Goal: Contribute content: Contribute content

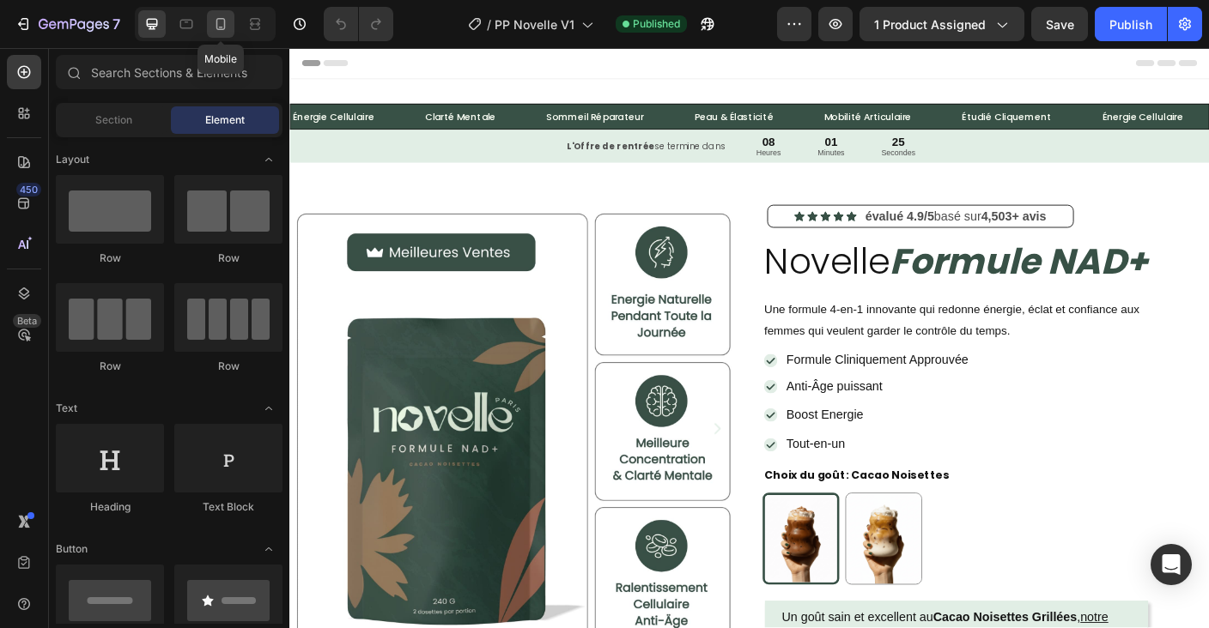
click at [232, 25] on div at bounding box center [220, 23] width 27 height 27
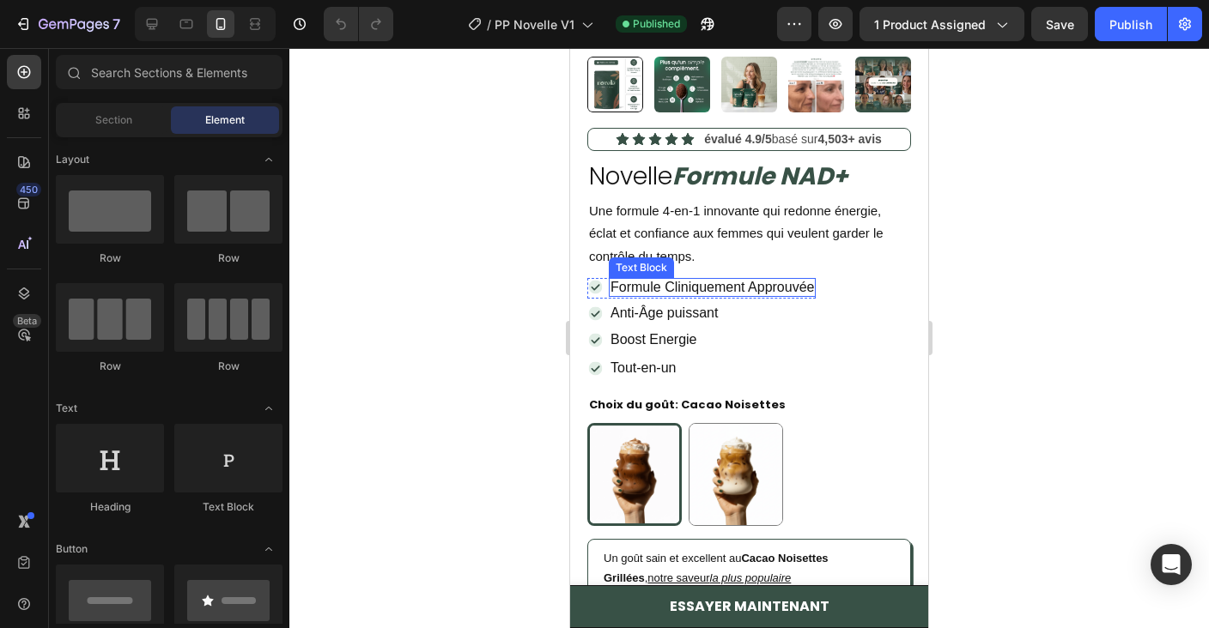
scroll to position [455, 0]
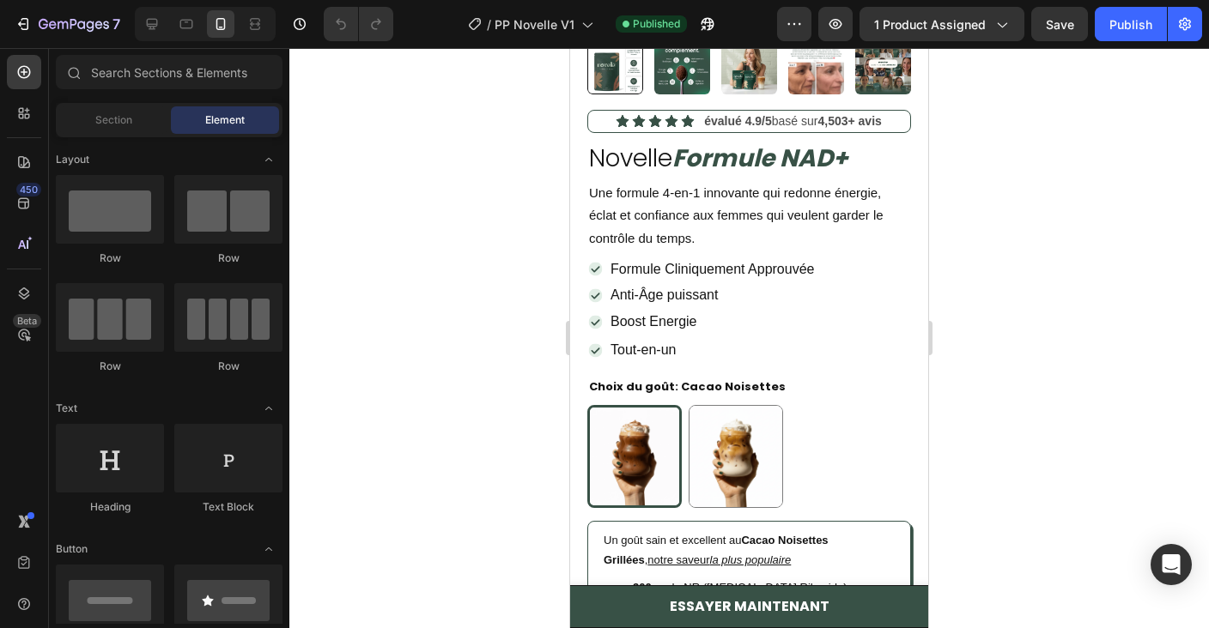
click at [860, 323] on div "Icon Boost Energie Text Block Row Icon Tout-en-un Text Block Row Row" at bounding box center [749, 338] width 324 height 44
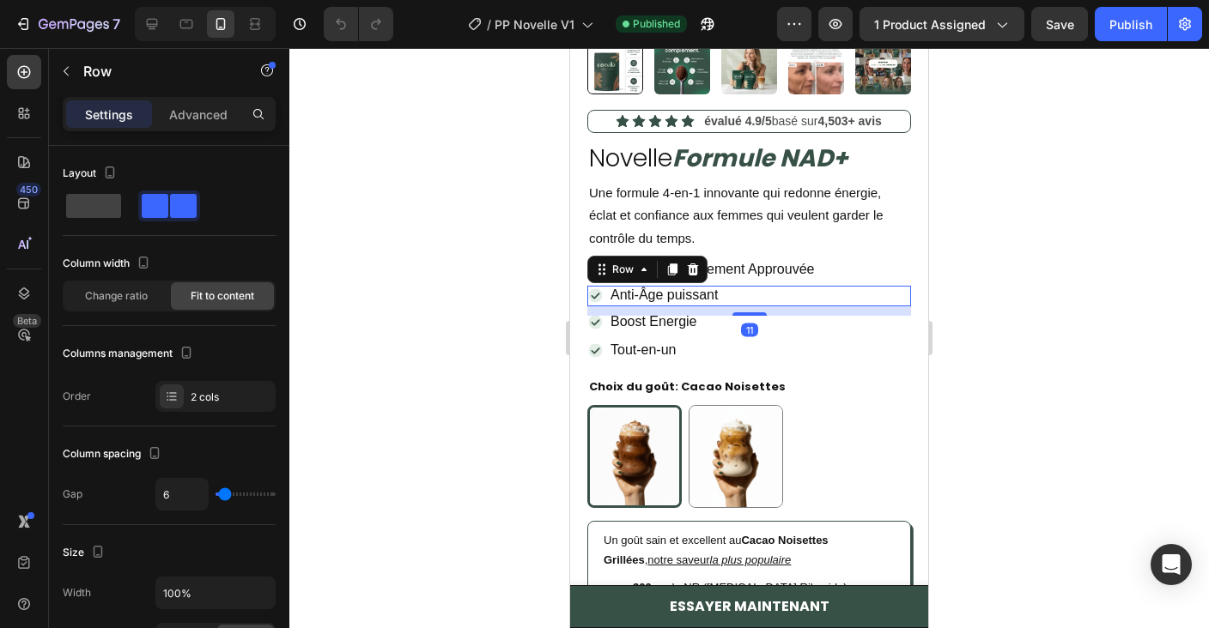
click at [859, 299] on div "Icon Anti-Âge puissant Text Block Row 11" at bounding box center [749, 296] width 324 height 21
click at [863, 272] on div "Icon Formule Cliniquement Approuvée Text Block Row Row" at bounding box center [749, 279] width 324 height 14
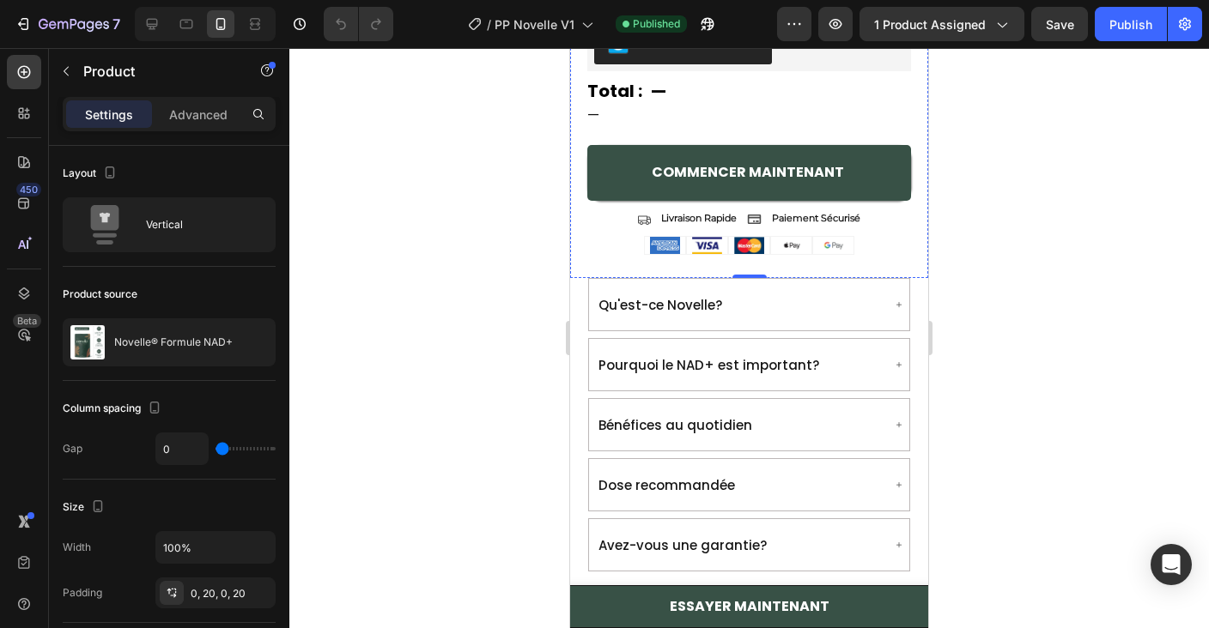
scroll to position [1673, 0]
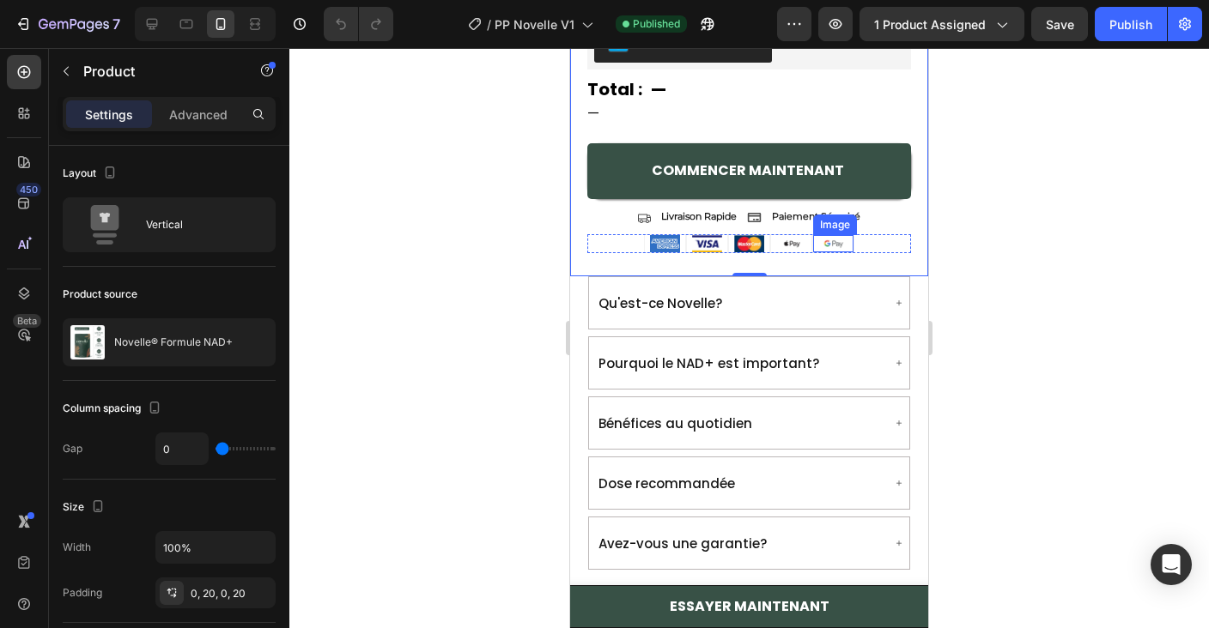
click at [842, 247] on div "Image" at bounding box center [833, 243] width 42 height 19
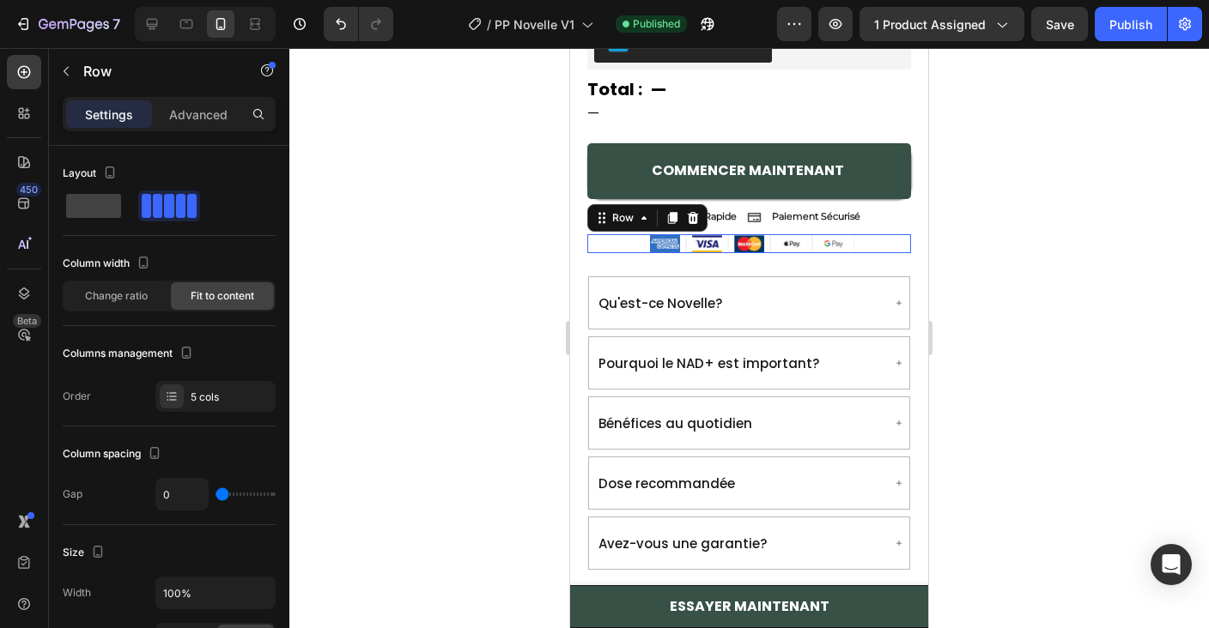
click at [865, 246] on div "Image Image Image Image Image Row 0" at bounding box center [749, 243] width 324 height 19
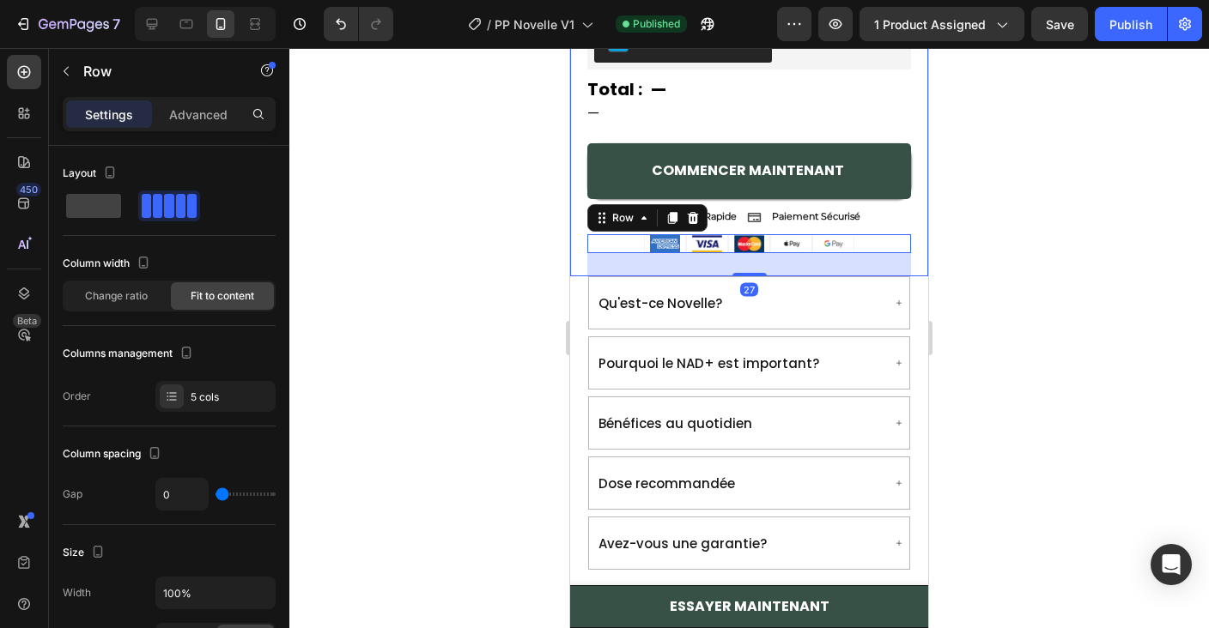
click at [881, 216] on div "Icon Livraison Rapide Text Block Icon Paiement Sécurisé Text Block Row" at bounding box center [749, 217] width 324 height 26
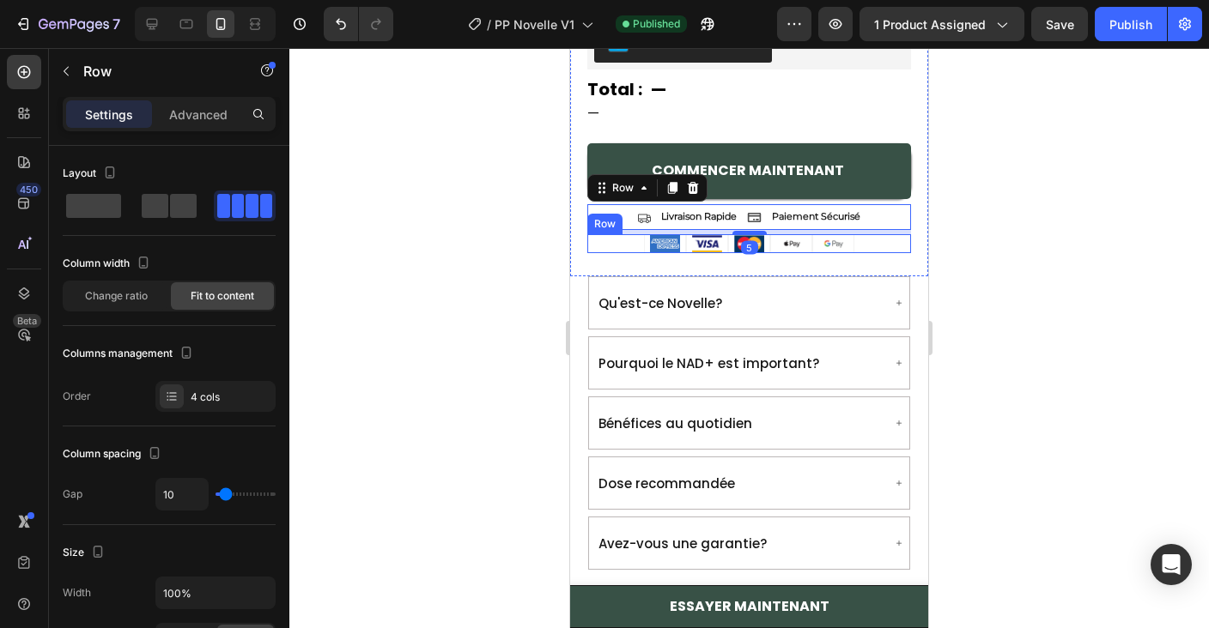
click at [871, 239] on div "Image Image Image Image Image Row" at bounding box center [749, 243] width 324 height 19
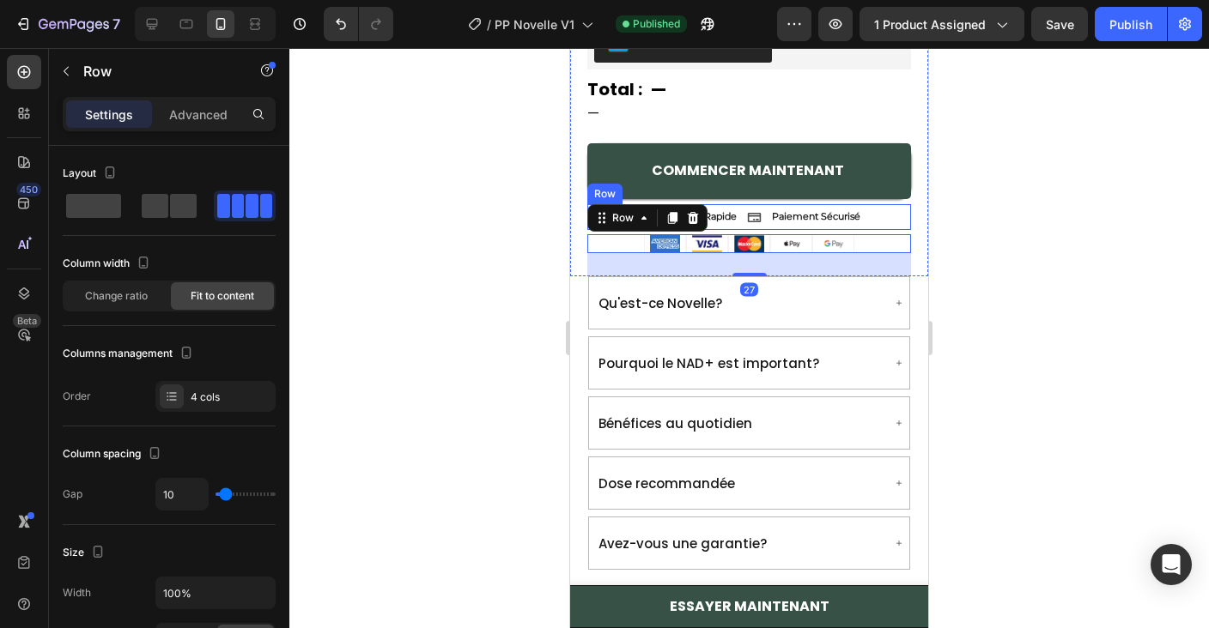
click at [875, 217] on div "Icon Livraison Rapide Text Block Icon Paiement Sécurisé Text Block Row" at bounding box center [749, 217] width 324 height 26
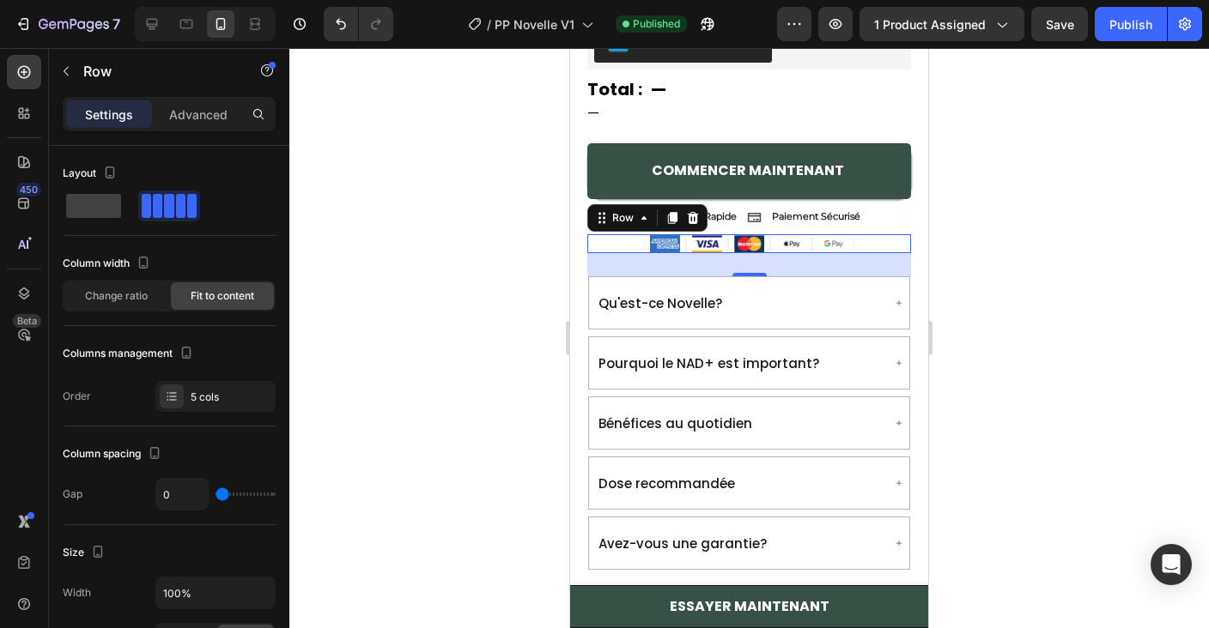
click at [871, 234] on div "Image Image Image Image Image Row 0" at bounding box center [749, 243] width 324 height 19
click at [872, 218] on div "Icon Livraison Rapide Text Block Icon Paiement Sécurisé Text Block Row" at bounding box center [749, 217] width 324 height 26
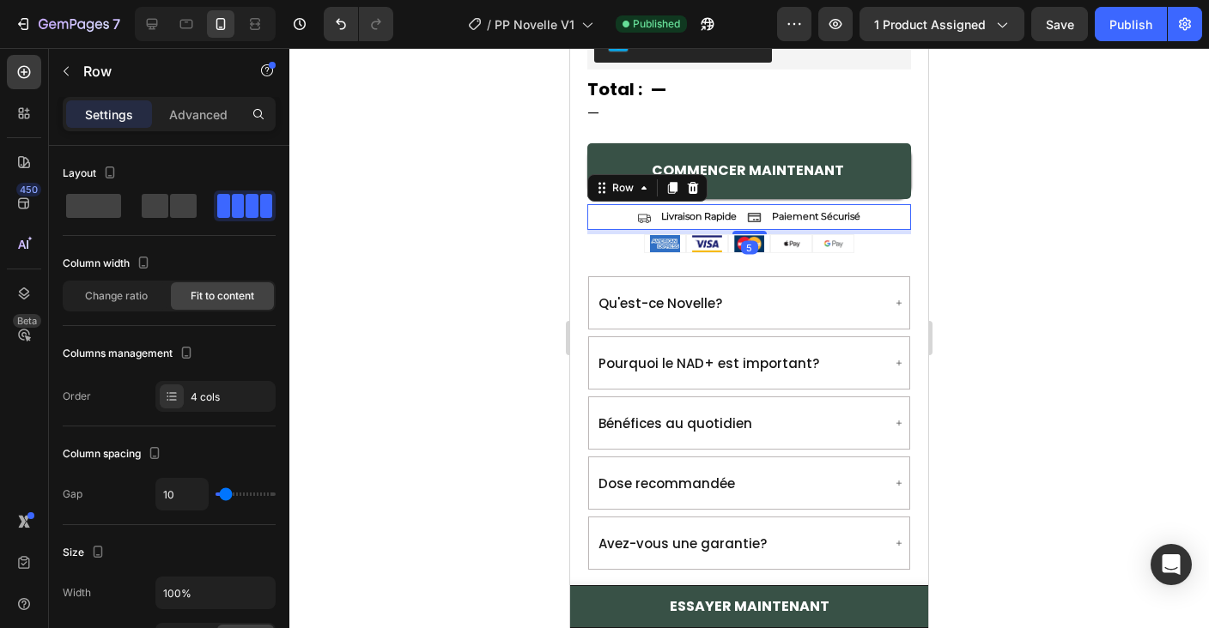
click at [869, 239] on div "Image Image Image Image Image Row" at bounding box center [749, 243] width 324 height 19
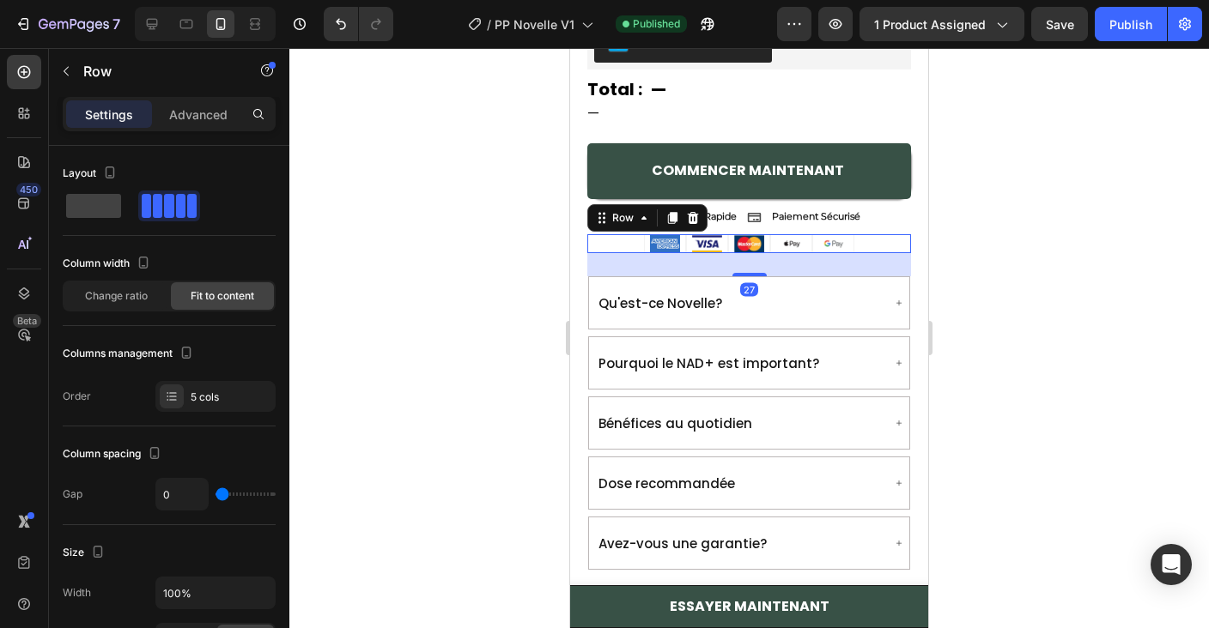
click at [871, 220] on div "Icon Livraison Rapide Text Block Icon Paiement Sécurisé Text Block Row" at bounding box center [749, 217] width 324 height 26
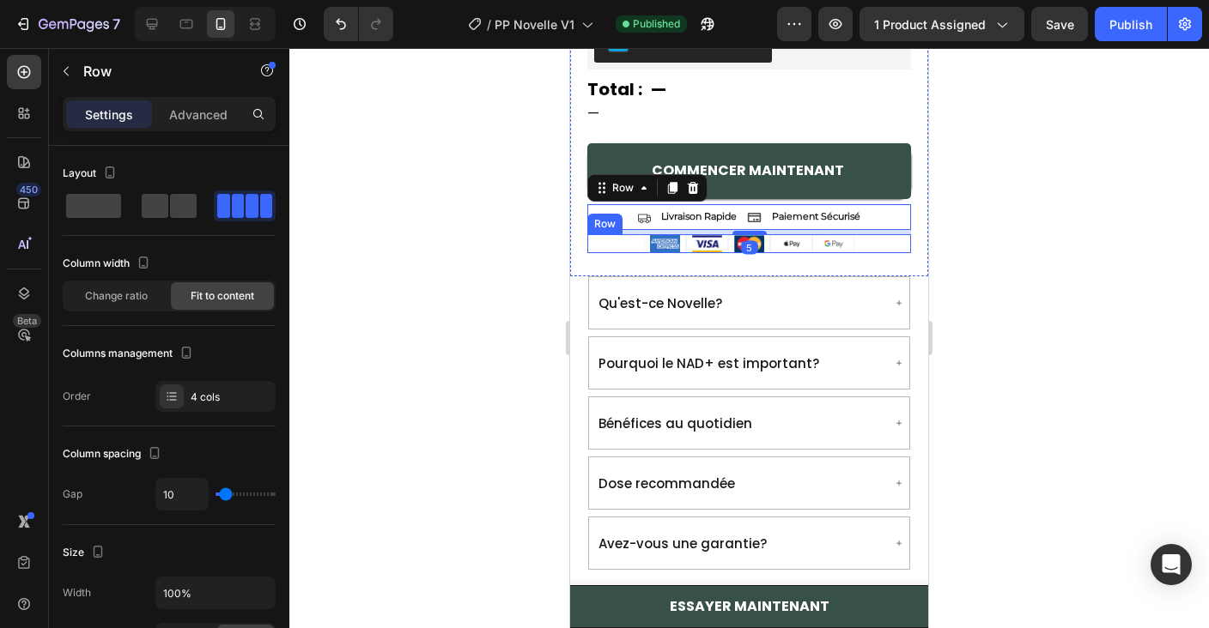
click at [870, 246] on div "Image Image Image Image Image Row" at bounding box center [749, 243] width 324 height 19
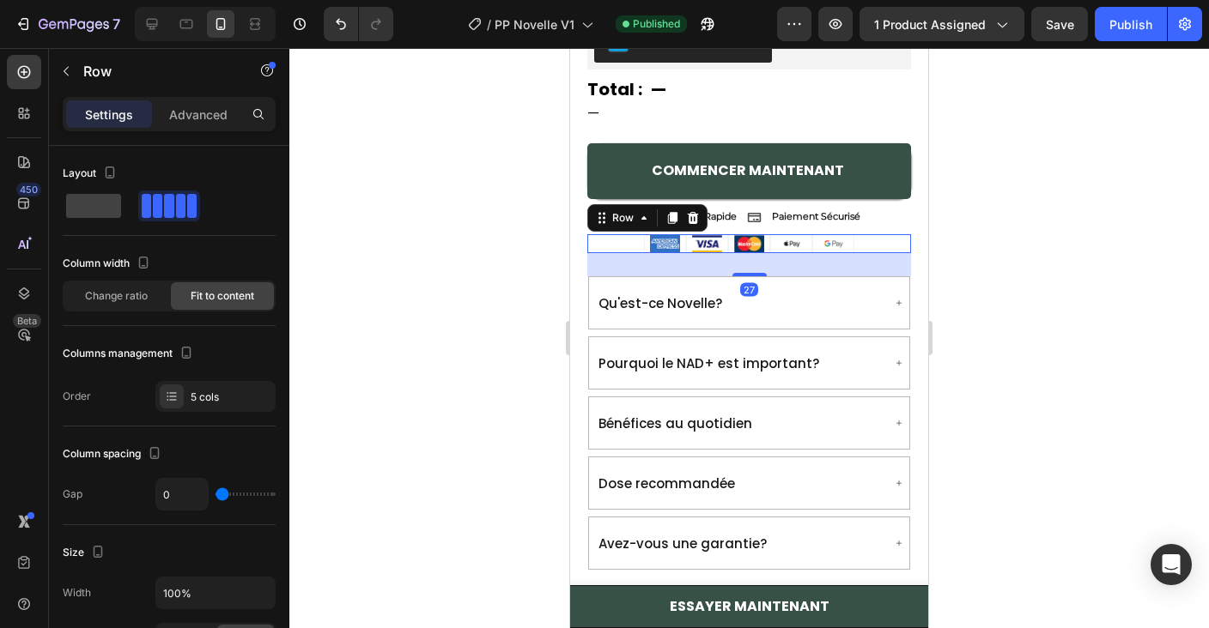
click at [872, 219] on div "Icon Livraison Rapide Text Block Icon Paiement Sécurisé Text Block Row" at bounding box center [749, 217] width 324 height 26
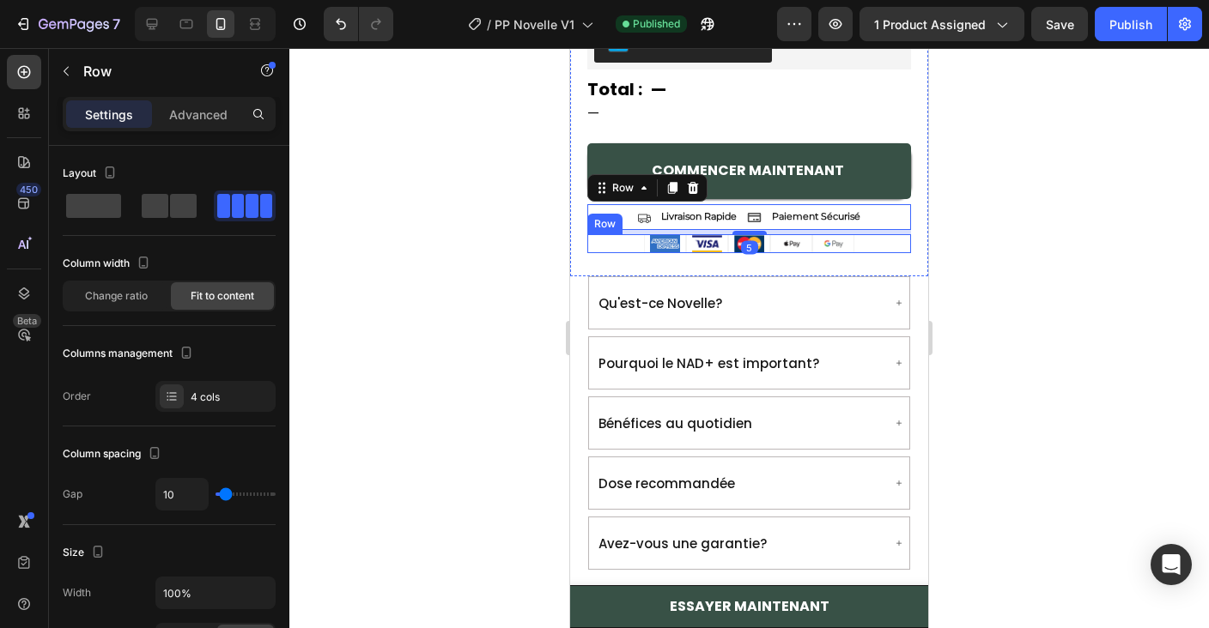
click at [865, 242] on div "Image Image Image Image Image Row" at bounding box center [749, 243] width 324 height 19
click at [890, 212] on div "Icon Livraison Rapide Text Block Icon Paiement Sécurisé Text Block Row 5" at bounding box center [749, 217] width 324 height 26
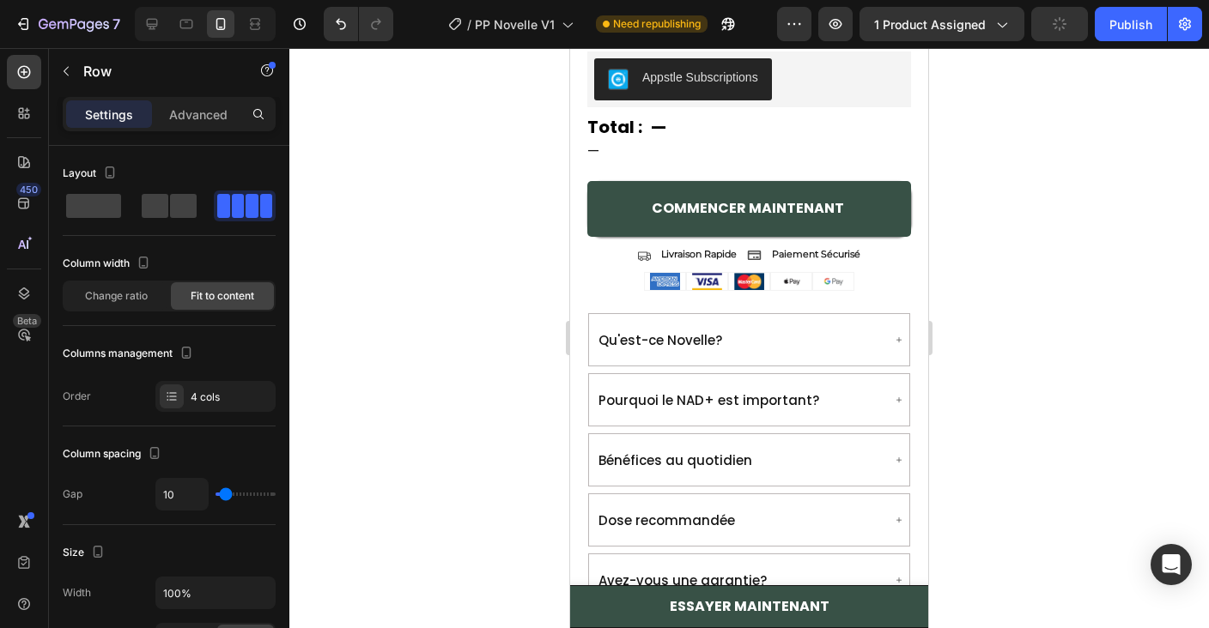
scroll to position [1617, 0]
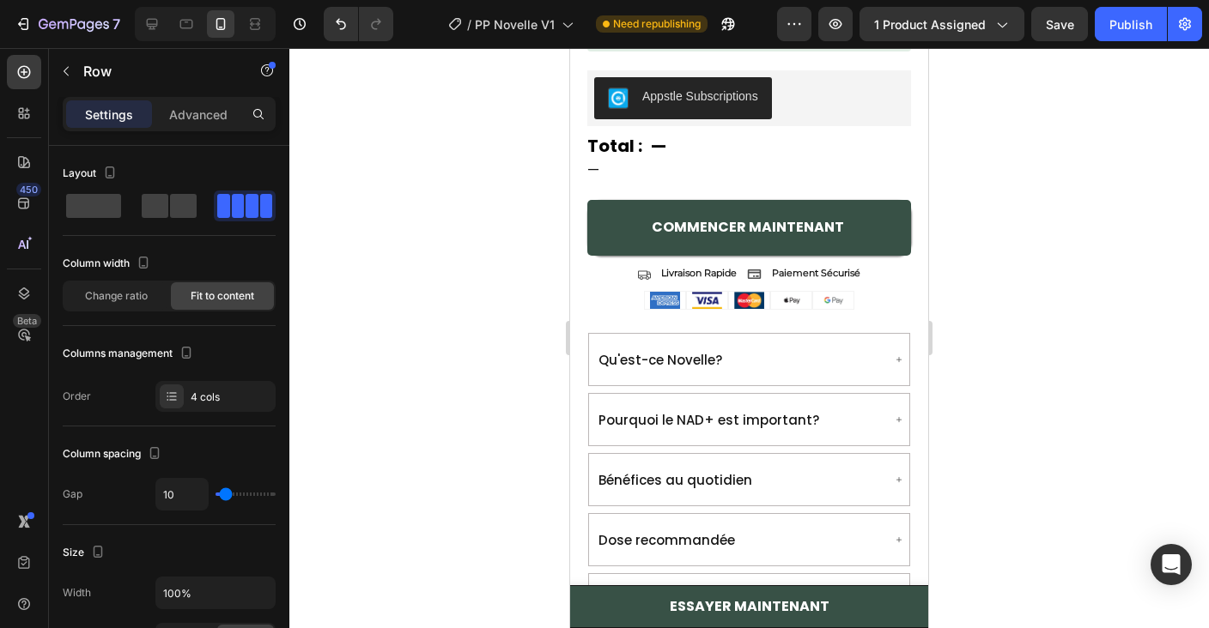
click at [627, 273] on div "Icon Livraison Rapide Text Block Icon Paiement Sécurisé Text Block Row" at bounding box center [749, 274] width 324 height 26
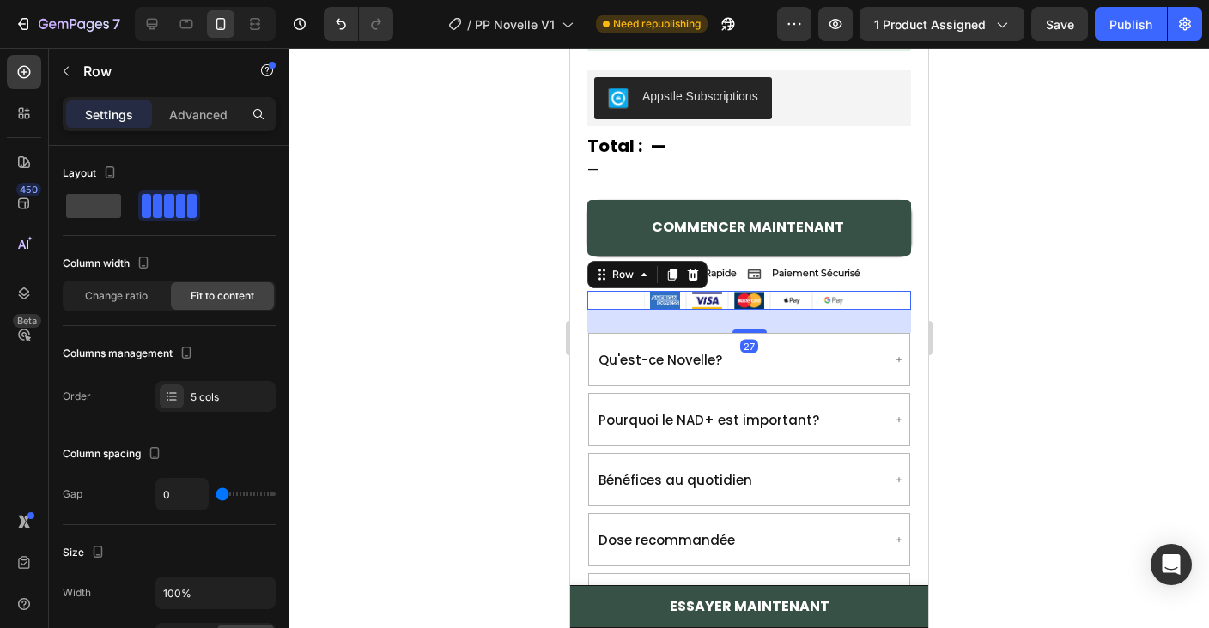
click at [859, 301] on div "Image Image Image Image Image Row 27" at bounding box center [749, 300] width 324 height 19
click at [870, 274] on div "Icon Livraison Rapide Text Block Icon Paiement Sécurisé Text Block Row" at bounding box center [749, 274] width 324 height 26
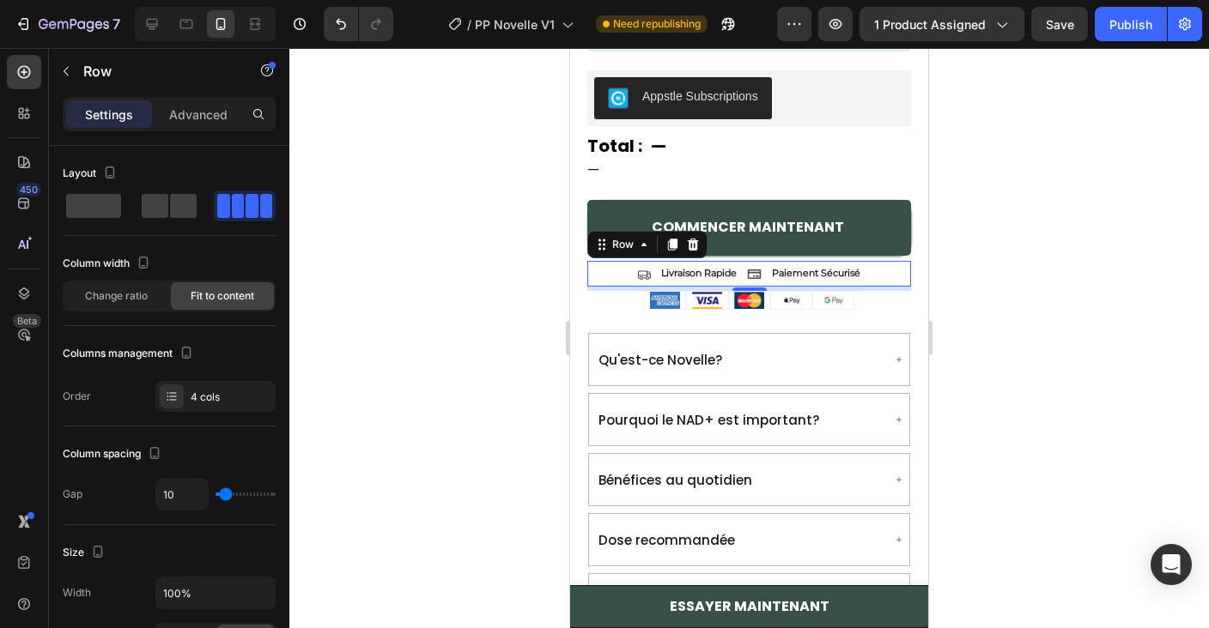
click at [455, 242] on div at bounding box center [749, 338] width 920 height 580
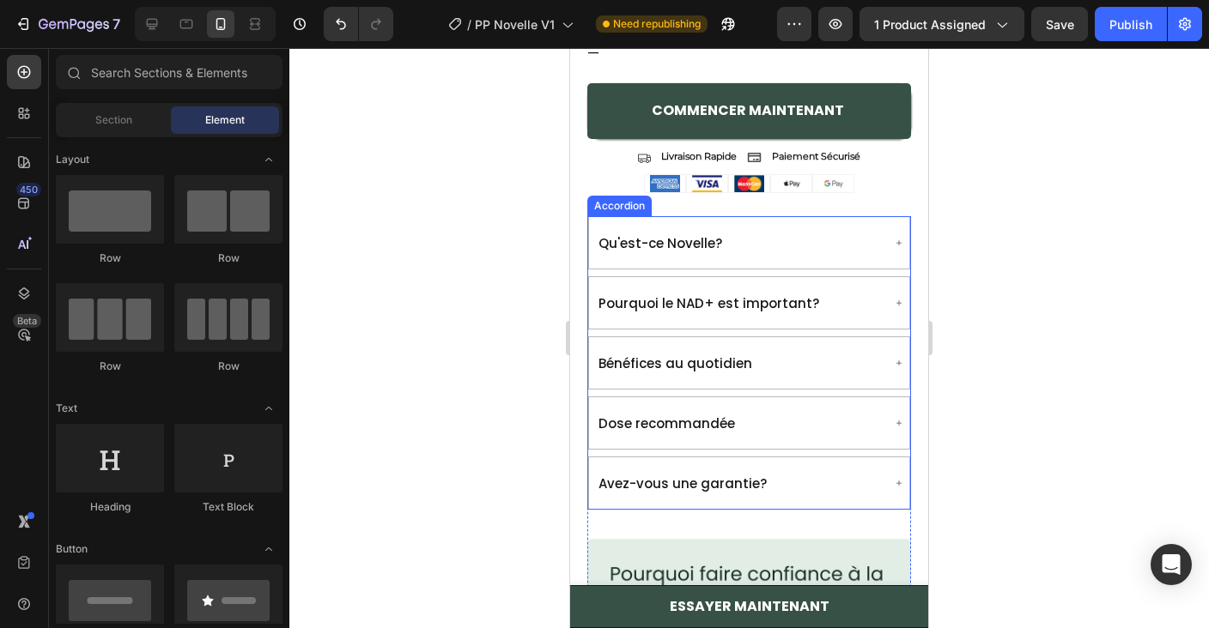
scroll to position [1733, 0]
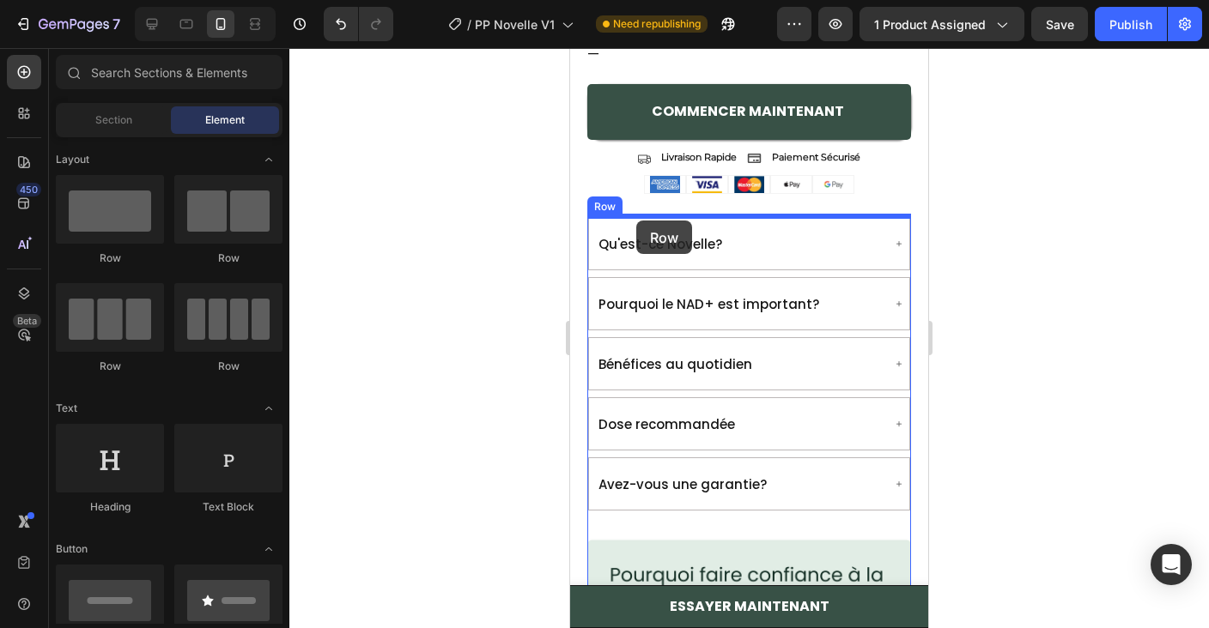
drag, startPoint x: 797, startPoint y: 269, endPoint x: 636, endPoint y: 221, distance: 167.6
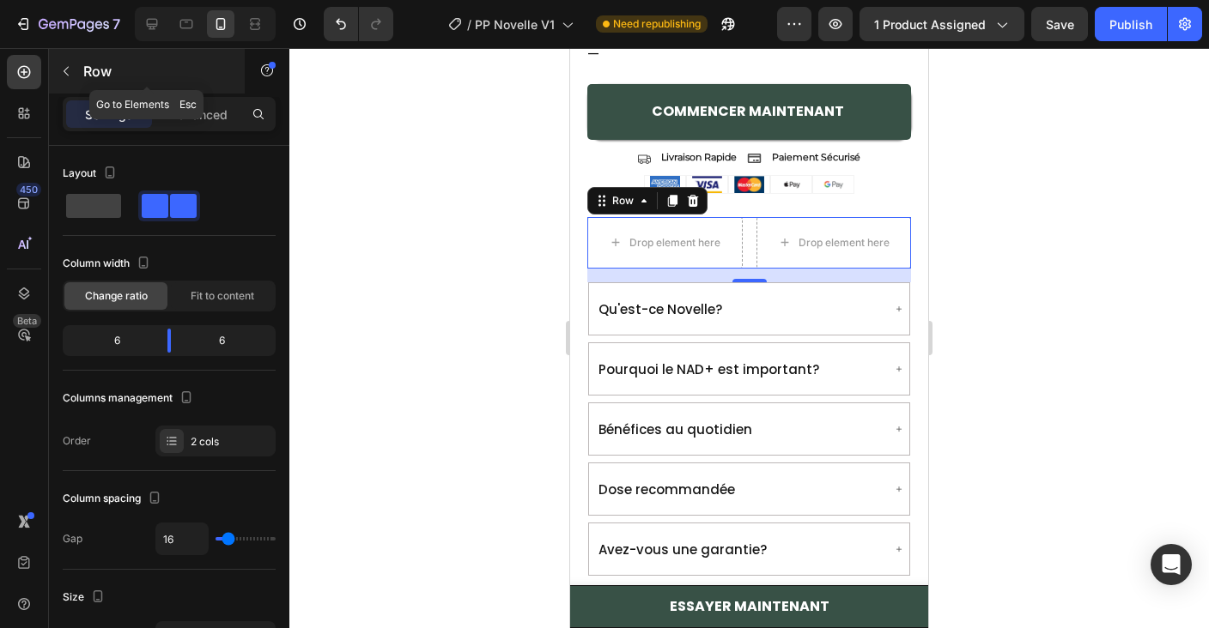
click at [77, 76] on button "button" at bounding box center [65, 71] width 27 height 27
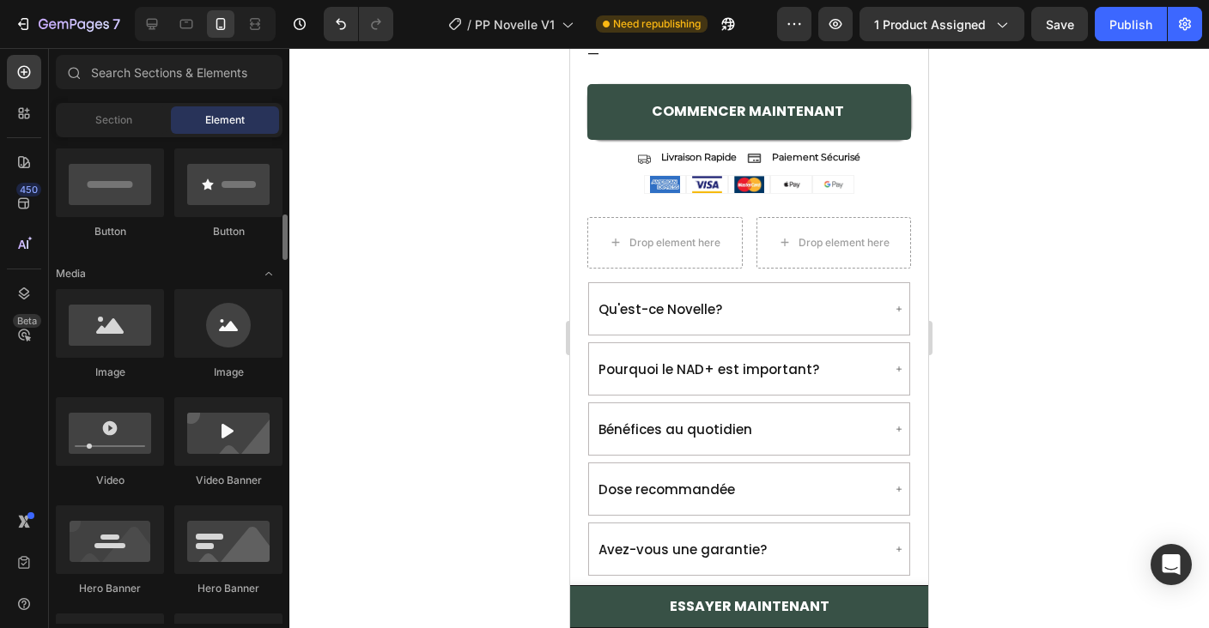
scroll to position [452, 0]
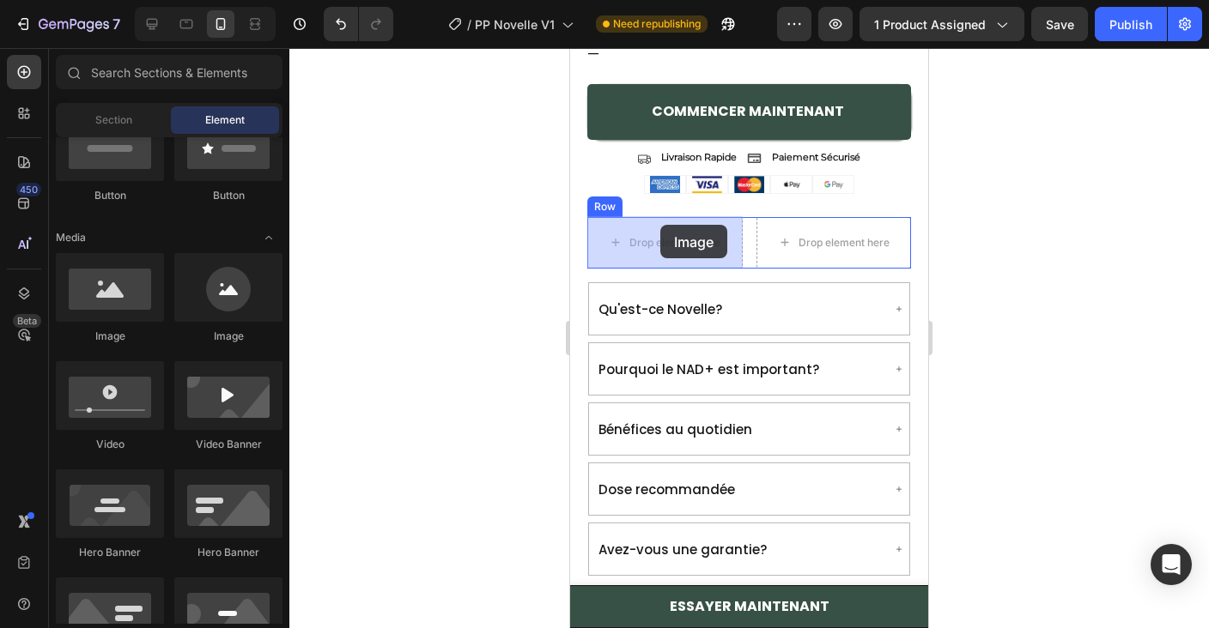
drag, startPoint x: 735, startPoint y: 349, endPoint x: 660, endPoint y: 225, distance: 145.2
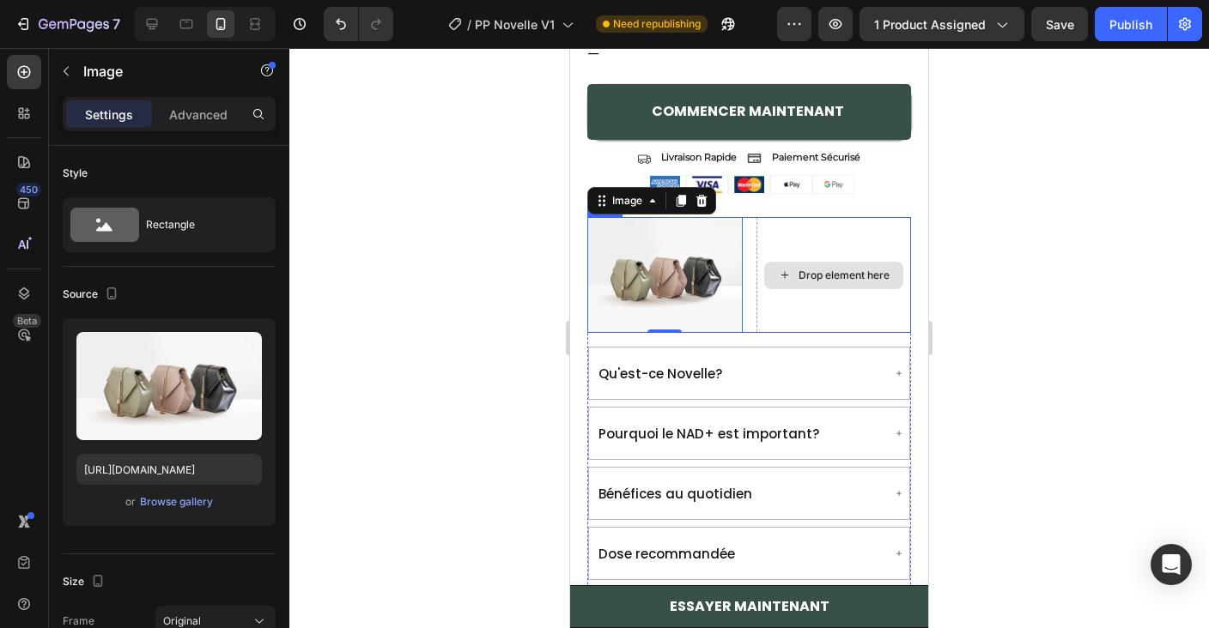
click at [857, 275] on div "Drop element here" at bounding box center [843, 276] width 91 height 14
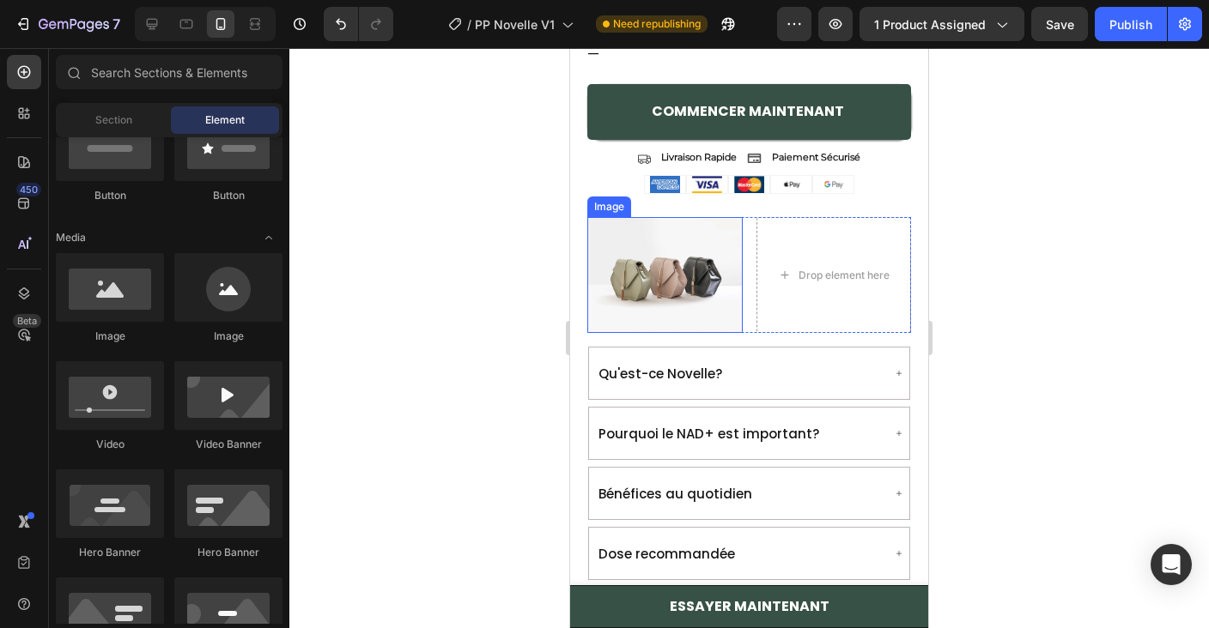
click at [671, 281] on img at bounding box center [664, 275] width 155 height 116
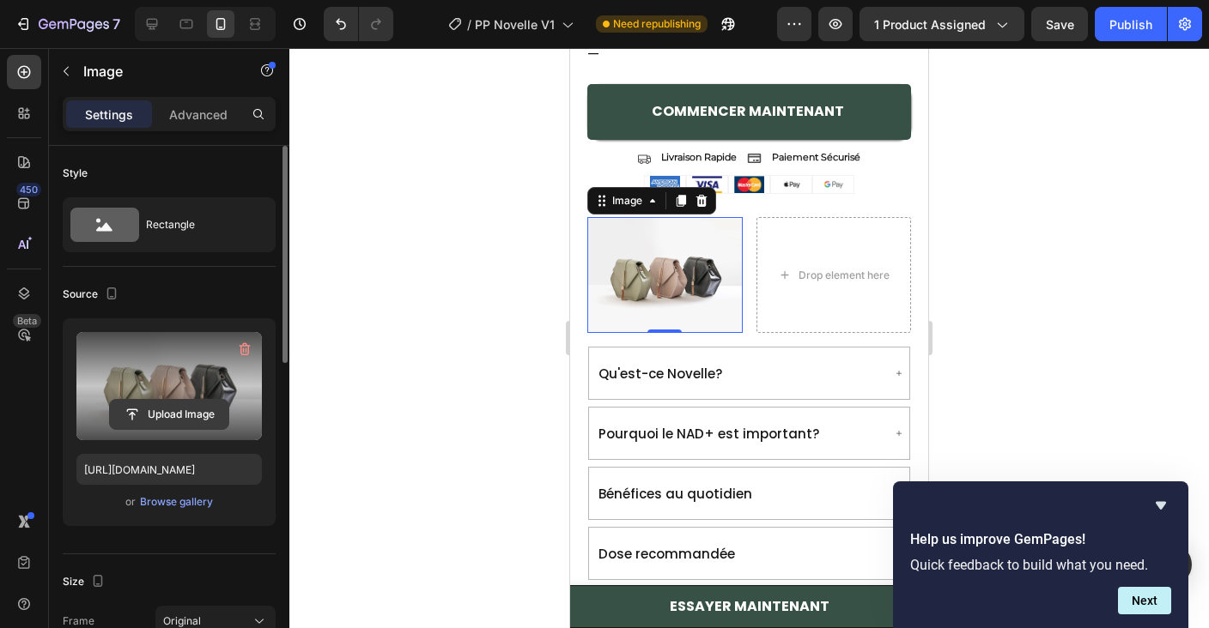
click at [133, 421] on input "file" at bounding box center [169, 414] width 118 height 29
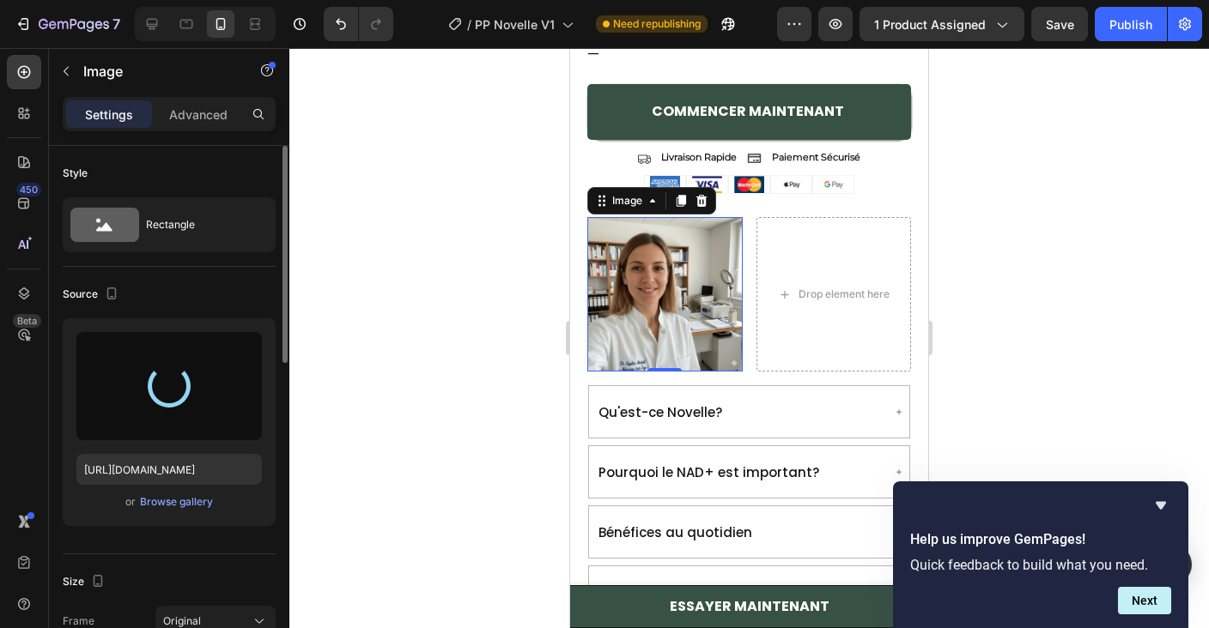
type input "[URL][DOMAIN_NAME]"
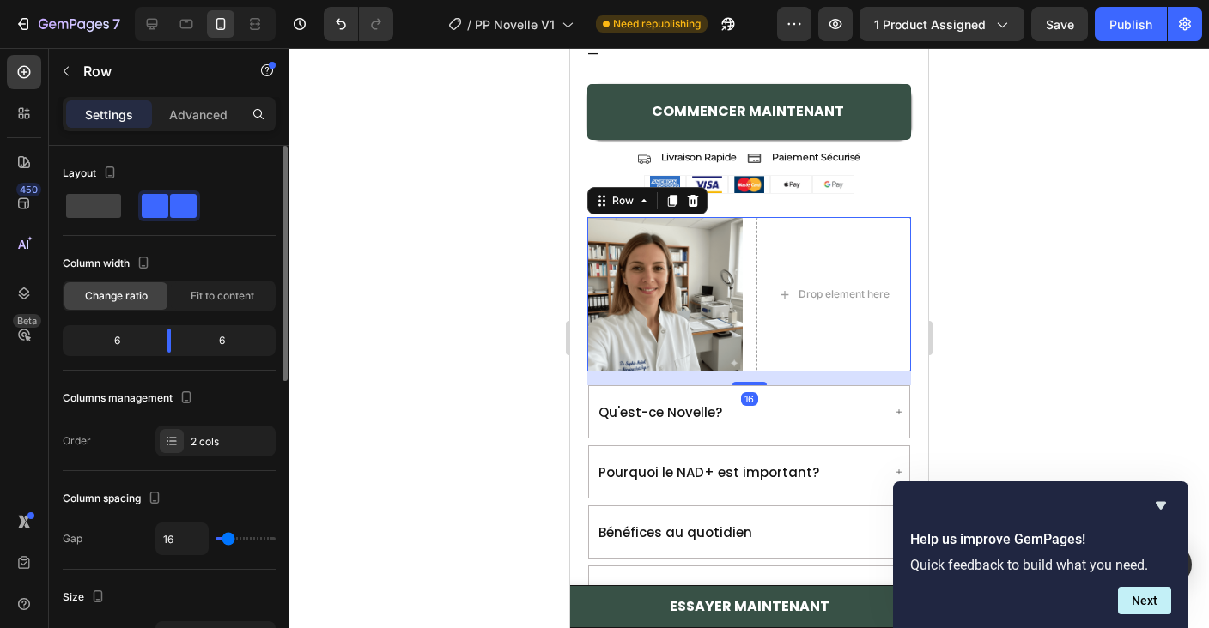
click at [752, 338] on div "Image Drop element here Row 16" at bounding box center [749, 294] width 324 height 155
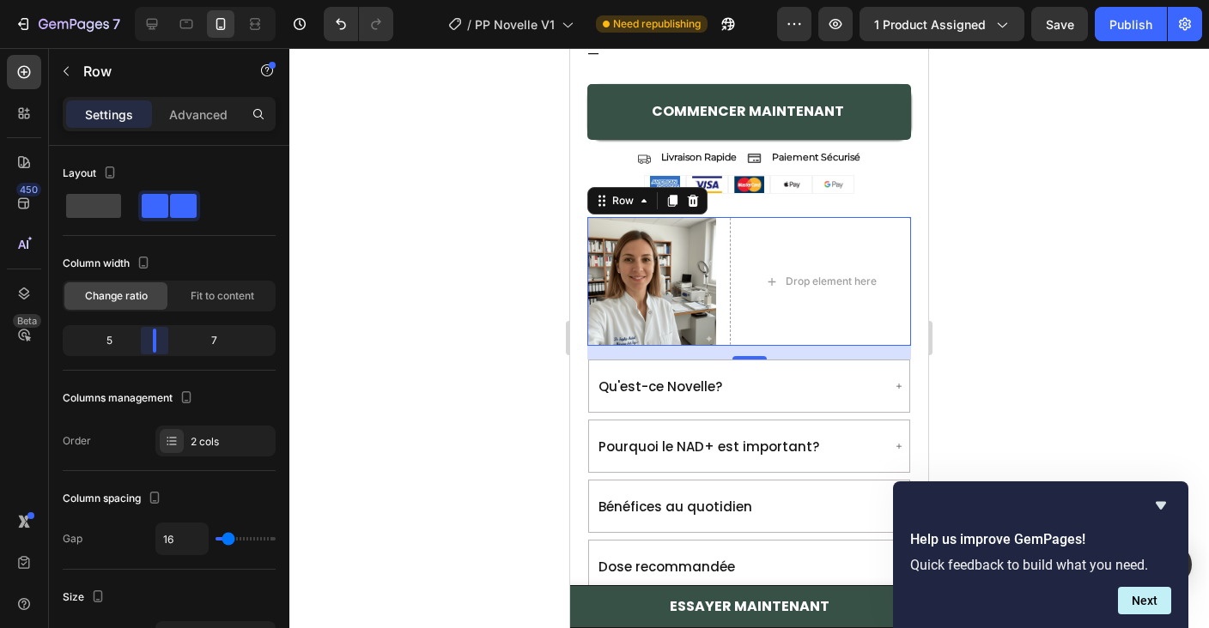
drag, startPoint x: 170, startPoint y: 337, endPoint x: 152, endPoint y: 336, distance: 18.1
click at [152, 0] on body "7 / PP Novelle V1 Need republishing Preview 1 product assigned Save Publish 450…" at bounding box center [604, 0] width 1209 height 0
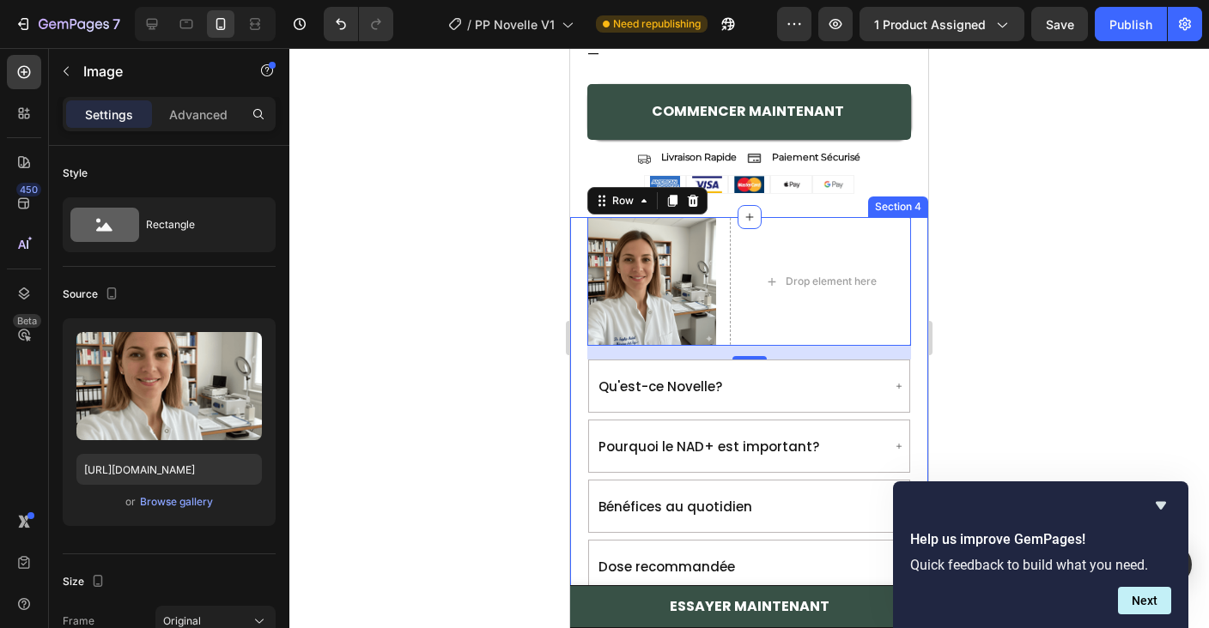
click at [671, 261] on img at bounding box center [651, 281] width 129 height 129
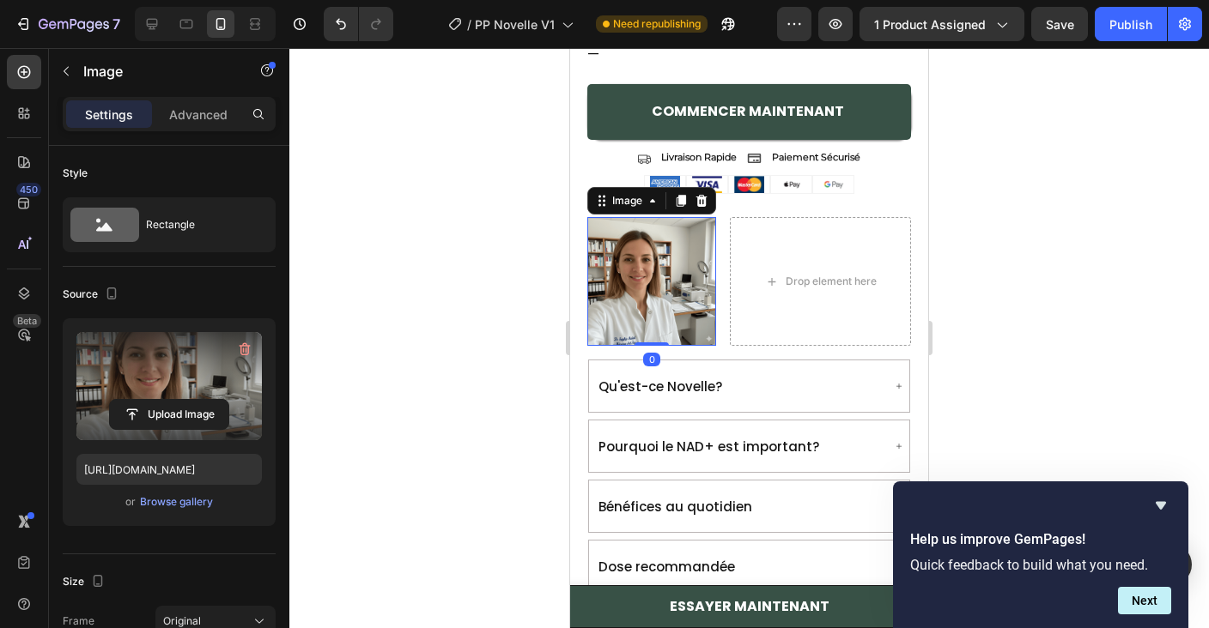
click at [173, 398] on label at bounding box center [168, 386] width 185 height 108
click at [173, 400] on input "file" at bounding box center [169, 414] width 118 height 29
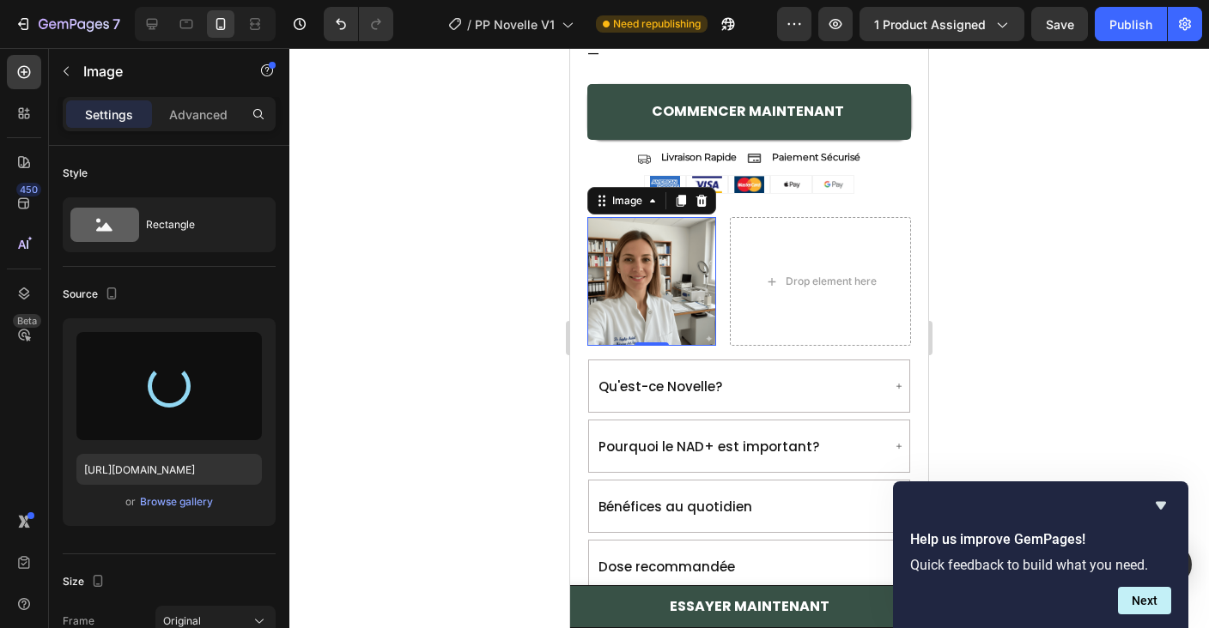
type input "[URL][DOMAIN_NAME]"
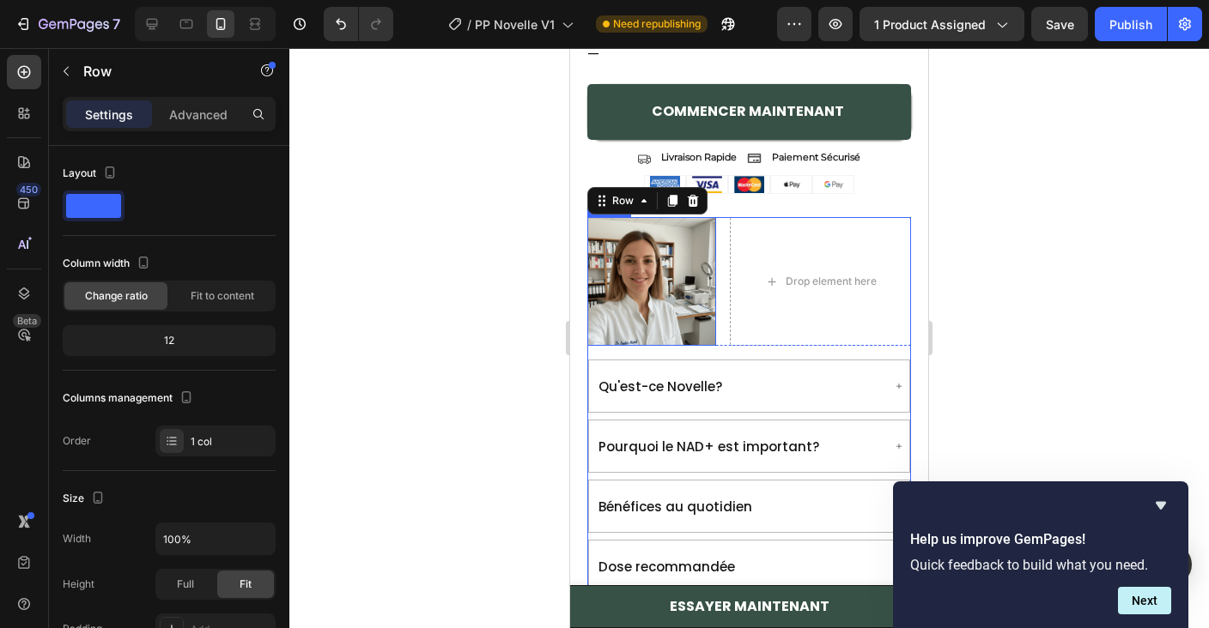
click at [684, 323] on img at bounding box center [651, 281] width 129 height 129
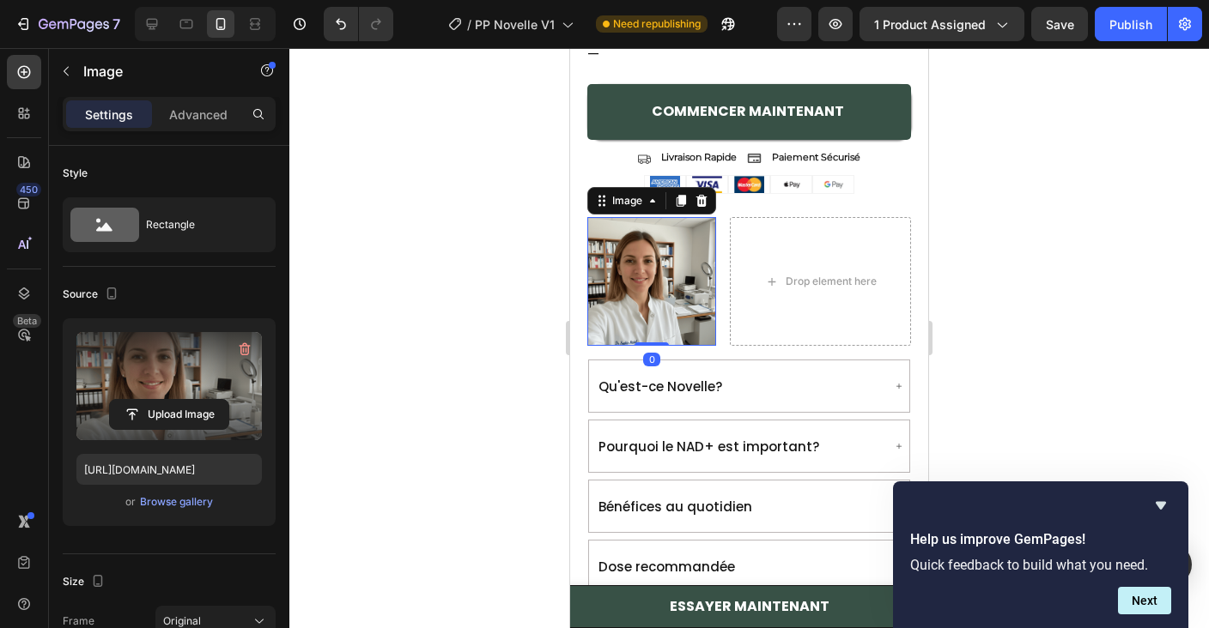
click at [184, 367] on label at bounding box center [168, 386] width 185 height 108
click at [184, 400] on input "file" at bounding box center [169, 414] width 118 height 29
click at [190, 386] on label at bounding box center [168, 386] width 185 height 108
click at [190, 400] on input "file" at bounding box center [169, 414] width 118 height 29
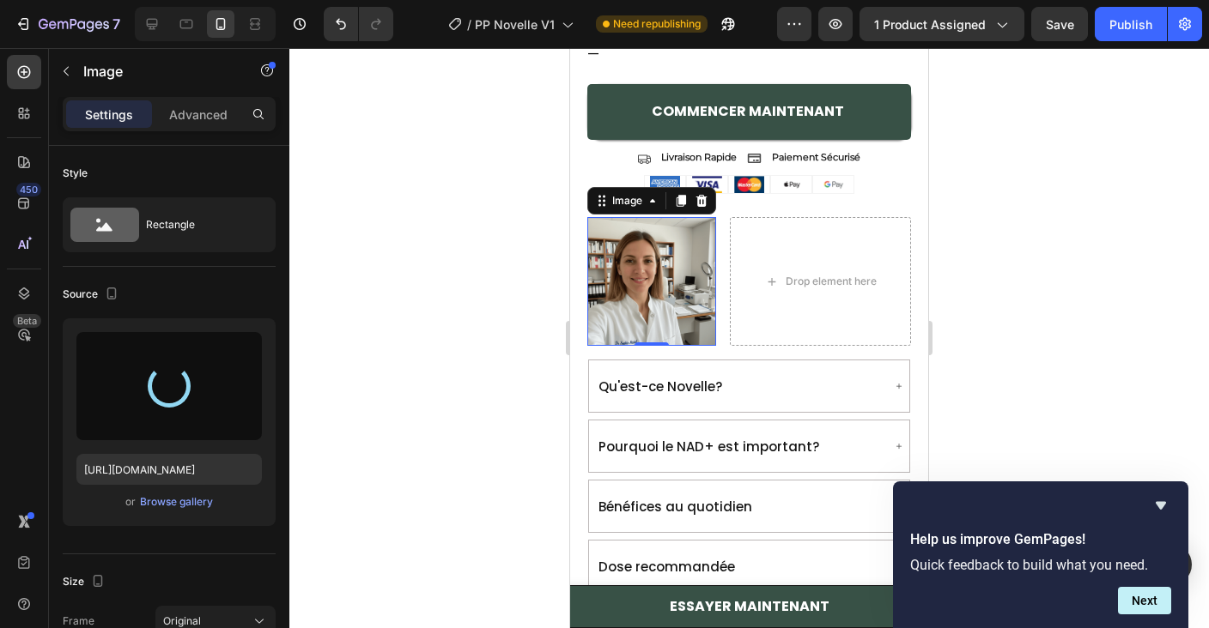
type input "[URL][DOMAIN_NAME]"
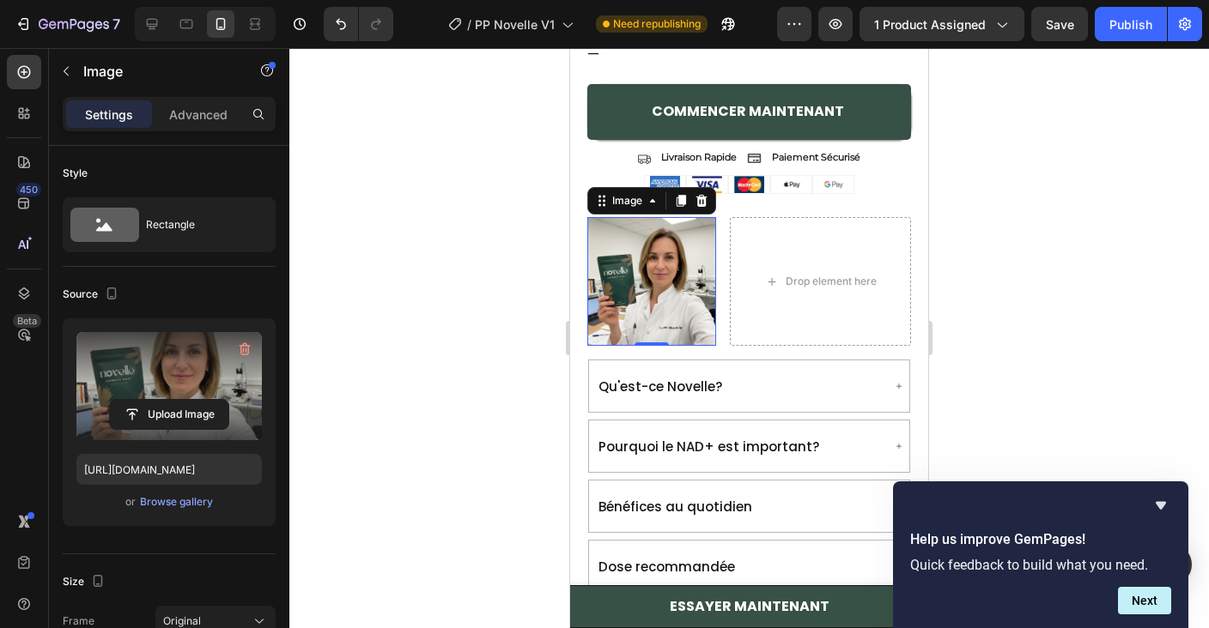
click at [505, 203] on div at bounding box center [749, 338] width 920 height 580
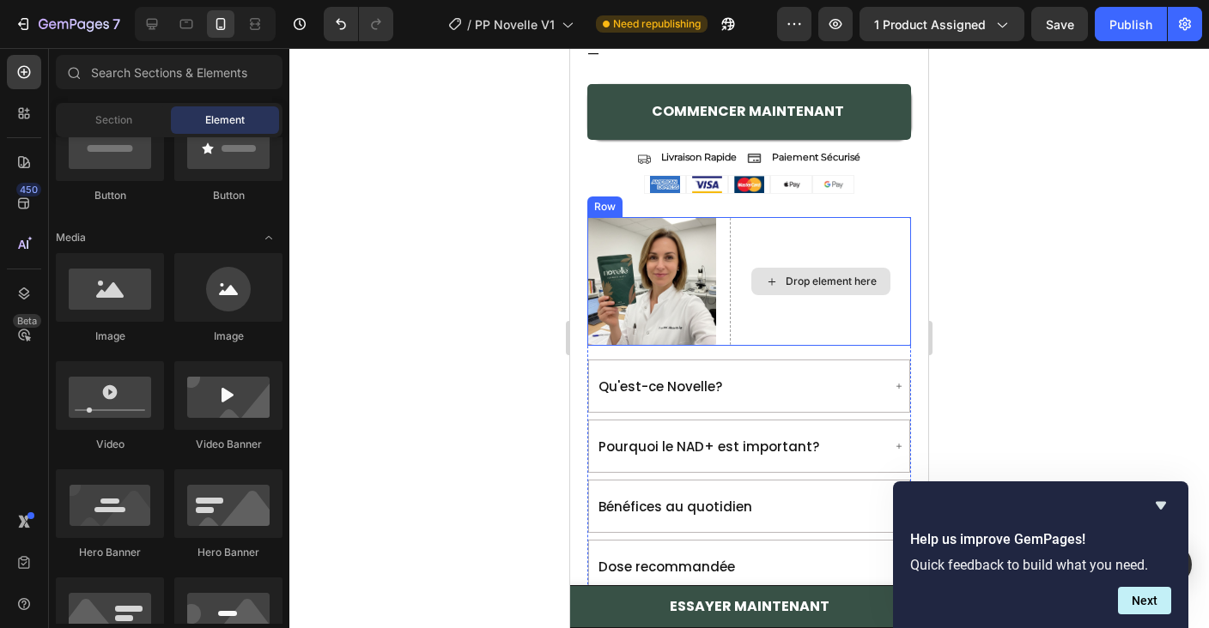
click at [748, 299] on div "Drop element here" at bounding box center [820, 281] width 181 height 129
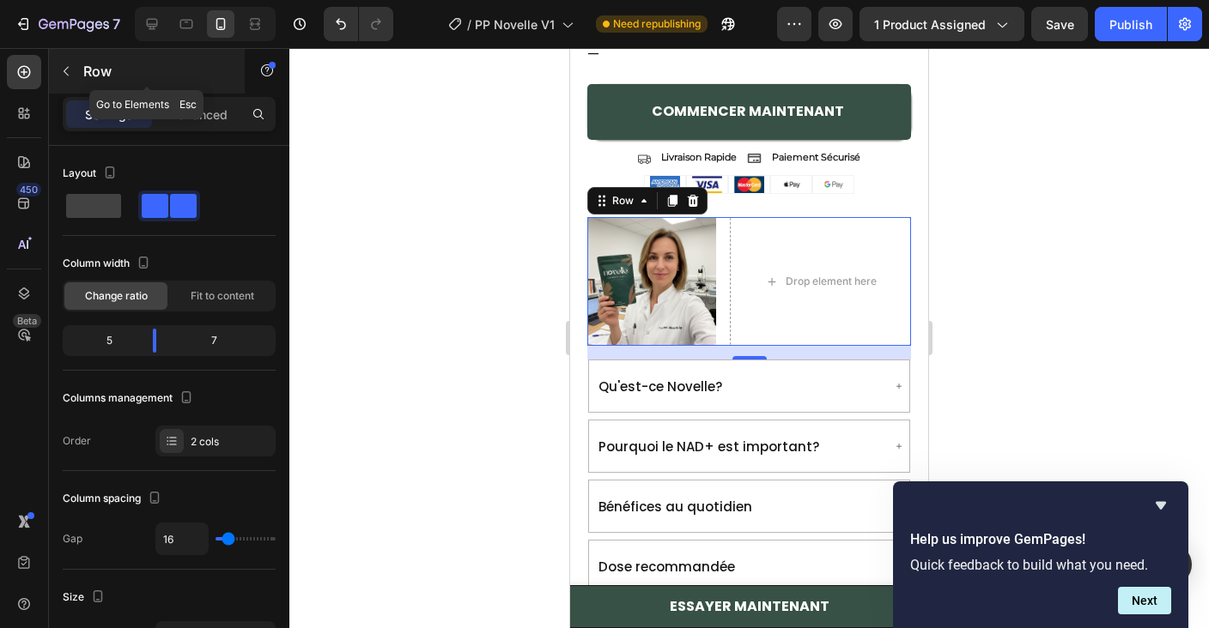
click at [58, 68] on button "button" at bounding box center [65, 71] width 27 height 27
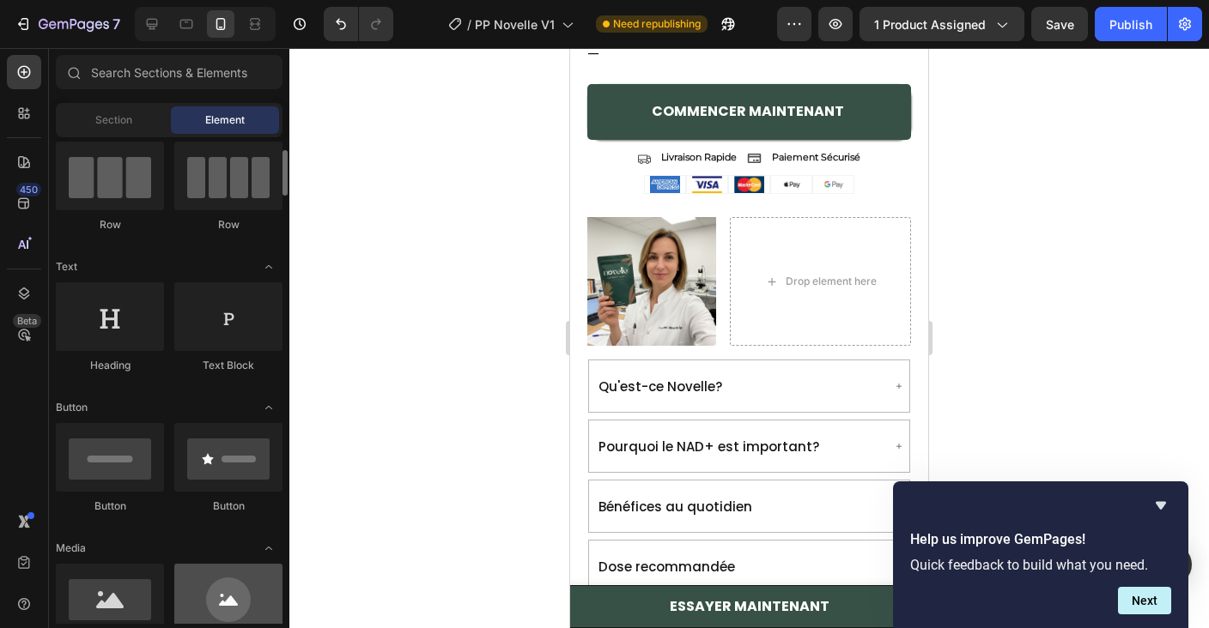
scroll to position [0, 0]
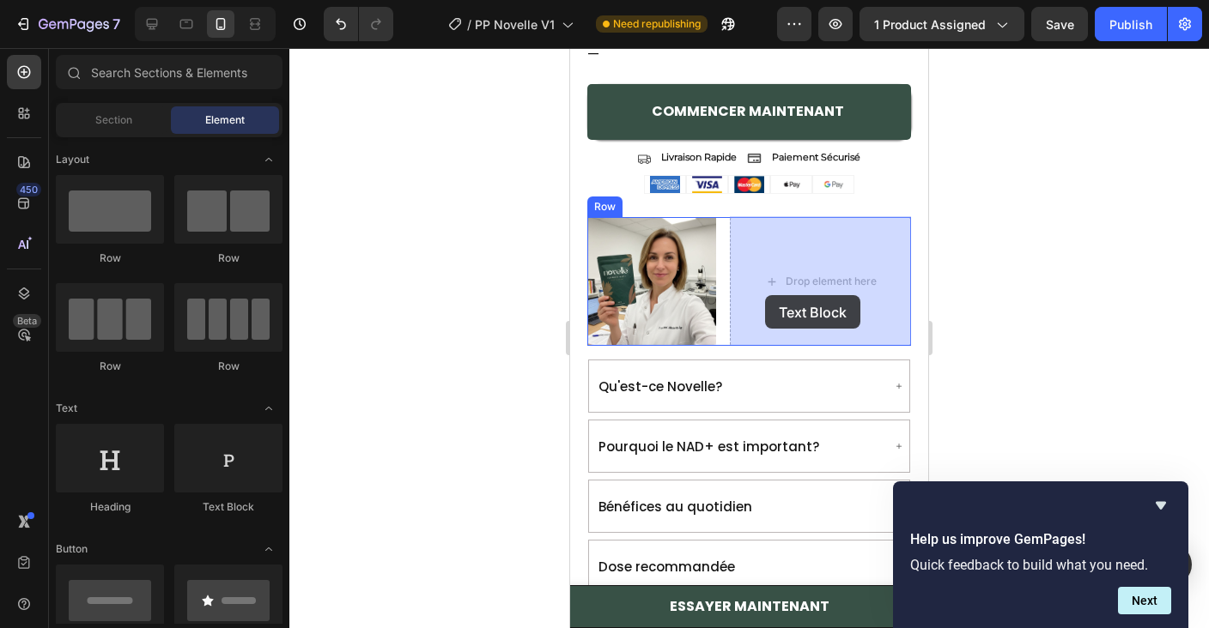
drag, startPoint x: 778, startPoint y: 527, endPoint x: 765, endPoint y: 295, distance: 232.2
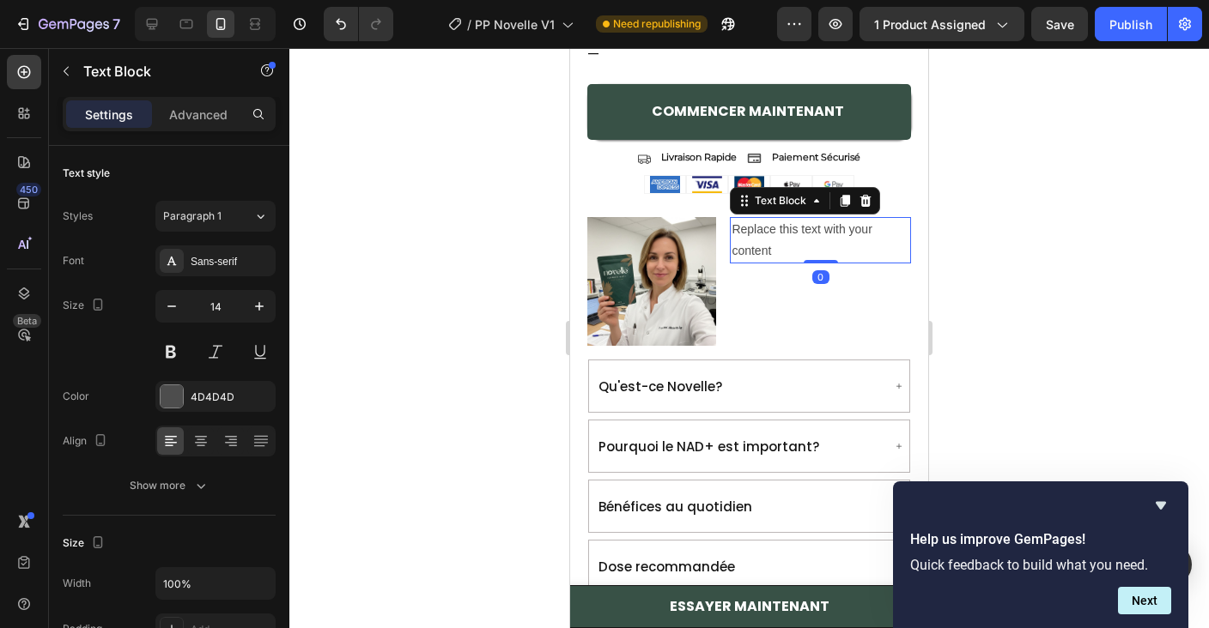
click at [801, 231] on div "Replace this text with your content" at bounding box center [820, 240] width 181 height 46
click at [801, 231] on p "Replace this text with your content" at bounding box center [821, 240] width 178 height 43
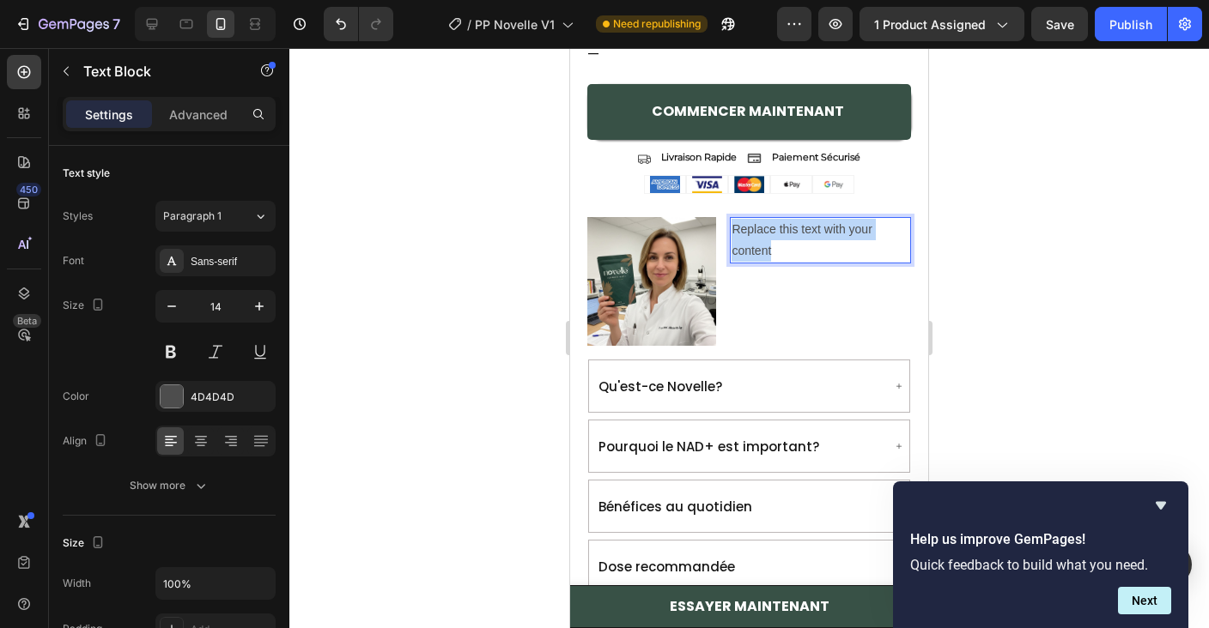
click at [801, 231] on p "Replace this text with your content" at bounding box center [821, 240] width 178 height 43
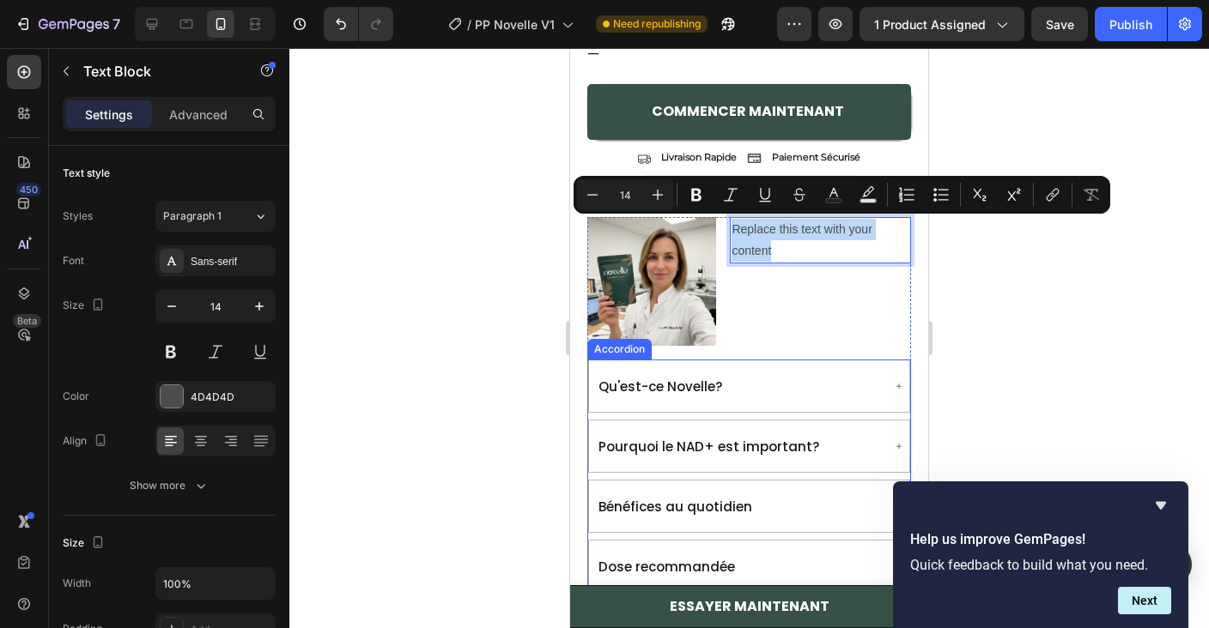
click at [641, 379] on span "Qu'est-ce Novelle?" at bounding box center [660, 387] width 124 height 18
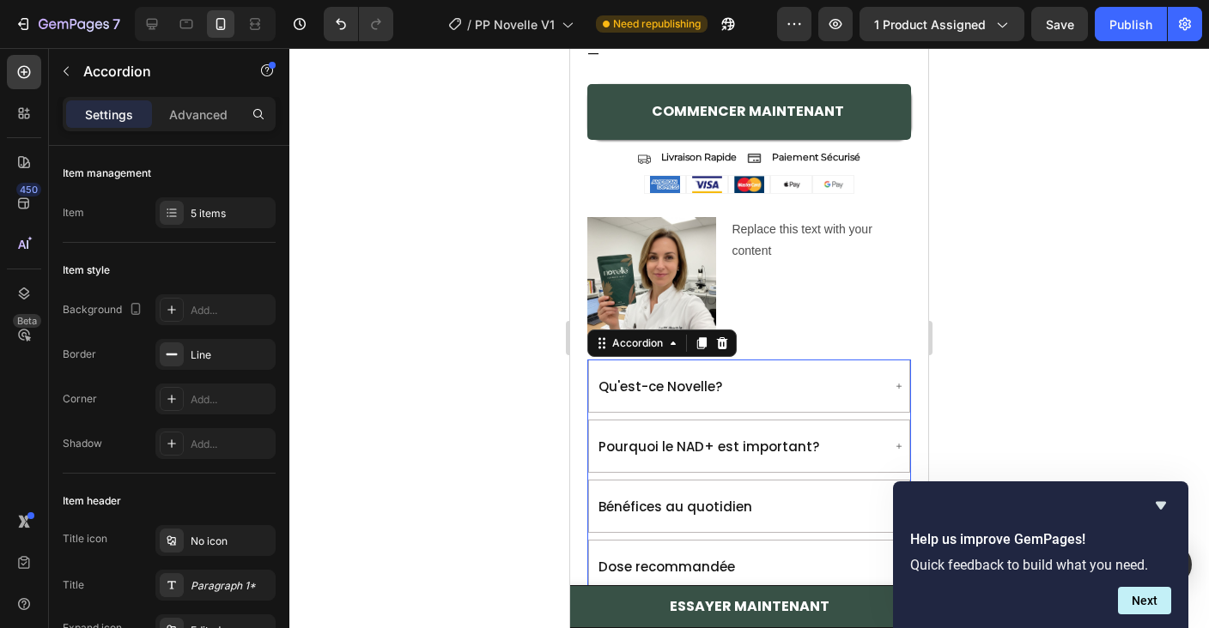
click at [702, 498] on span "Bénéfices au quotidien" at bounding box center [675, 507] width 154 height 18
click at [743, 226] on p "Replace this text with your content" at bounding box center [821, 240] width 178 height 43
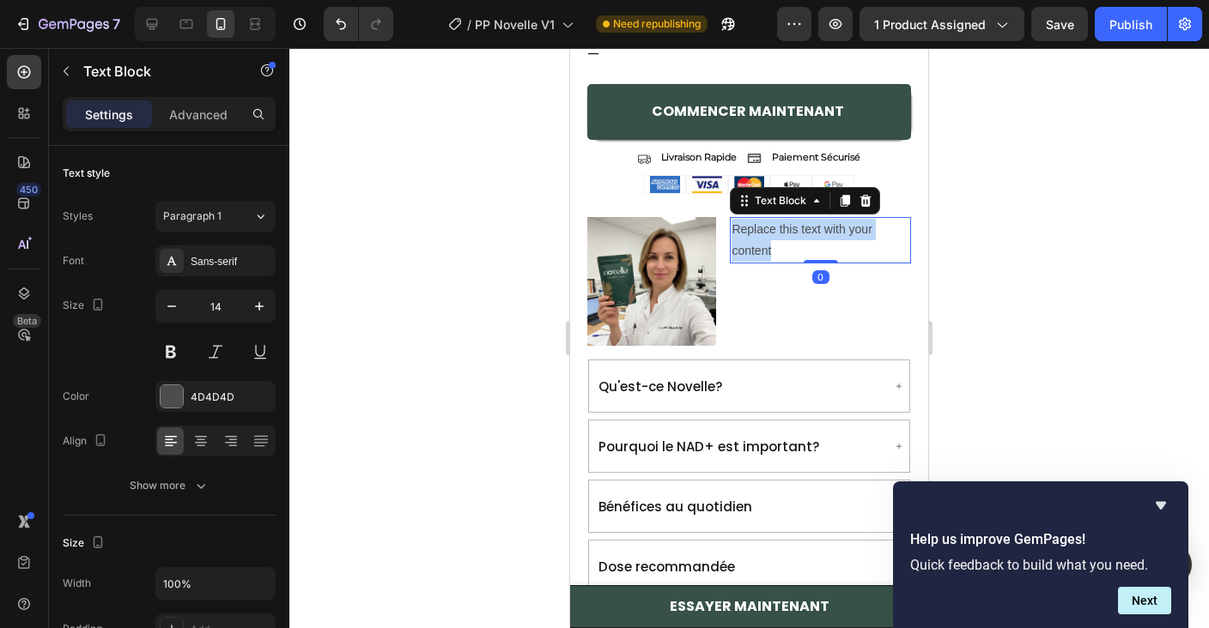
click at [743, 226] on p "Replace this text with your content" at bounding box center [821, 240] width 178 height 43
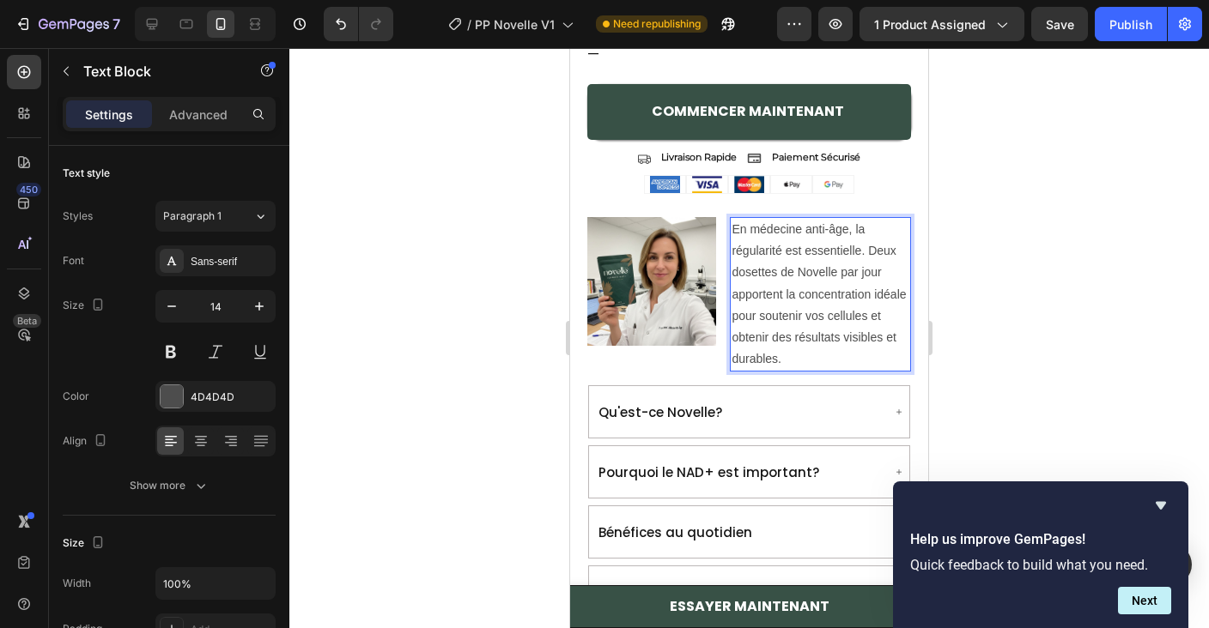
click at [761, 231] on p "En médecine anti-âge, la régularité est essentielle. Deux dosettes de Novelle p…" at bounding box center [821, 294] width 178 height 151
click at [762, 231] on p "En médecine anti-âge, la régularité est essentielle. Deux dosettes de Novelle p…" at bounding box center [821, 294] width 178 height 151
click at [839, 275] on p "En tant que médecin spécialisée dans l'anti-âge, la régularité est essentielle.…" at bounding box center [821, 294] width 178 height 151
click at [824, 313] on p "En tant que médecin spécialisée dans l'anti-âge, la régularité est essentielle.…" at bounding box center [821, 294] width 178 height 151
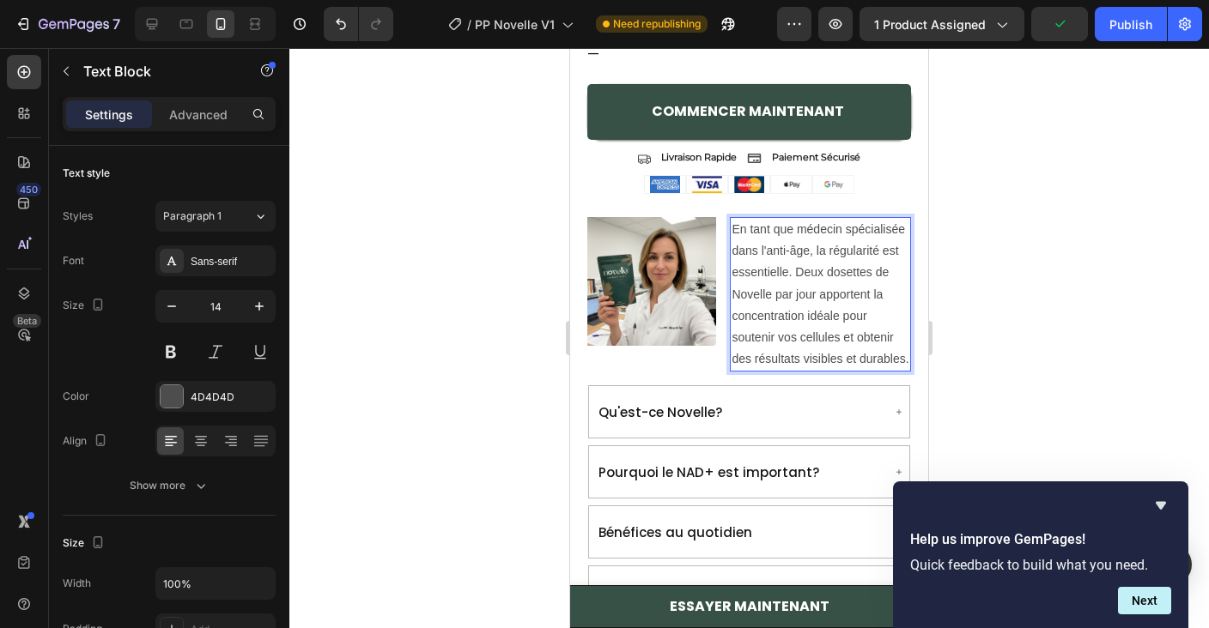
click at [841, 264] on p "En tant que médecin spécialisée dans l'anti-âge, la régularité est essentielle.…" at bounding box center [821, 294] width 178 height 151
click at [841, 282] on p "En tant que médecin spécialisée dans l'anti-âge, la régularité est essentielle.…" at bounding box center [821, 294] width 178 height 151
click at [811, 269] on p "En tant que médecin spécialisée dans l'anti-âge, la régularité est essentielle.…" at bounding box center [821, 294] width 178 height 151
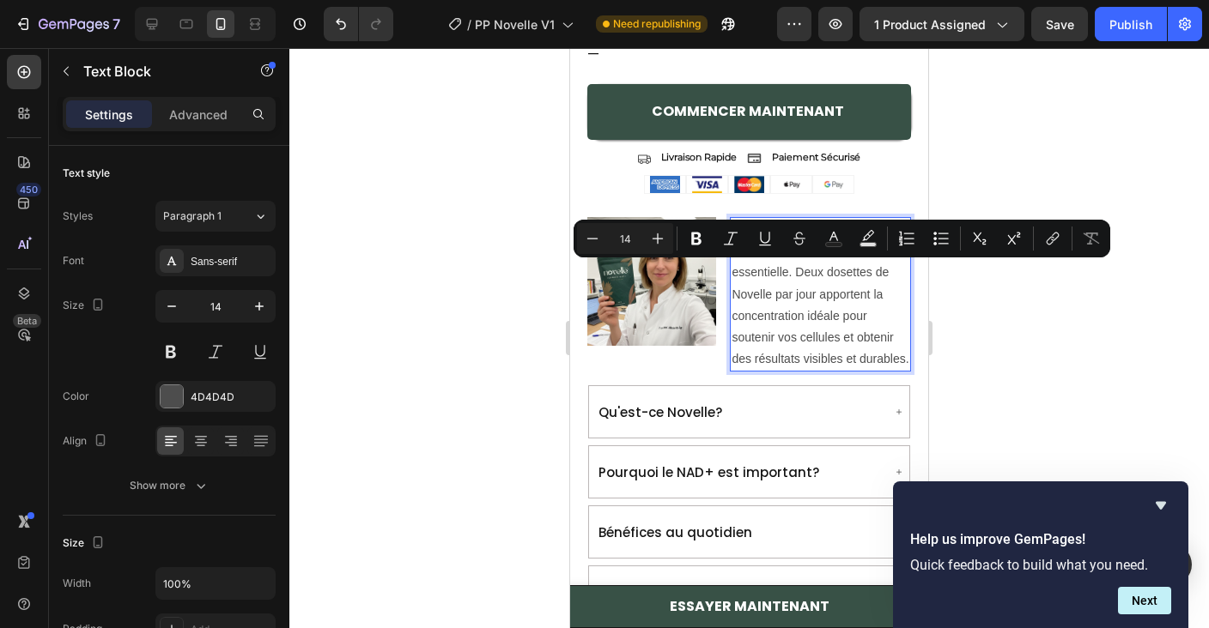
click at [819, 308] on p "En tant que médecin spécialisée dans l'anti-âge, la régularité est essentielle.…" at bounding box center [821, 294] width 178 height 151
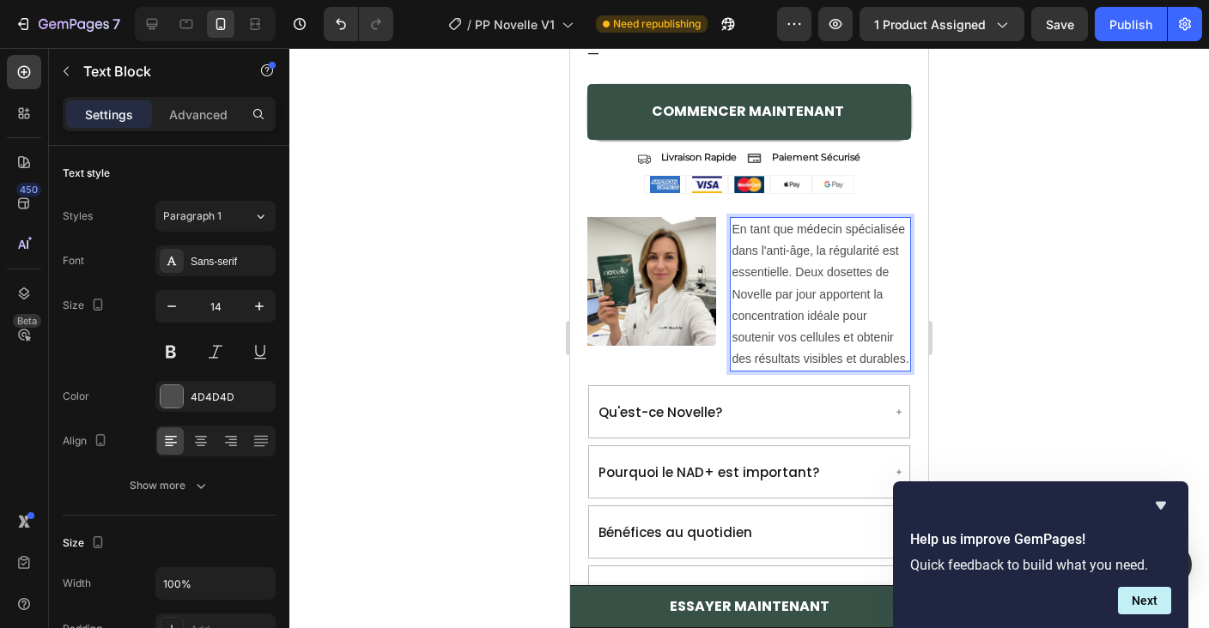
click at [809, 270] on p "En tant que médecin spécialisée dans l'anti-âge, la régularité est essentielle.…" at bounding box center [821, 294] width 178 height 151
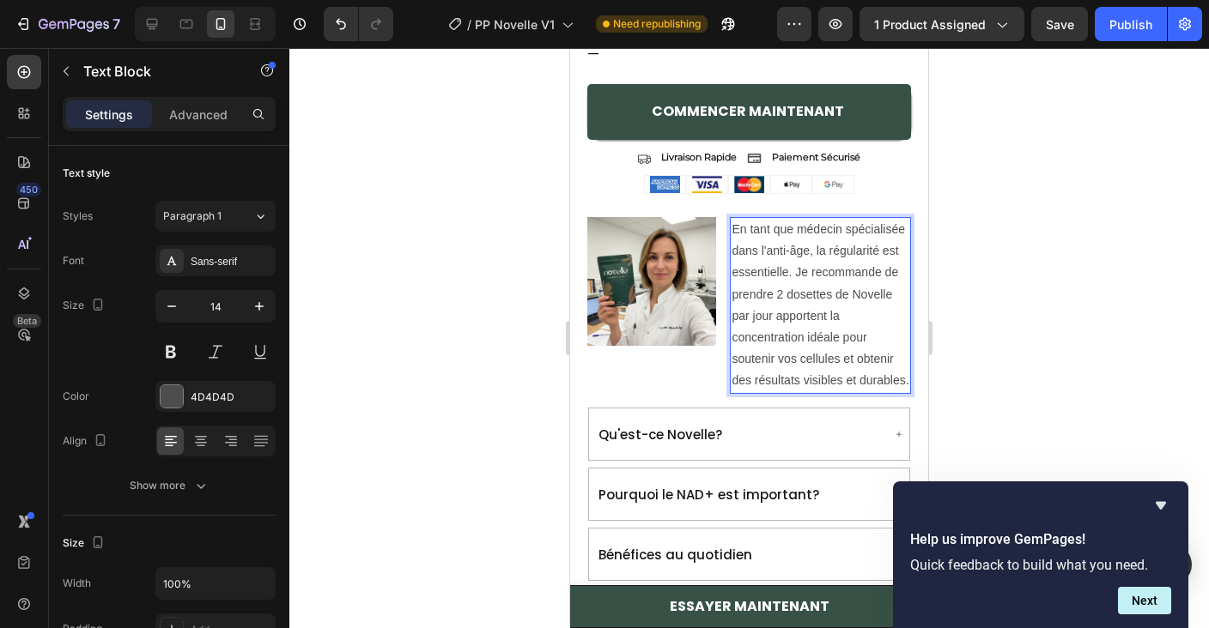
click at [819, 296] on p "En tant que médecin spécialisée dans l'anti-âge, la régularité est essentielle.…" at bounding box center [821, 305] width 178 height 173
click at [898, 291] on p "En tant que médecin spécialisée dans l'anti-âge, la régularité est essentielle.…" at bounding box center [821, 305] width 178 height 173
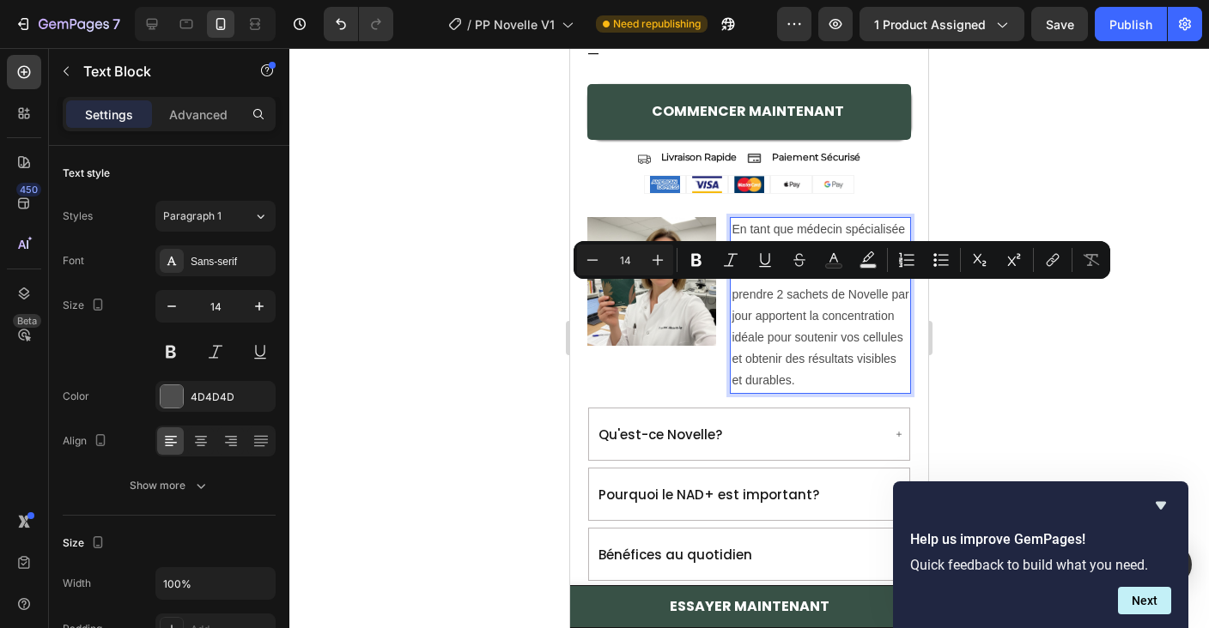
click at [757, 315] on p "En tant que médecin spécialisée dans l'anti-âge, la régularité est essentielle.…" at bounding box center [821, 305] width 178 height 173
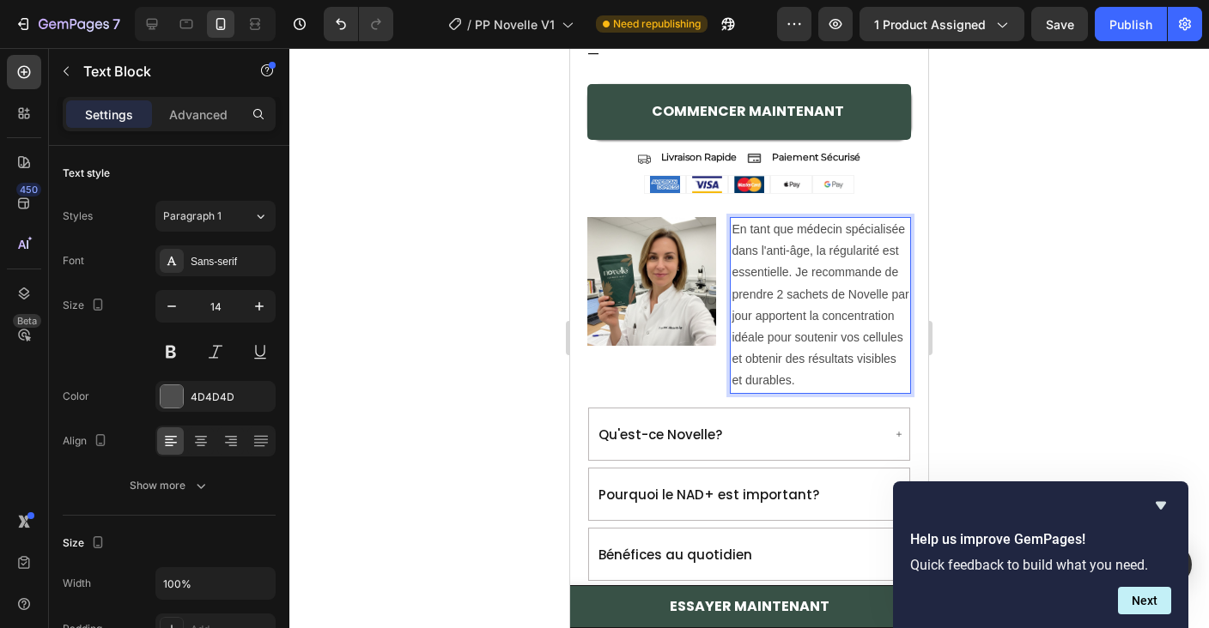
click at [751, 315] on p "En tant que médecin spécialisée dans l'anti-âge, la régularité est essentielle.…" at bounding box center [821, 305] width 178 height 173
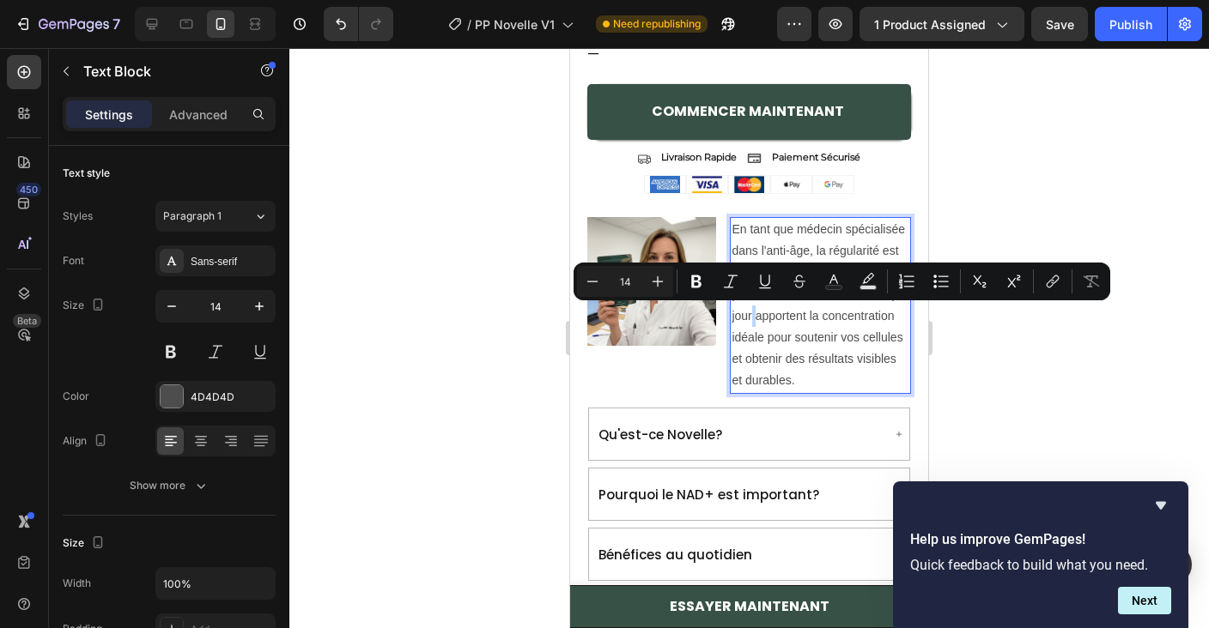
click at [751, 311] on p "En tant que médecin spécialisée dans l'anti-âge, la régularité est essentielle.…" at bounding box center [821, 305] width 178 height 173
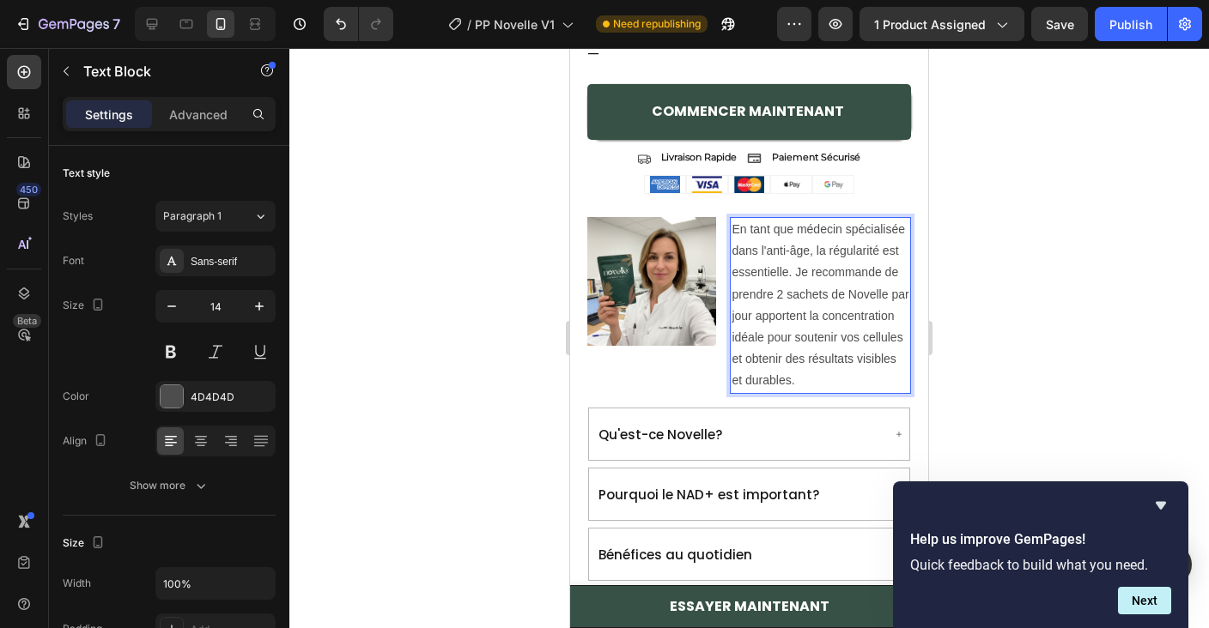
click at [748, 311] on p "En tant que médecin spécialisée dans l'anti-âge, la régularité est essentielle.…" at bounding box center [821, 305] width 178 height 173
click at [797, 380] on p "En tant que médecin spécialisée dans l'anti-âge, la régularité est essentielle.…" at bounding box center [821, 305] width 178 height 173
click at [771, 339] on p "En tant que médecin spécialisée dans l'anti-âge, la régularité est essentielle.…" at bounding box center [821, 305] width 178 height 173
click at [769, 339] on p "En tant que médecin spécialisée dans l'anti-âge, la régularité est essentielle.…" at bounding box center [821, 305] width 178 height 173
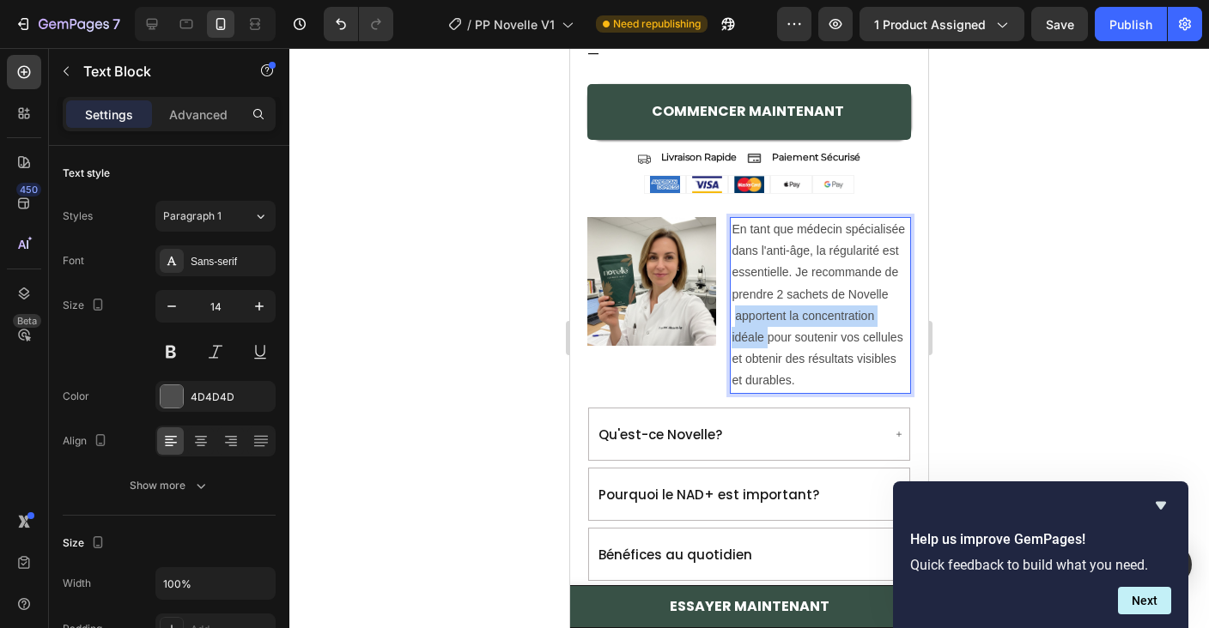
drag, startPoint x: 769, startPoint y: 339, endPoint x: 734, endPoint y: 309, distance: 46.3
click at [734, 309] on p "En tant que médecin spécialisée dans l'anti-âge, la régularité est essentielle.…" at bounding box center [821, 305] width 178 height 173
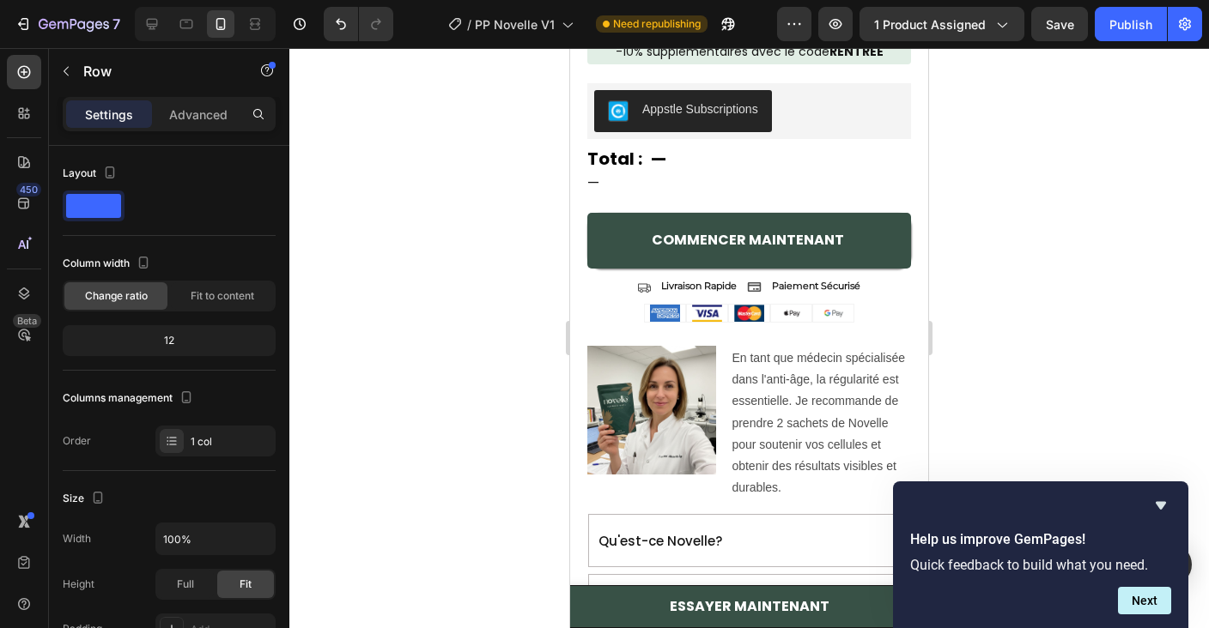
scroll to position [1614, 0]
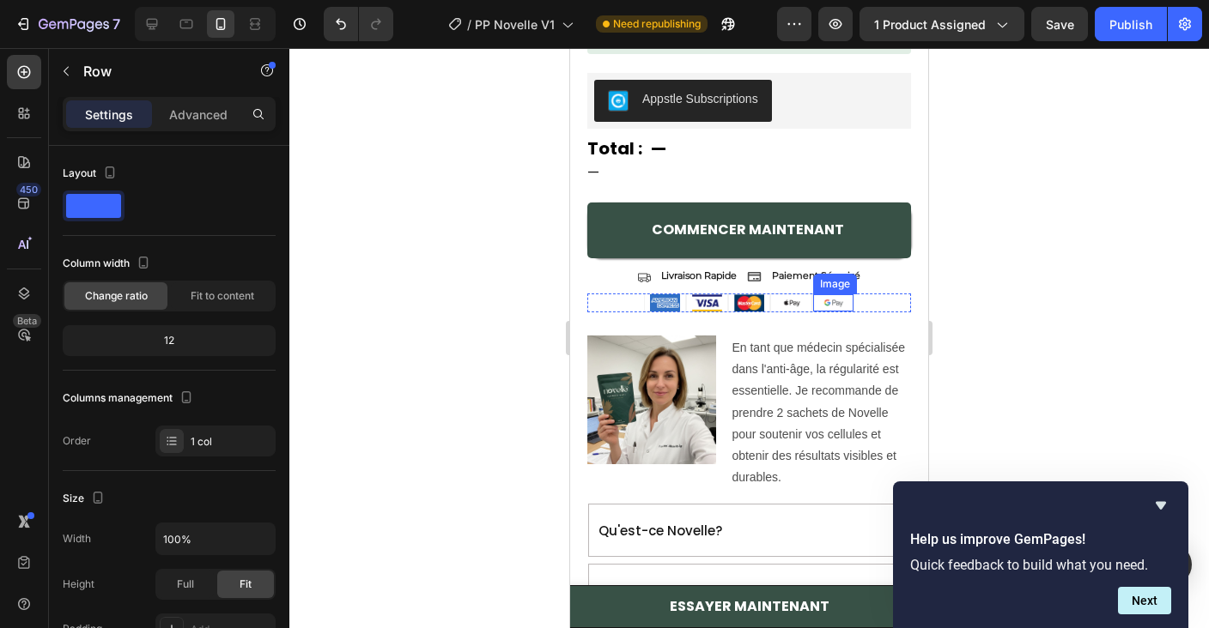
click at [854, 299] on div "Image Image Image Image Image Row" at bounding box center [749, 303] width 324 height 19
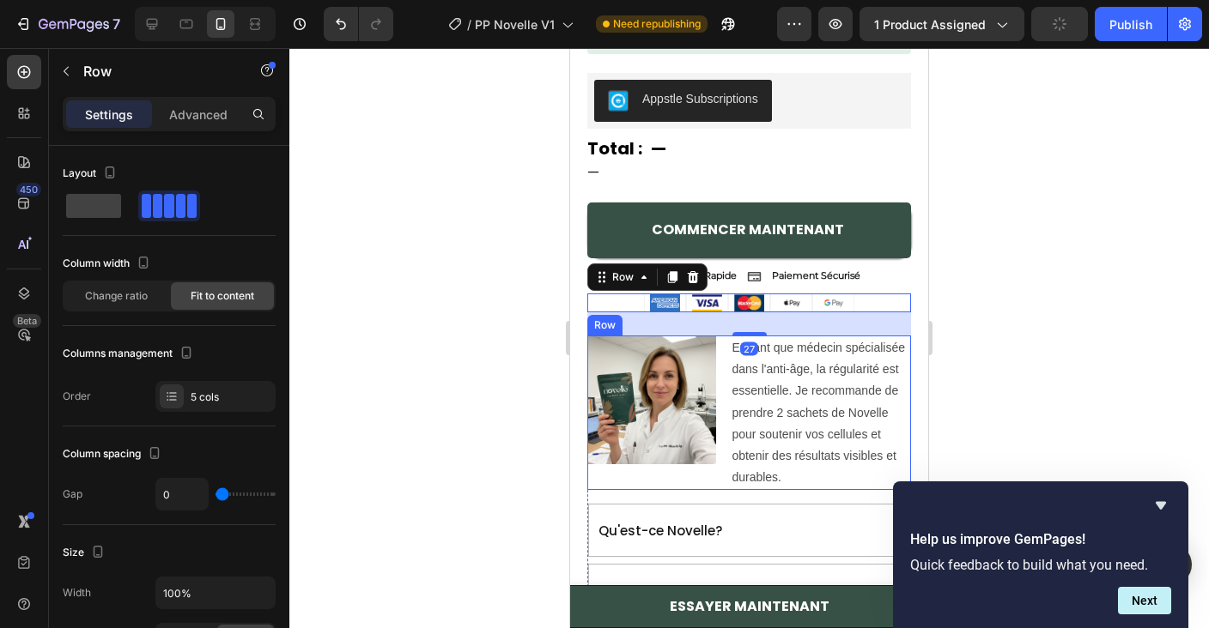
click at [637, 477] on div "Image" at bounding box center [651, 413] width 129 height 155
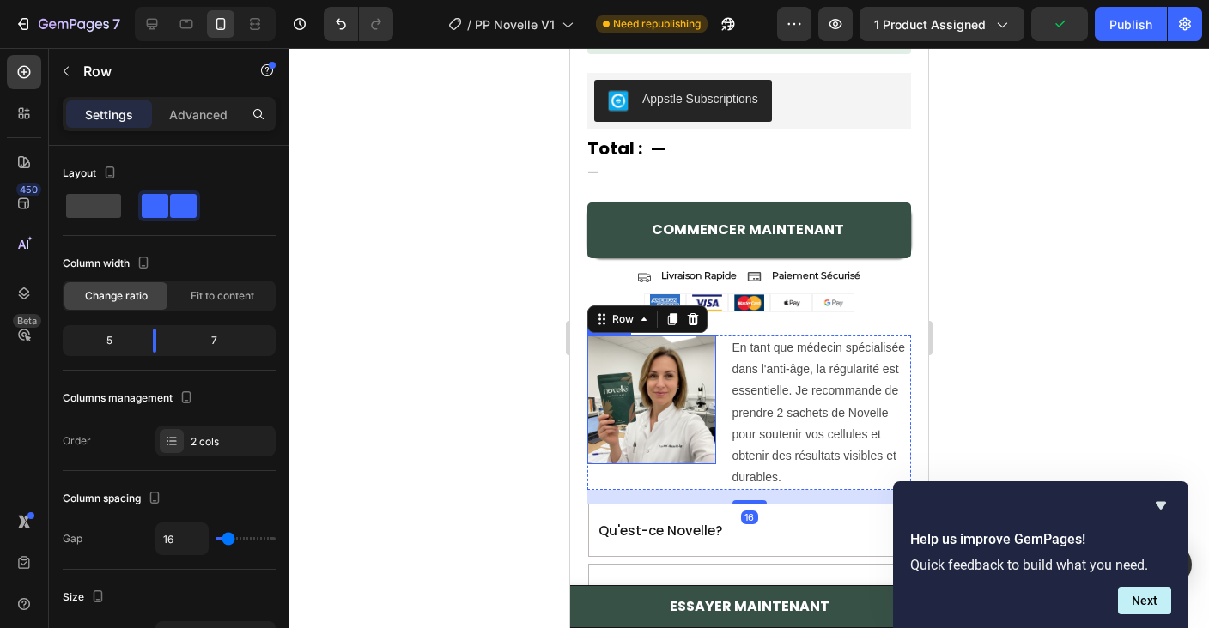
click at [642, 395] on img at bounding box center [651, 400] width 129 height 129
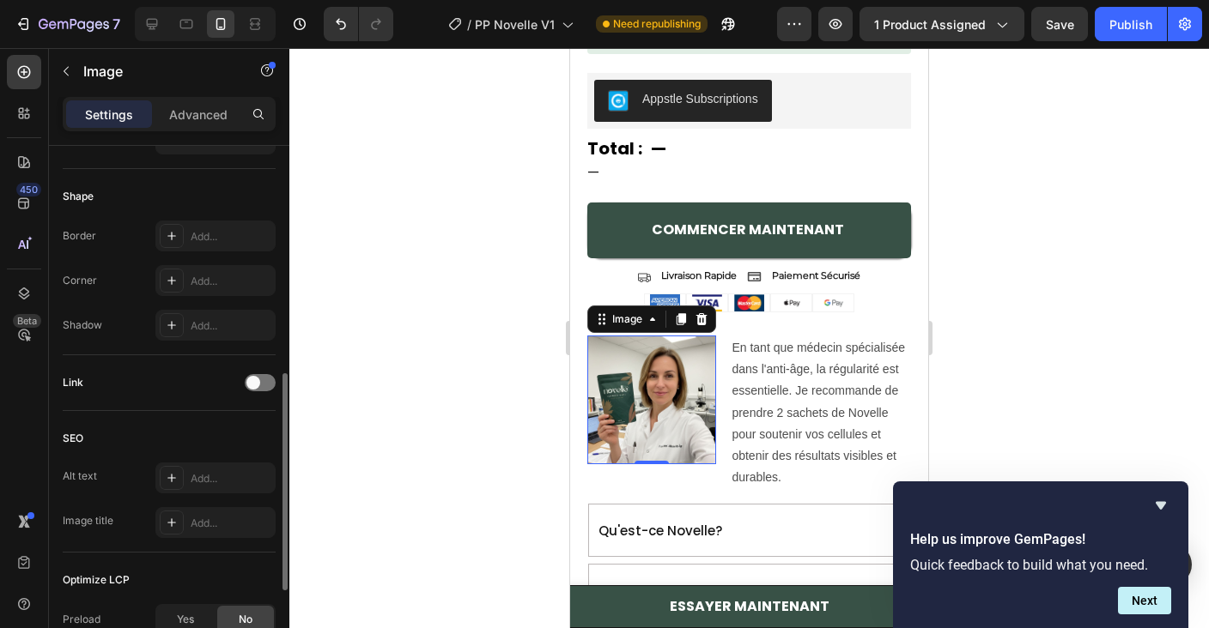
scroll to position [565, 0]
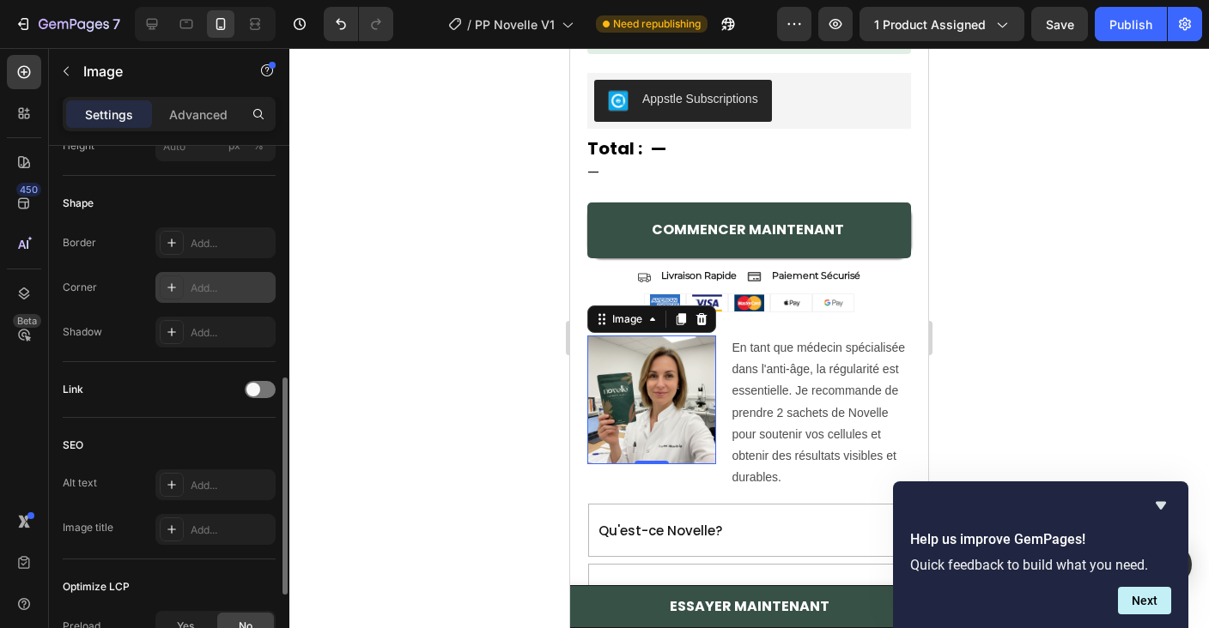
click at [192, 301] on div "Add..." at bounding box center [215, 287] width 120 height 31
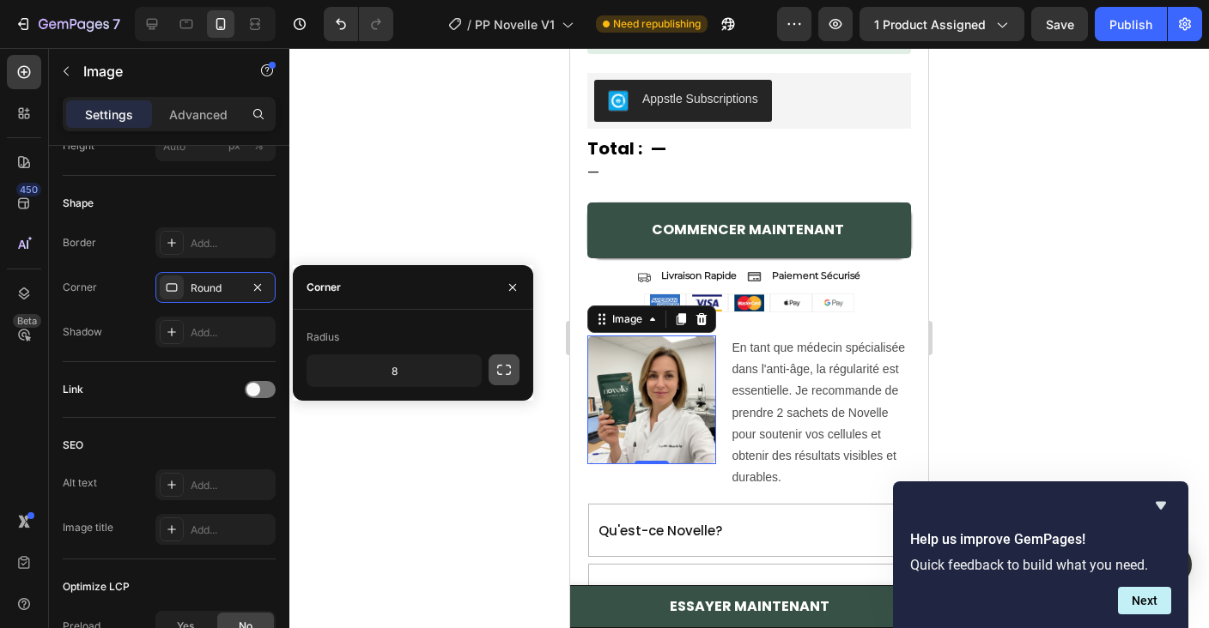
click at [492, 365] on button "button" at bounding box center [504, 370] width 31 height 31
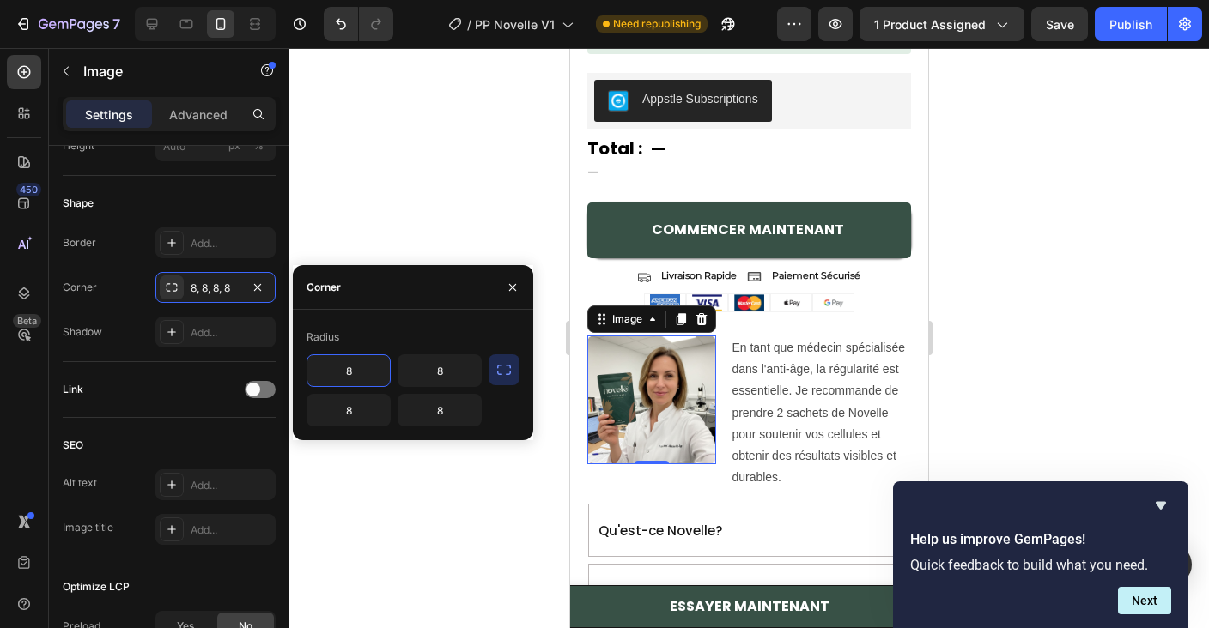
click at [366, 375] on input "8" at bounding box center [348, 370] width 82 height 31
click at [507, 376] on icon "button" at bounding box center [503, 369] width 17 height 17
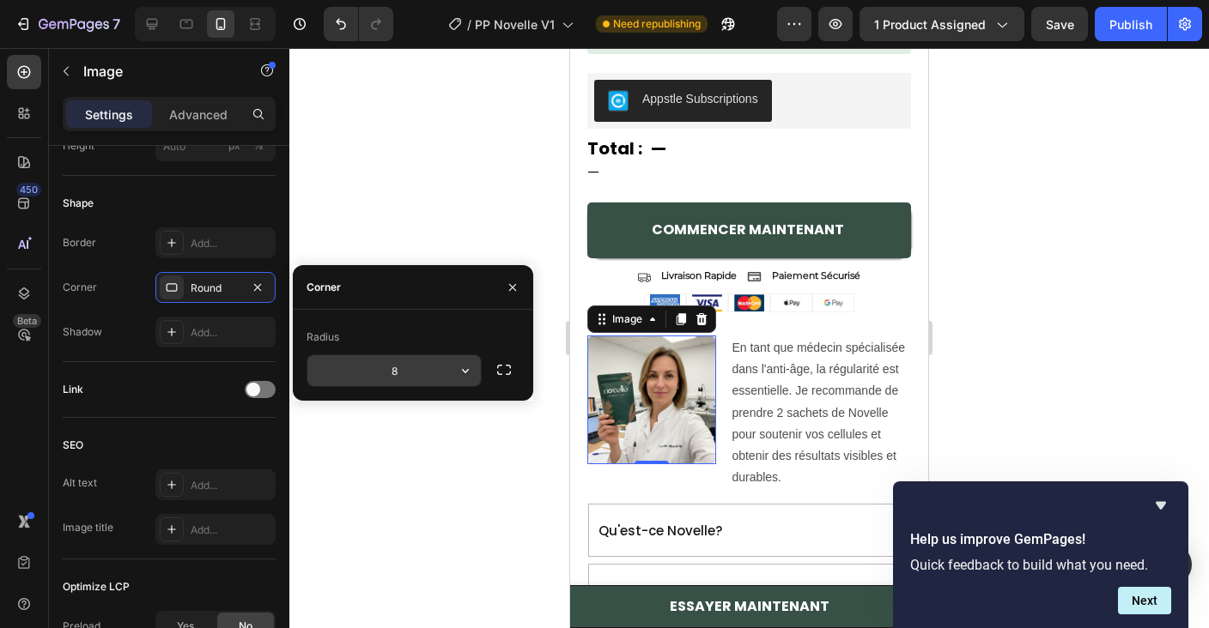
click at [445, 377] on input "8" at bounding box center [393, 370] width 173 height 31
type input "@"
type input "6"
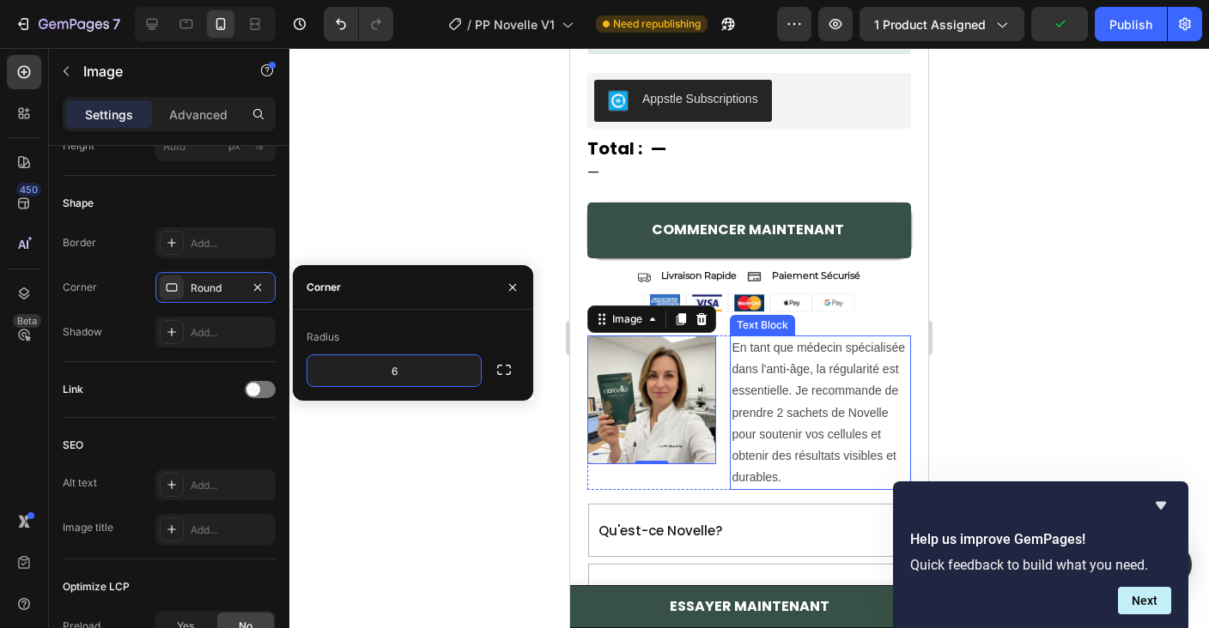
click at [738, 452] on p "En tant que médecin spécialisée dans l'anti-âge, la régularité est essentielle.…" at bounding box center [821, 412] width 178 height 151
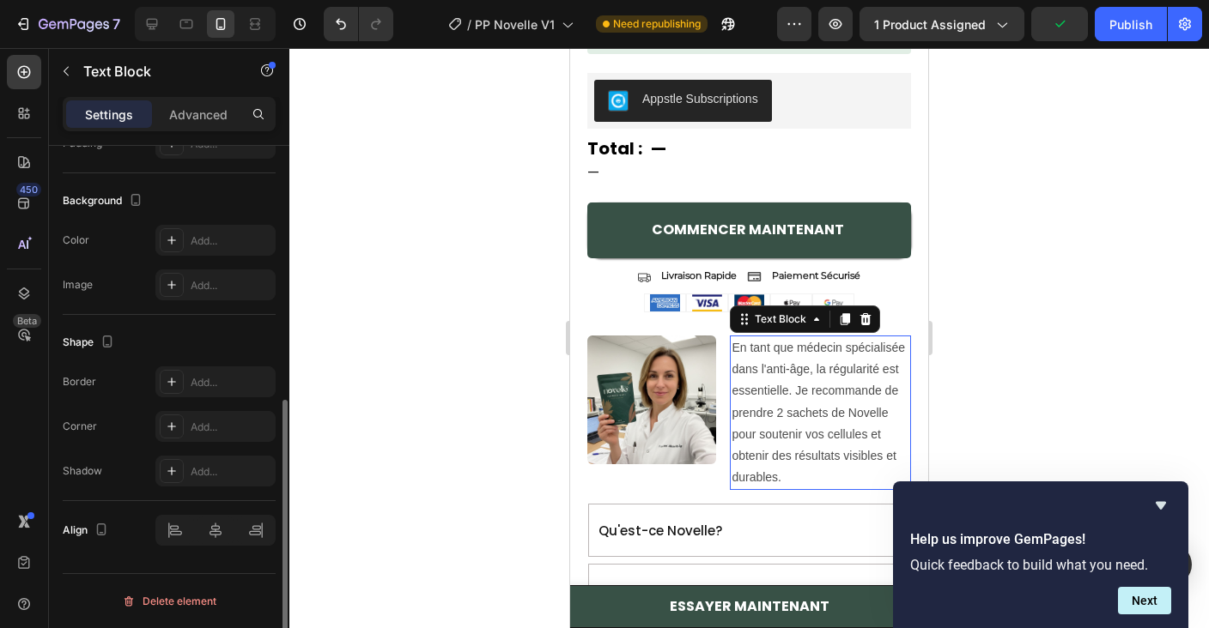
scroll to position [0, 0]
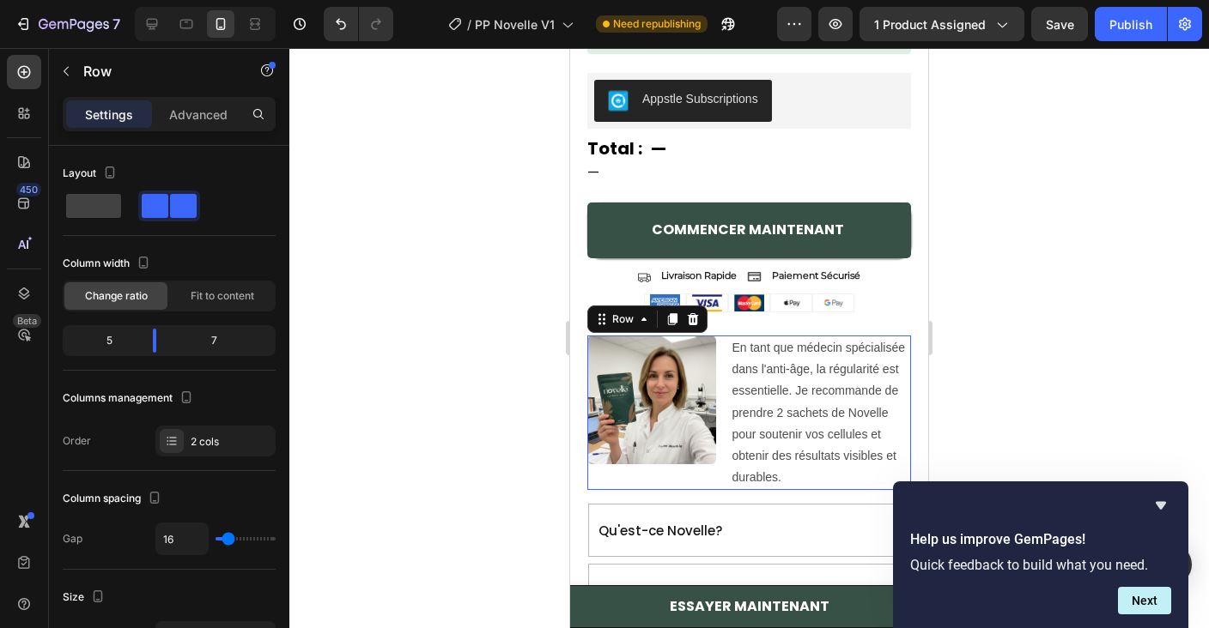
click at [712, 481] on div "Image" at bounding box center [651, 413] width 129 height 155
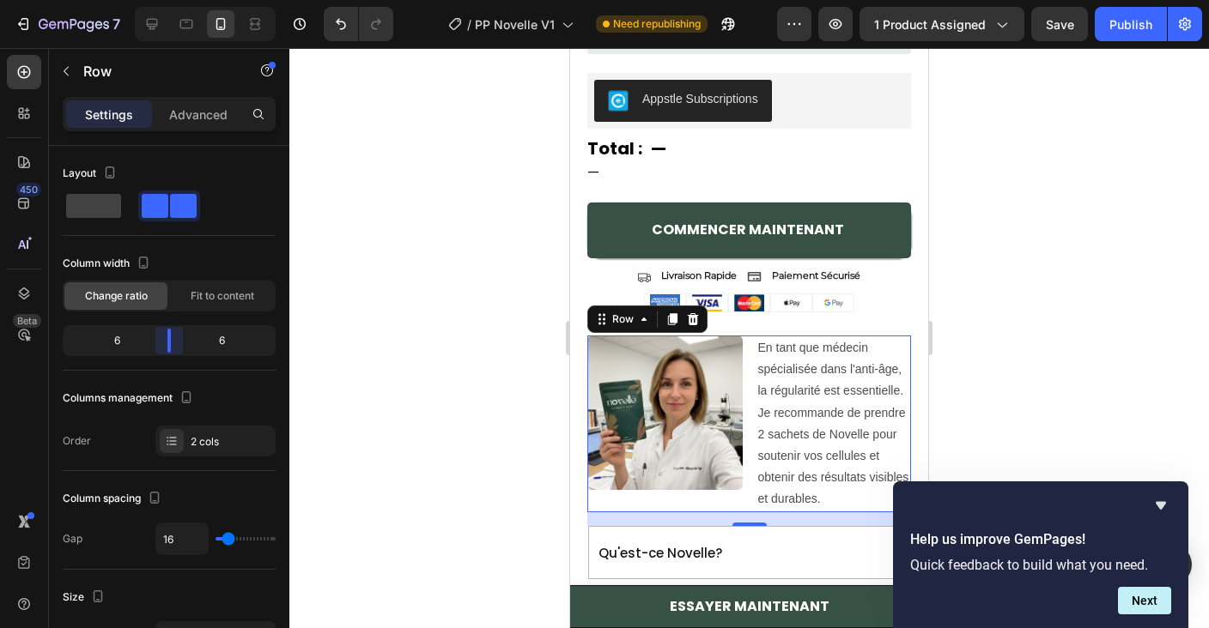
drag, startPoint x: 158, startPoint y: 341, endPoint x: 167, endPoint y: 340, distance: 8.6
click at [167, 0] on body "7 / PP Novelle V1 Need republishing Preview 1 product assigned Save Publish 450…" at bounding box center [604, 0] width 1209 height 0
click at [746, 372] on div "Image En tant que médecin spécialisée dans l'anti-âge, la régularité est essent…" at bounding box center [749, 424] width 324 height 177
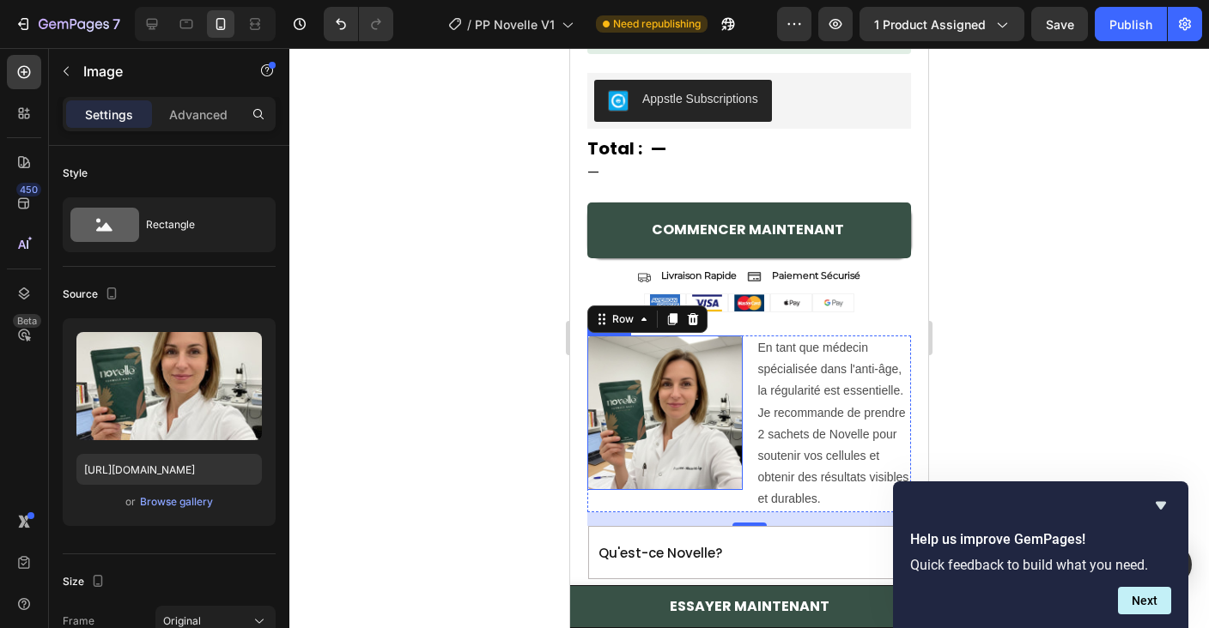
click at [700, 424] on img at bounding box center [664, 413] width 155 height 155
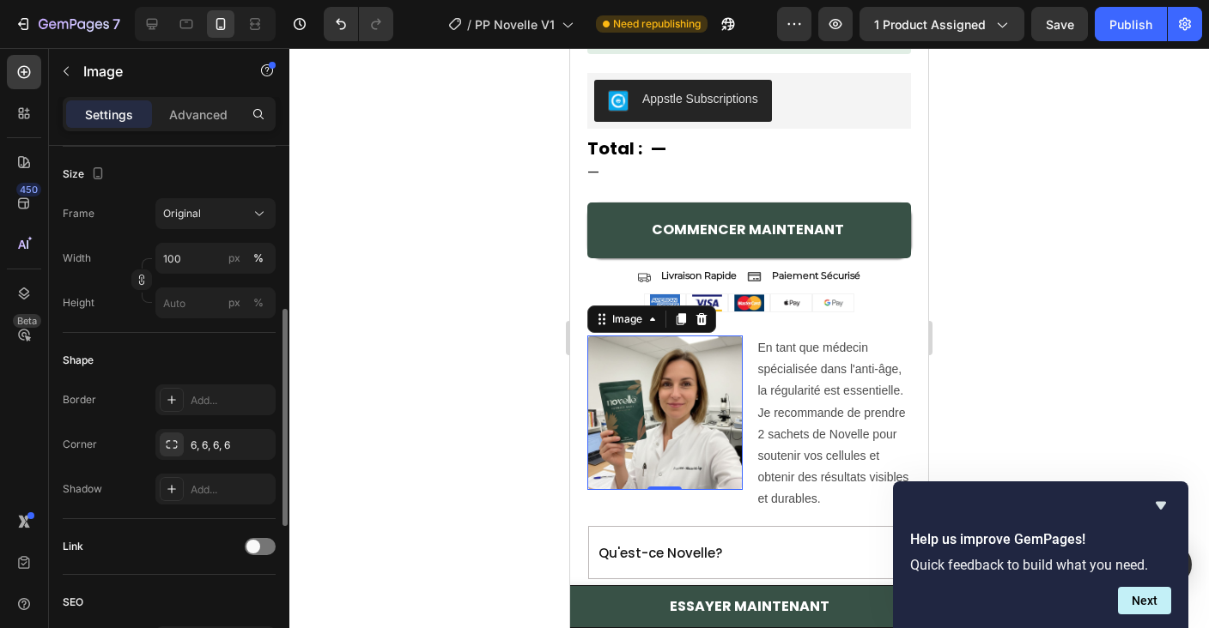
scroll to position [398, 0]
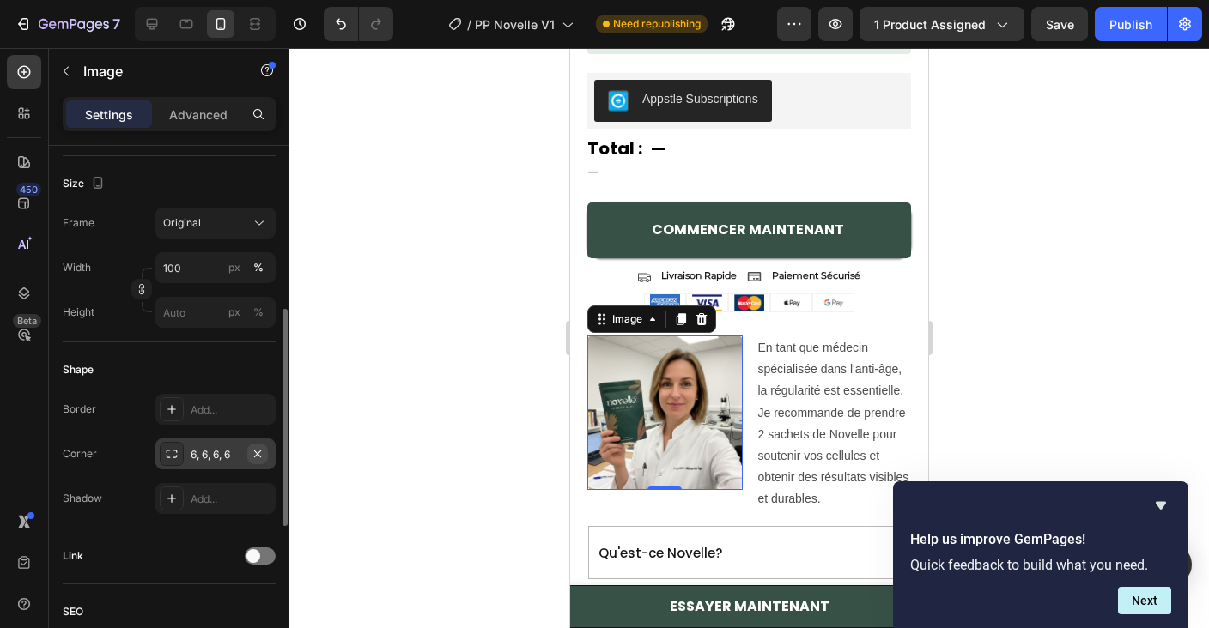
click at [264, 457] on button "button" at bounding box center [257, 454] width 21 height 21
click at [786, 500] on p "En tant que médecin spécialisée dans l'anti-âge, la régularité est essentielle.…" at bounding box center [834, 423] width 152 height 173
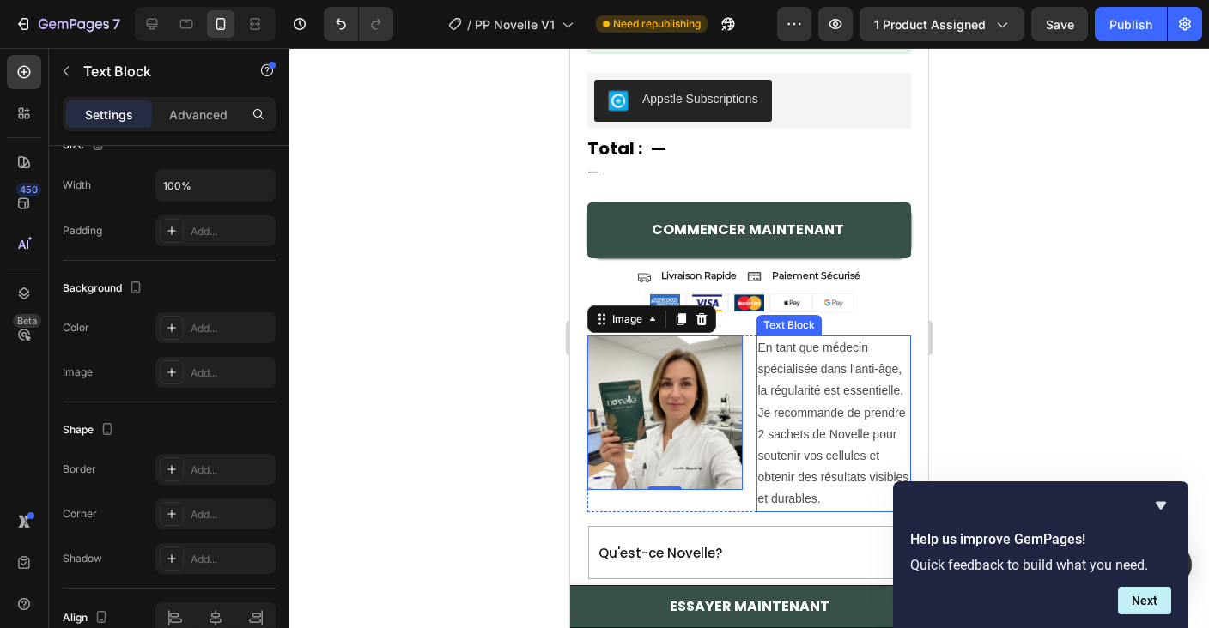
scroll to position [0, 0]
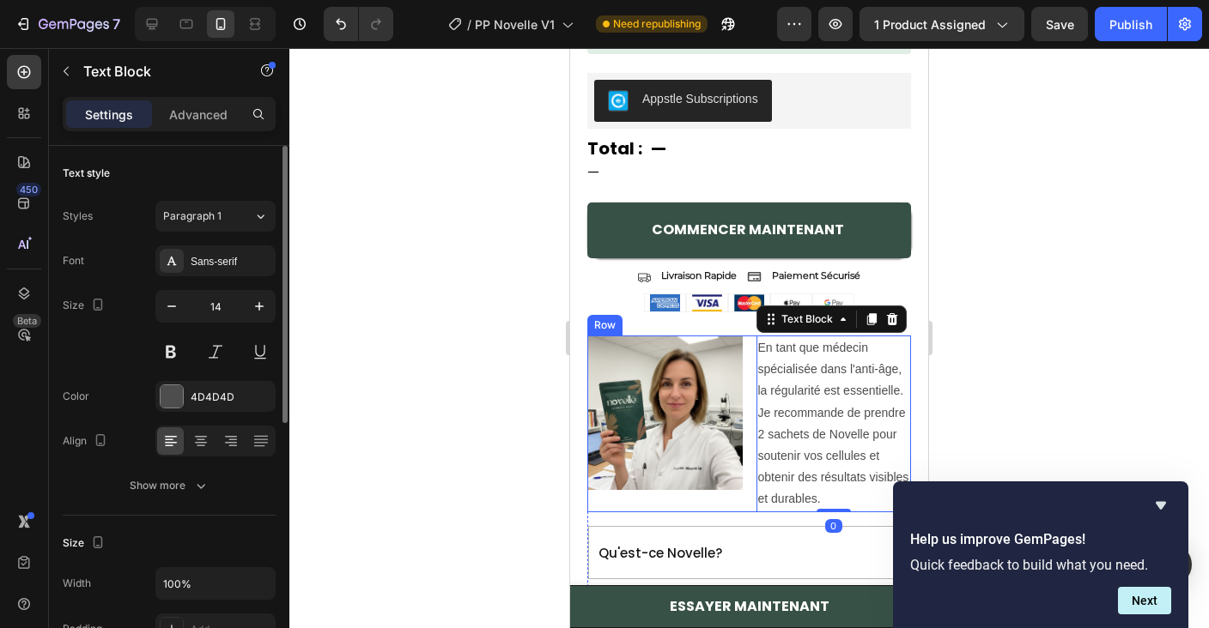
click at [737, 507] on div "Image" at bounding box center [664, 424] width 155 height 177
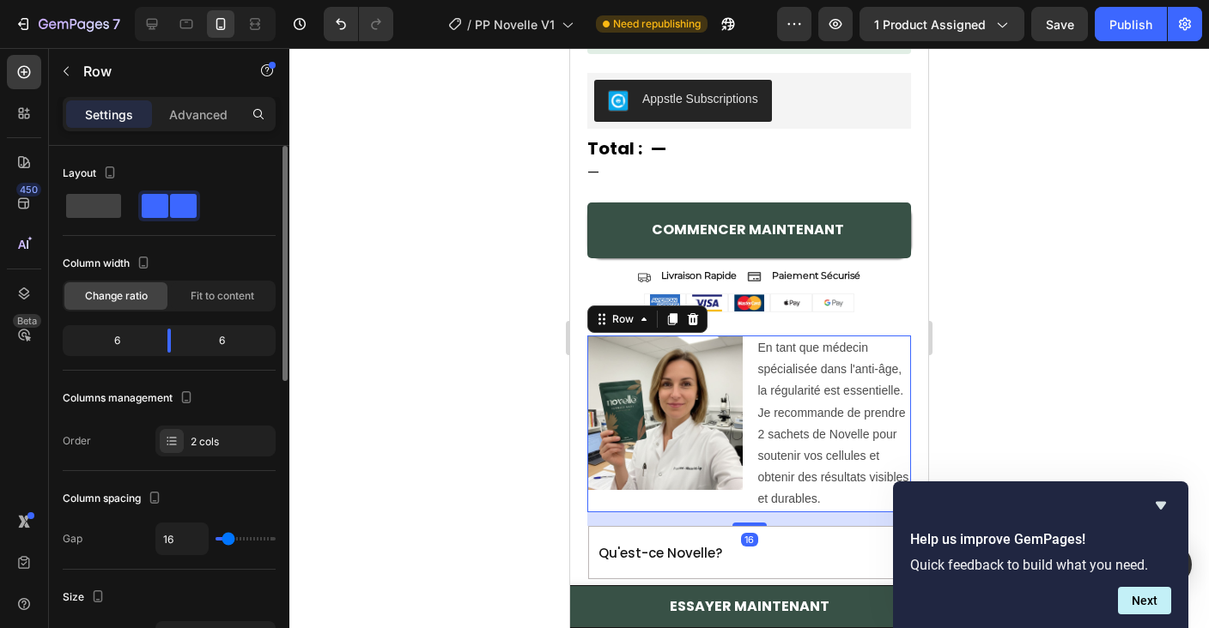
click at [742, 495] on div "Image En tant que médecin spécialisée dans l'anti-âge, la régularité est essent…" at bounding box center [749, 424] width 324 height 177
click at [790, 427] on p "En tant que médecin spécialisée dans l'anti-âge, la régularité est essentielle.…" at bounding box center [834, 423] width 152 height 173
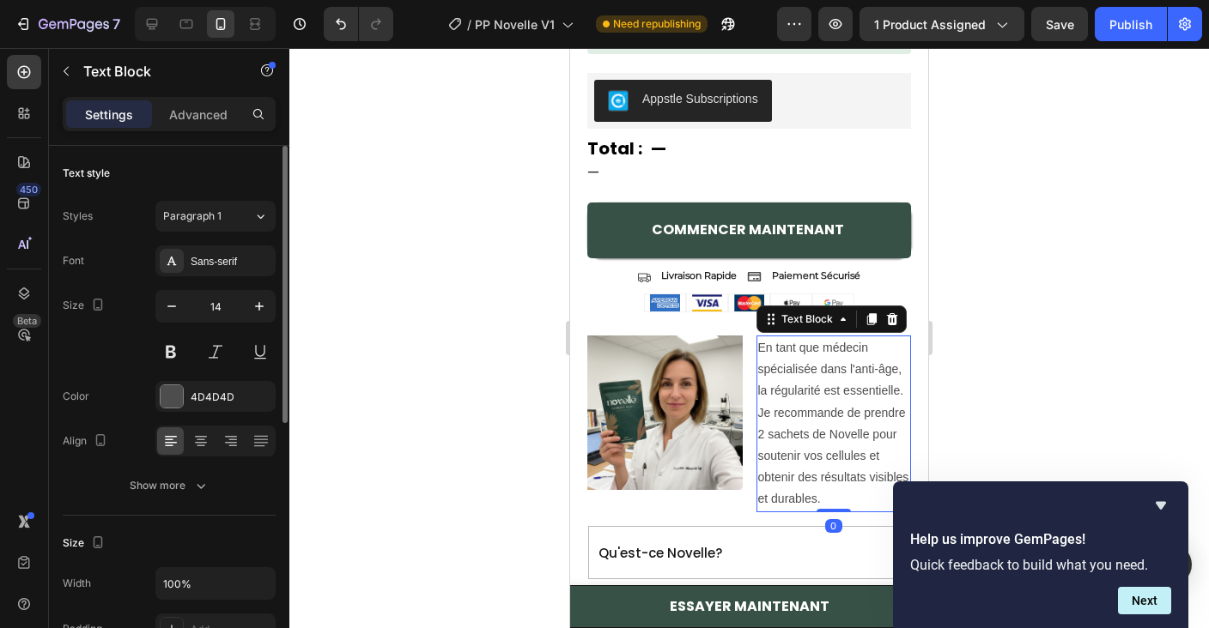
click at [790, 427] on p "En tant que médecin spécialisée dans l'anti-âge, la régularité est essentielle.…" at bounding box center [834, 423] width 152 height 173
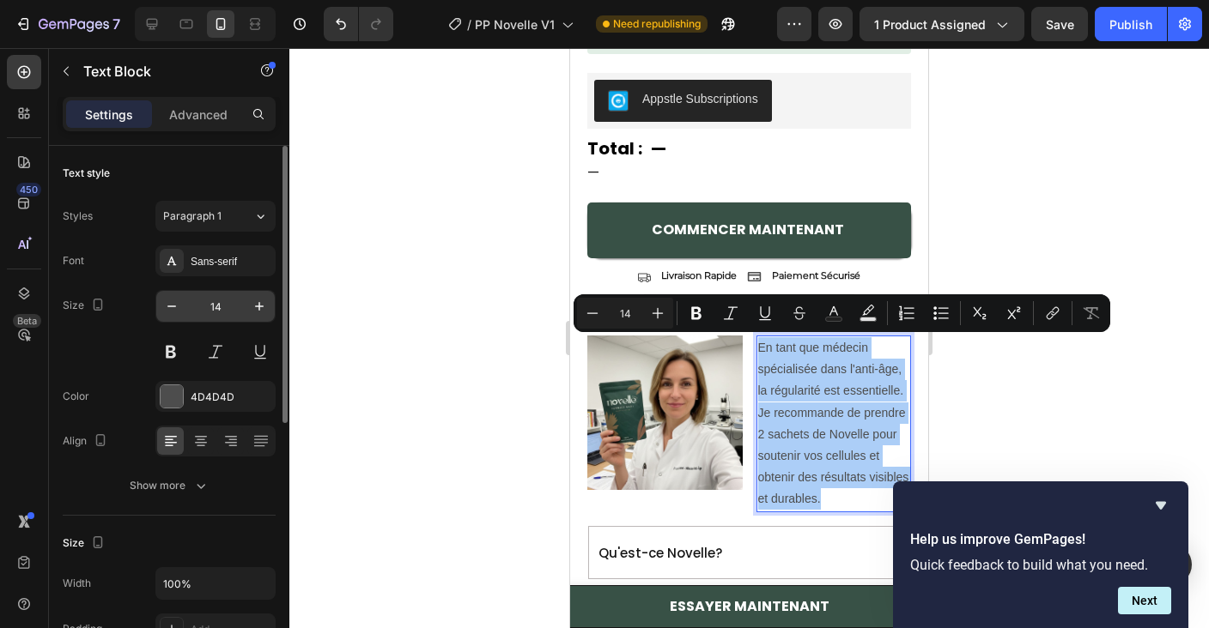
click at [190, 309] on input "14" at bounding box center [215, 306] width 57 height 31
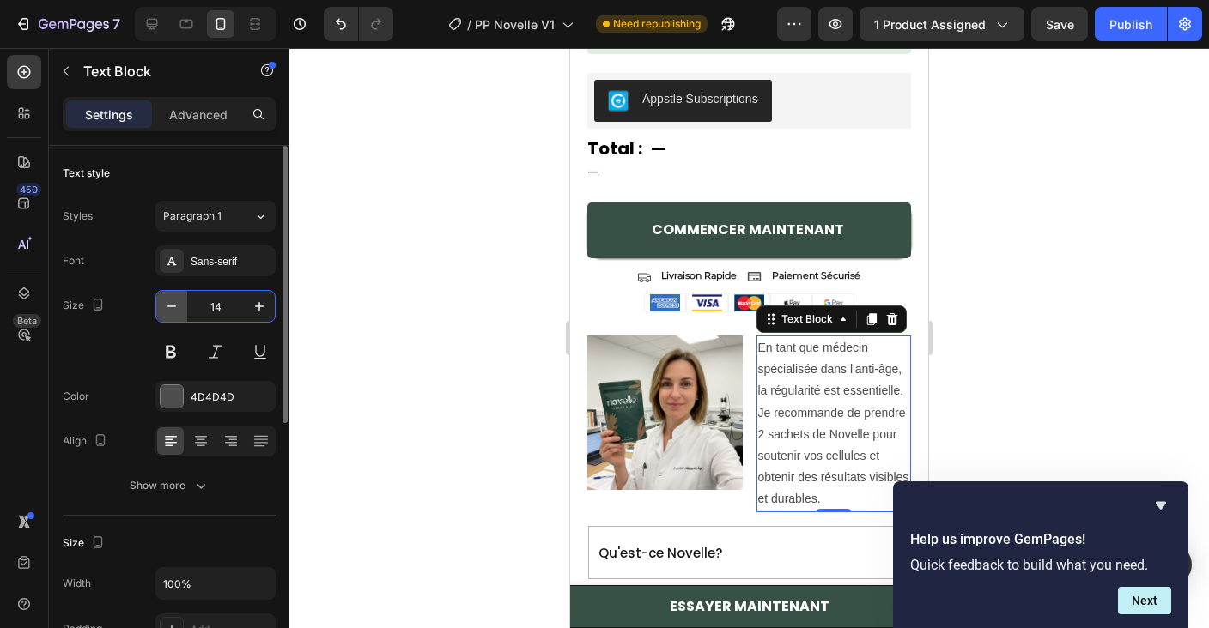
click at [175, 307] on icon "button" at bounding box center [171, 306] width 17 height 17
type input "13"
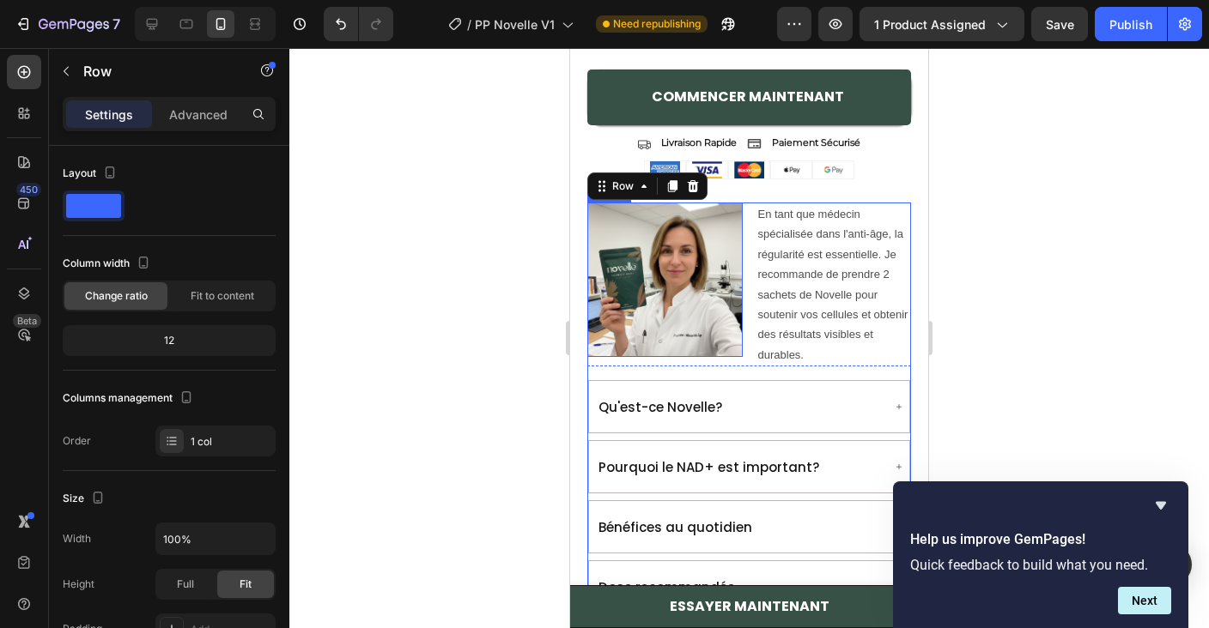
scroll to position [1776, 0]
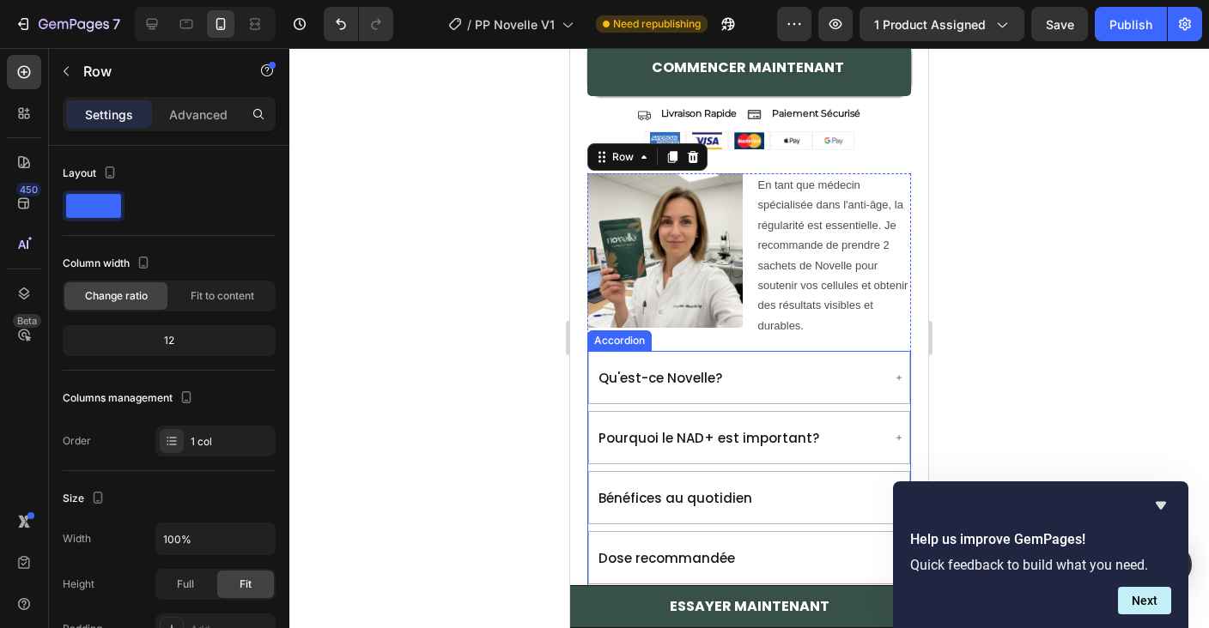
click at [650, 466] on div "Qu'est-ce Novelle? Pourquoi le NAD+ est important? Bénéfices au quotidien Dose …" at bounding box center [749, 498] width 324 height 294
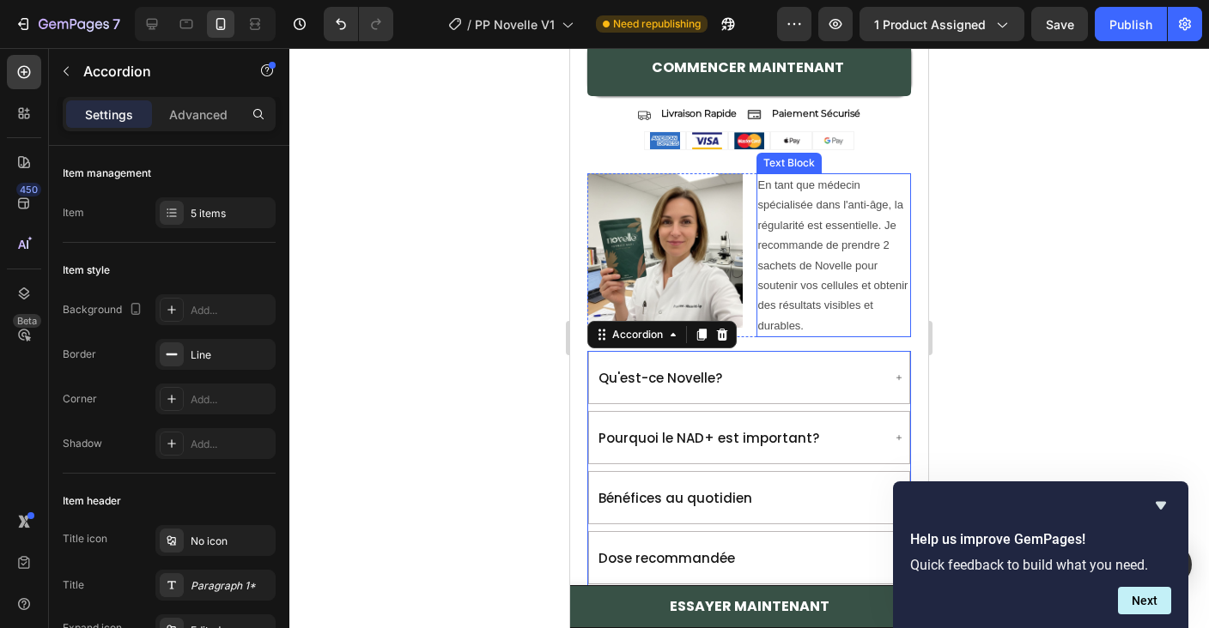
click at [812, 252] on p "En tant que médecin spécialisée dans l'anti-âge, la régularité est essentielle.…" at bounding box center [834, 255] width 152 height 161
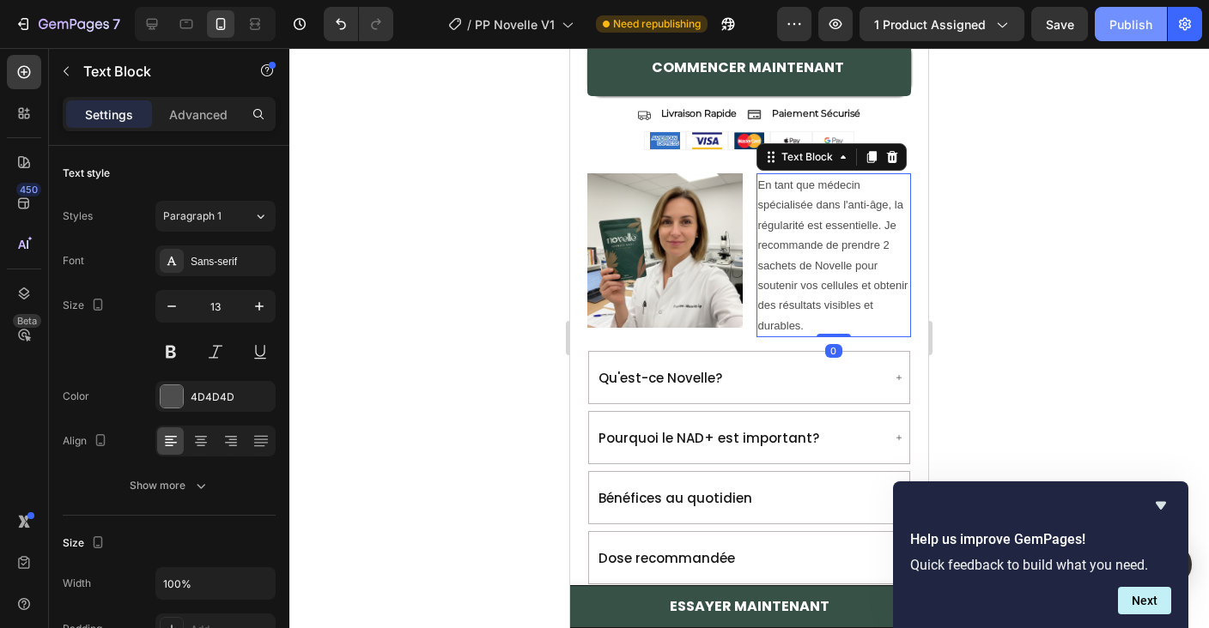
click at [1126, 27] on div "Publish" at bounding box center [1130, 24] width 43 height 18
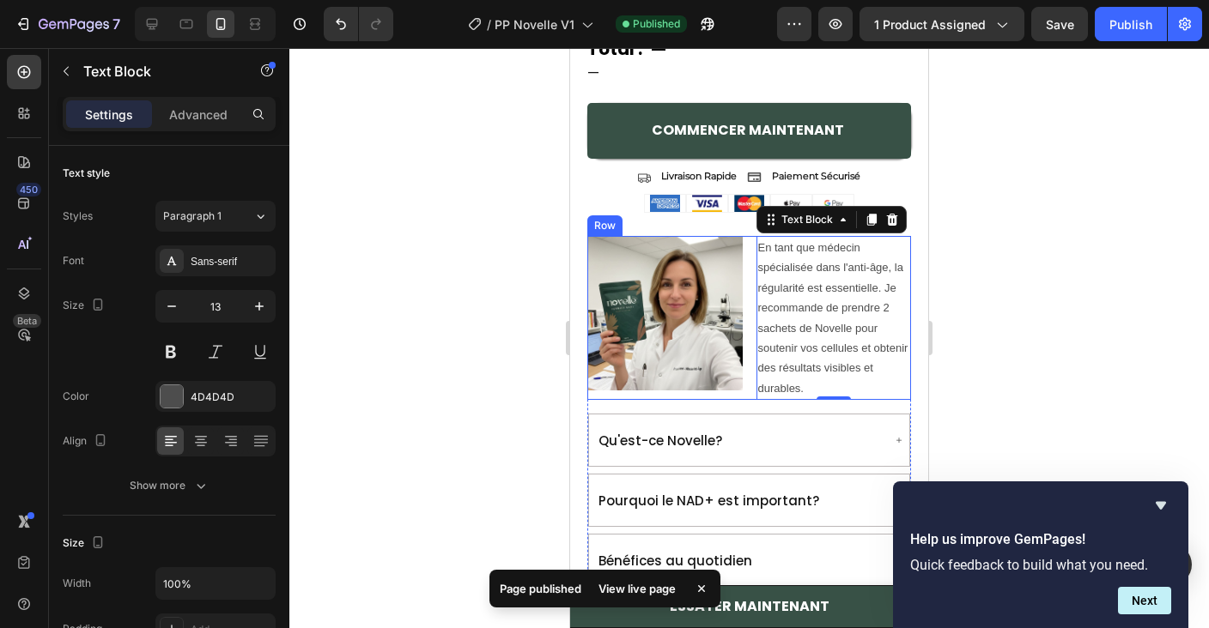
scroll to position [1709, 0]
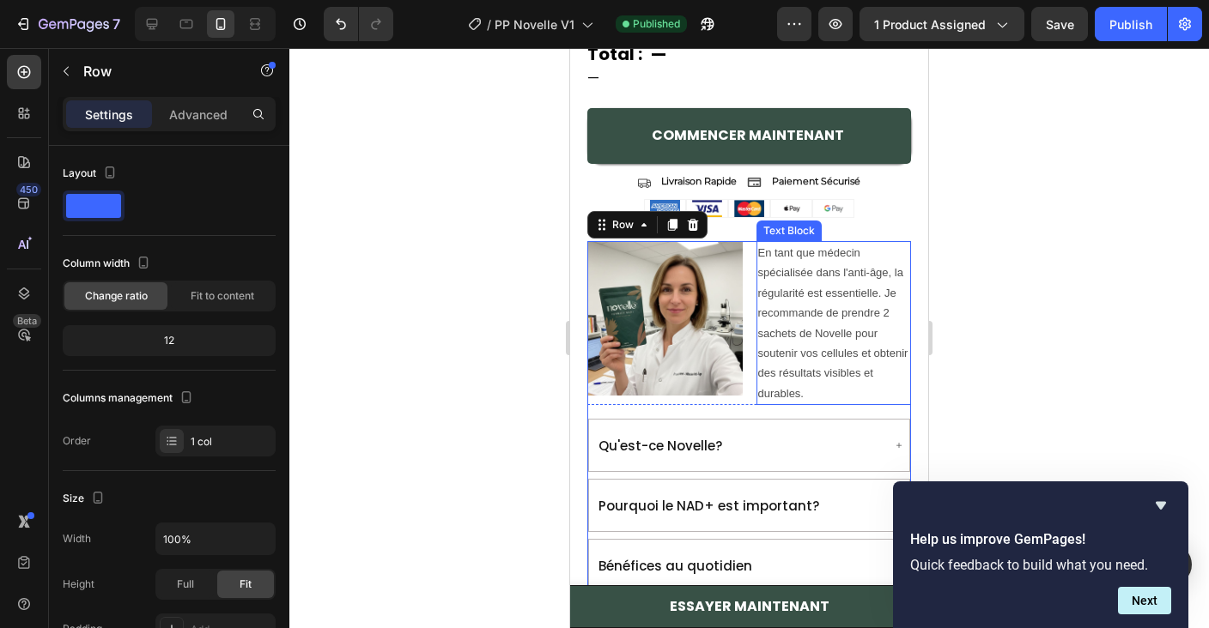
click at [831, 387] on p "En tant que médecin spécialisée dans l'anti-âge, la régularité est essentielle.…" at bounding box center [834, 323] width 152 height 161
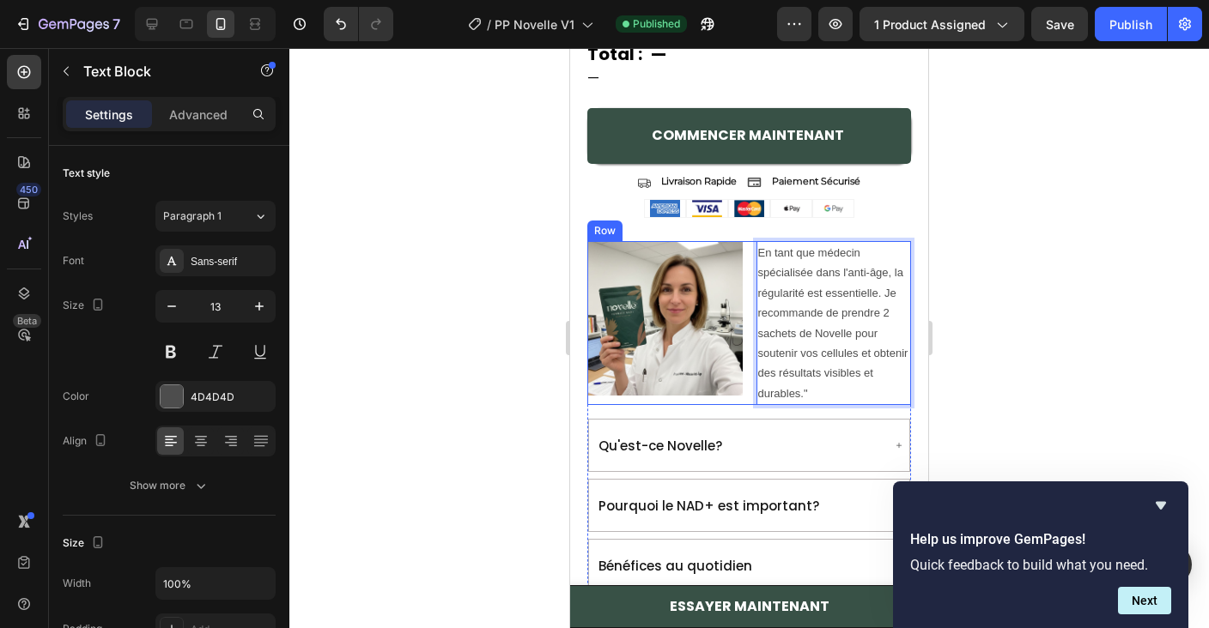
click at [755, 248] on div "Image En tant que médecin spécialisée dans l'anti-âge, la régularité est essent…" at bounding box center [749, 323] width 324 height 164
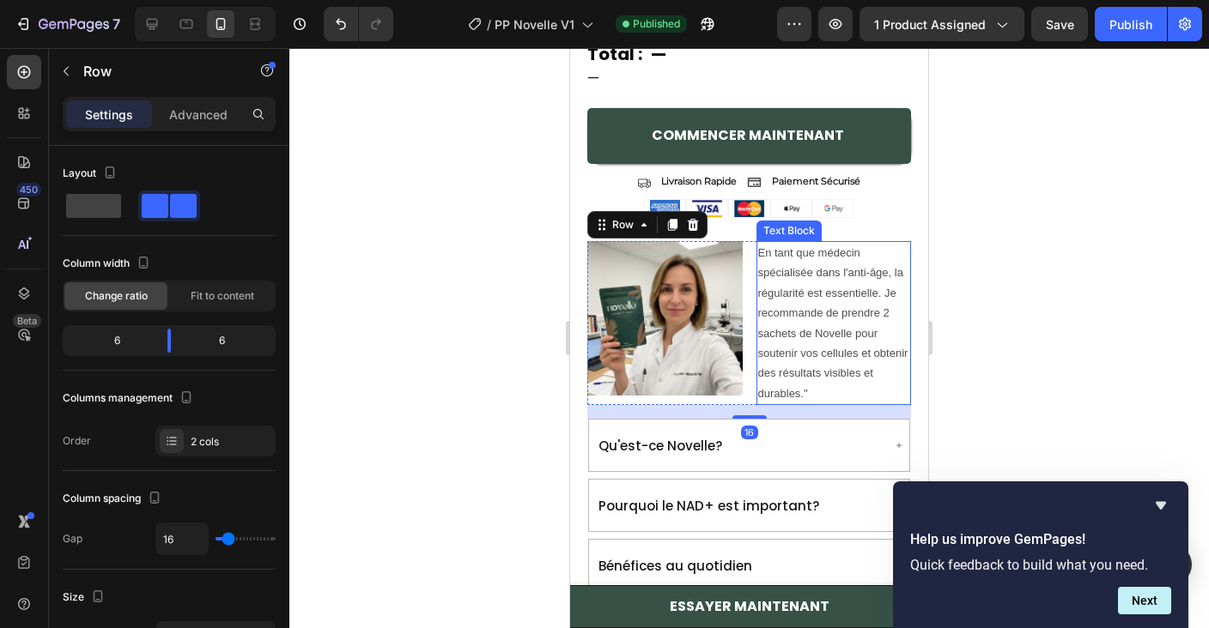
click at [761, 249] on p "En tant que médecin spécialisée dans l'anti-âge, la régularité est essentielle.…" at bounding box center [834, 323] width 152 height 161
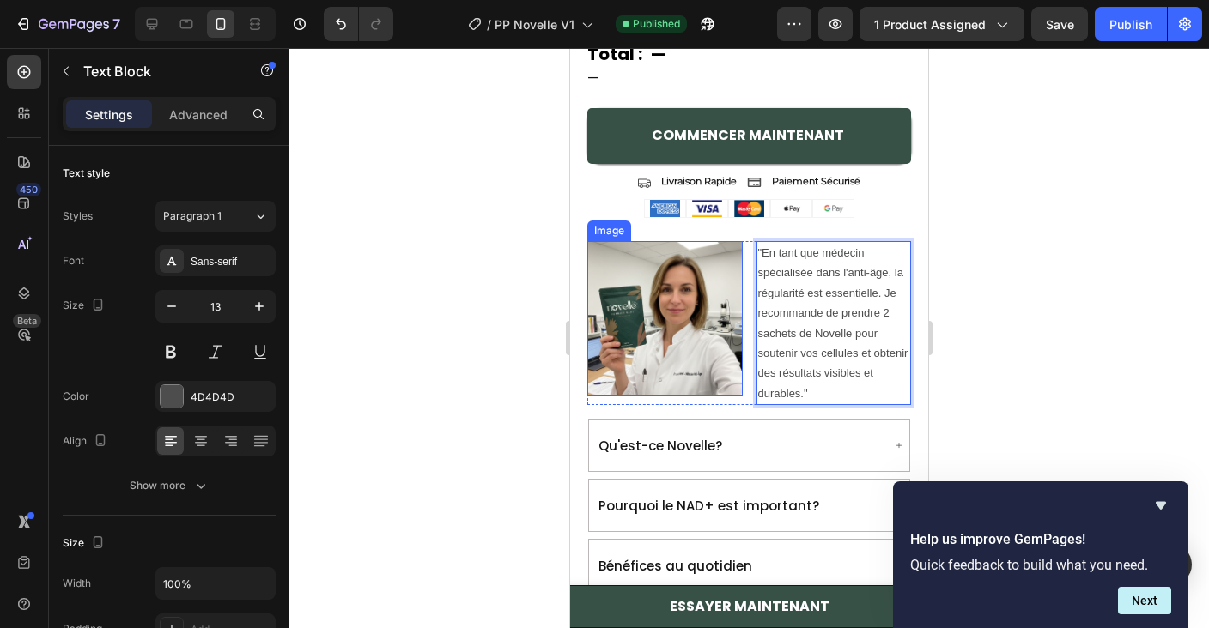
click at [714, 389] on img at bounding box center [664, 318] width 155 height 155
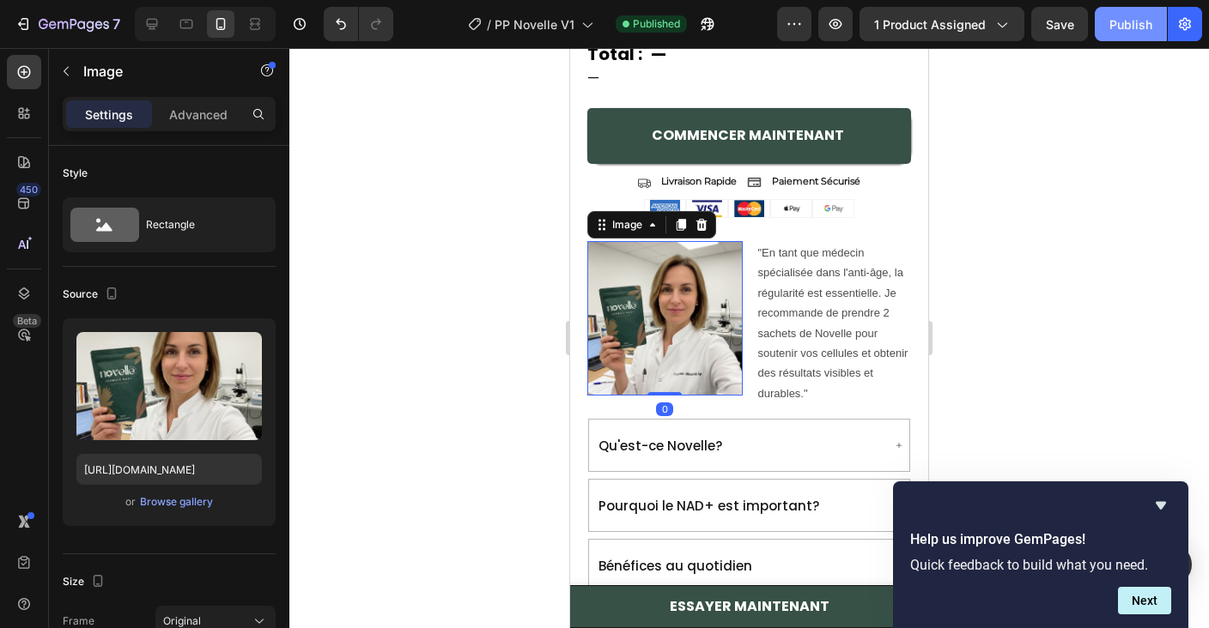
click at [1138, 20] on div "Publish" at bounding box center [1130, 24] width 43 height 18
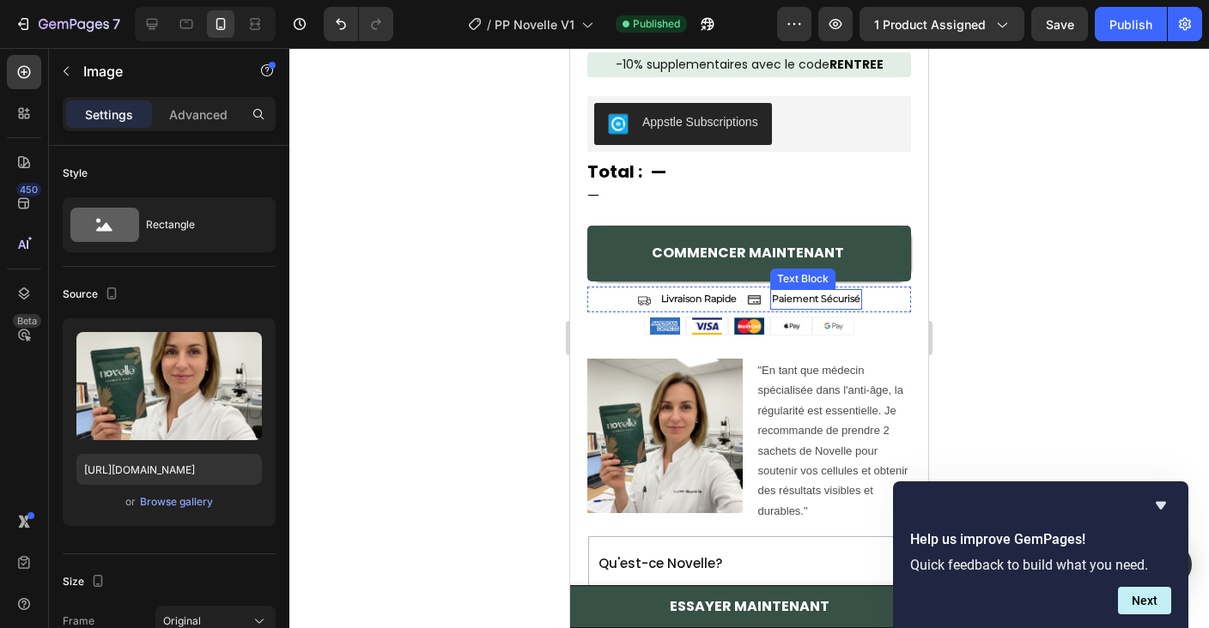
scroll to position [1609, 0]
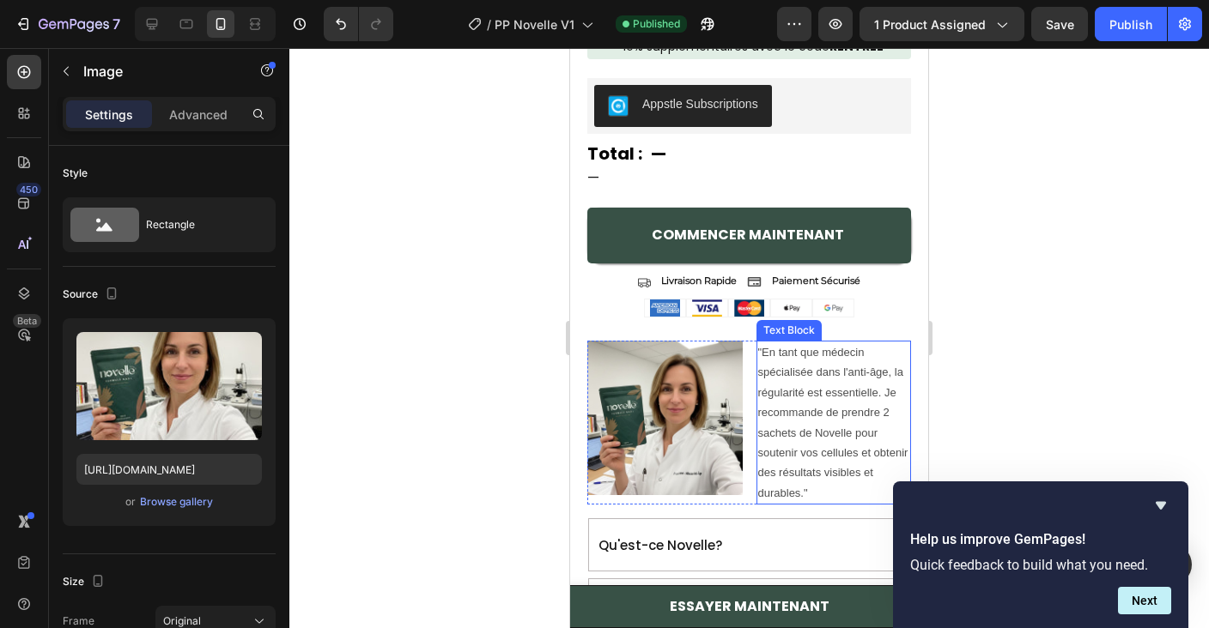
click at [780, 429] on p ""En tant que médecin spécialisée dans l'anti-âge, la régularité est essentielle…" at bounding box center [834, 423] width 152 height 161
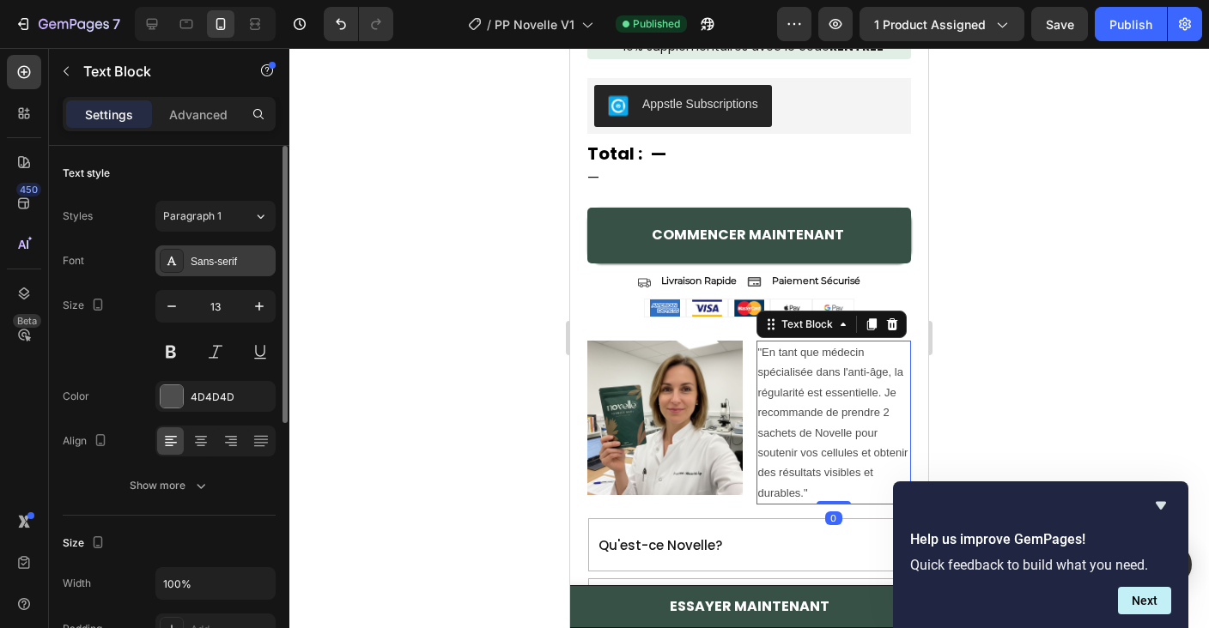
click at [240, 258] on div "Sans-serif" at bounding box center [231, 261] width 81 height 15
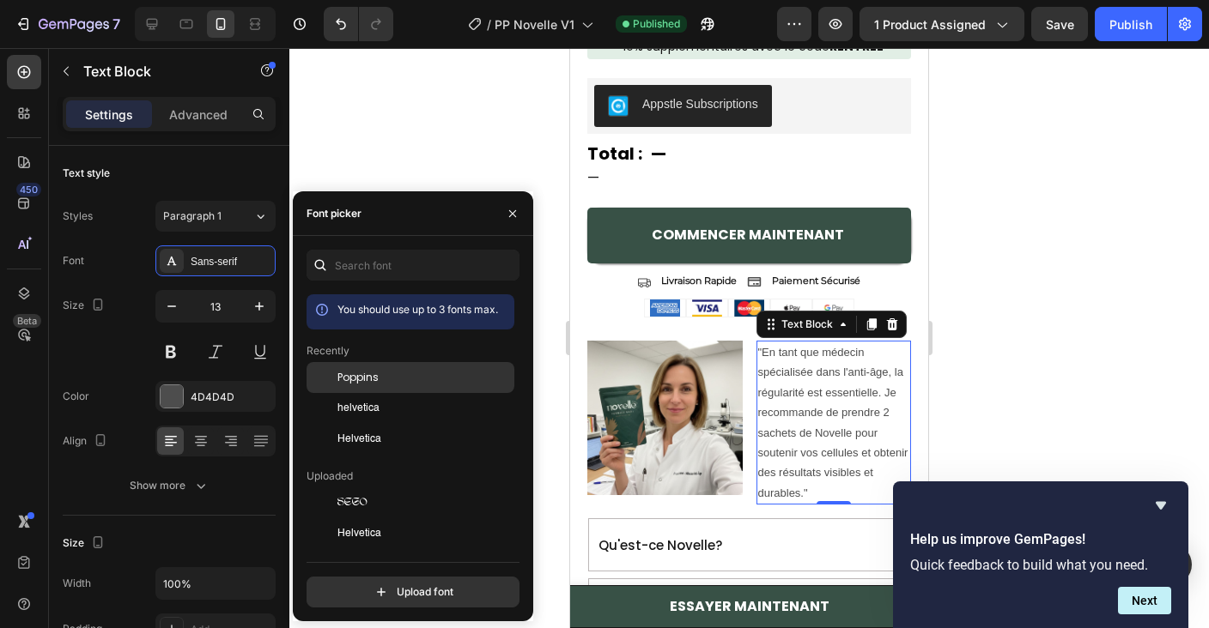
click at [369, 382] on span "Poppins" at bounding box center [357, 377] width 41 height 15
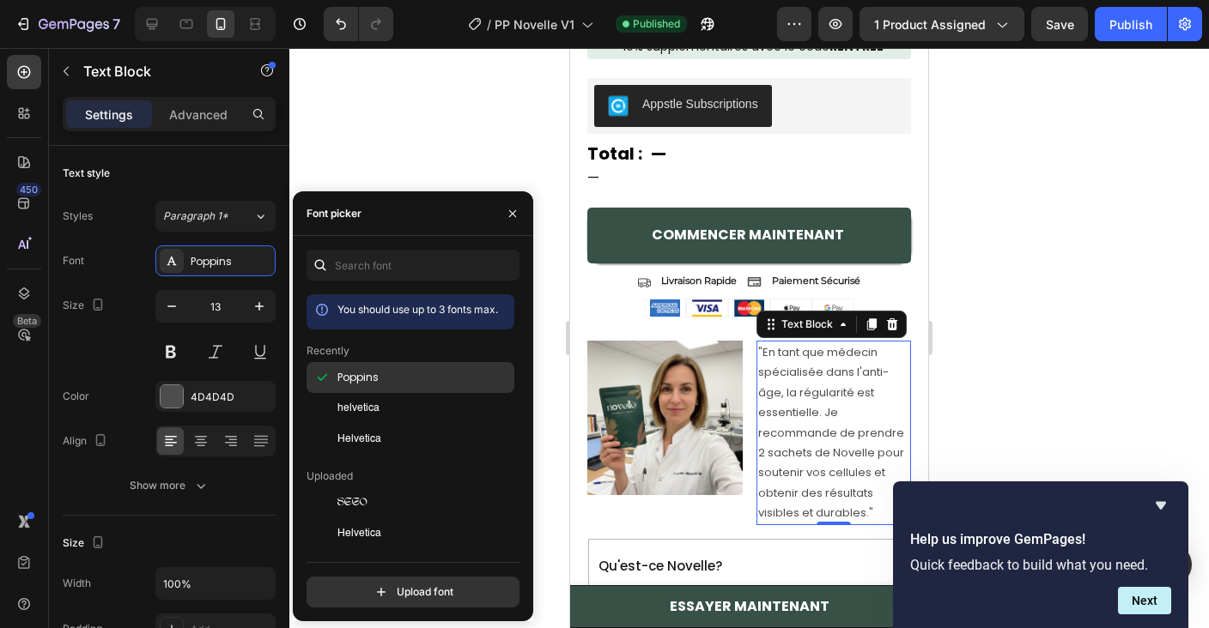
click at [369, 382] on span "Poppins" at bounding box center [357, 377] width 41 height 15
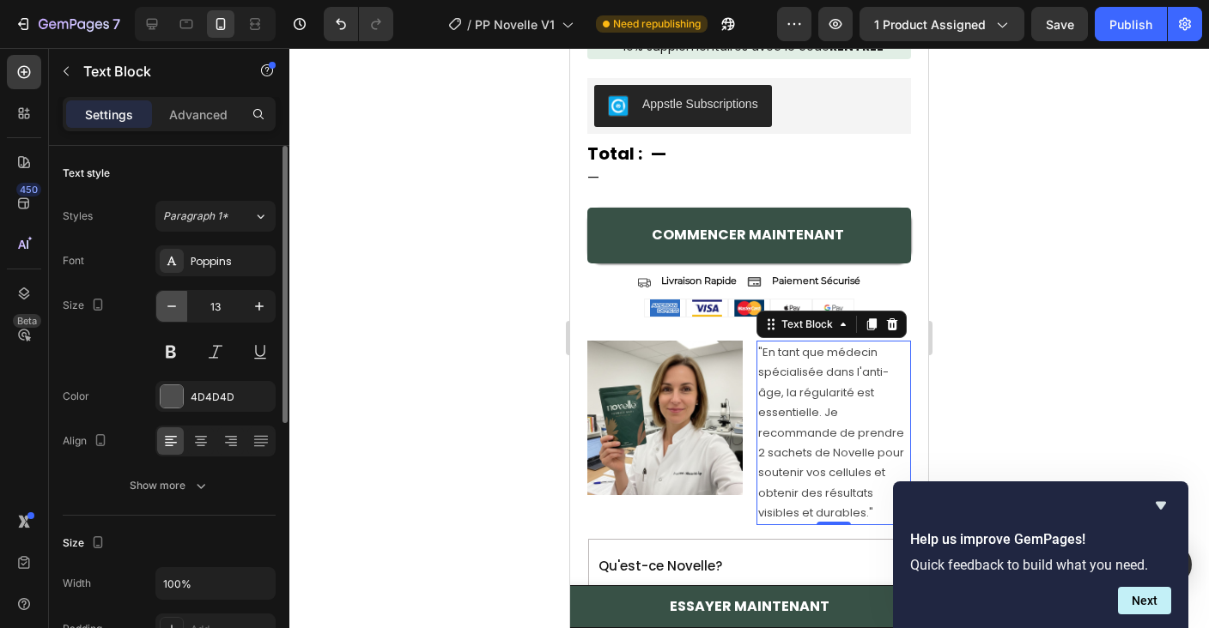
click at [164, 294] on button "button" at bounding box center [171, 306] width 31 height 31
type input "12"
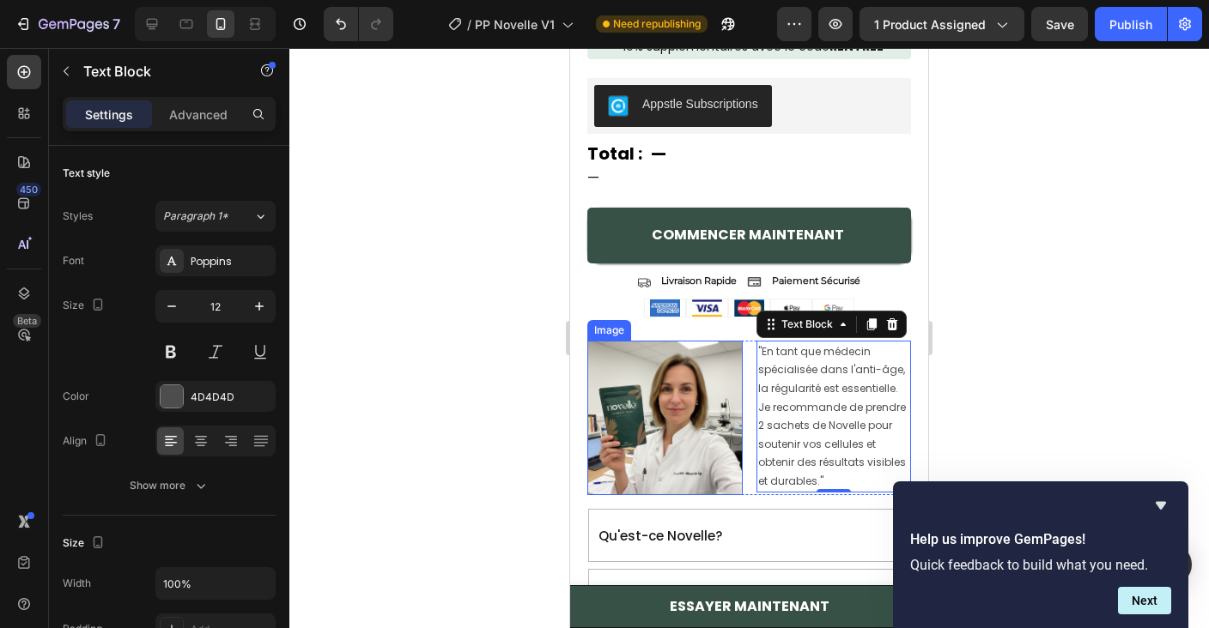
click at [674, 454] on img at bounding box center [664, 418] width 155 height 155
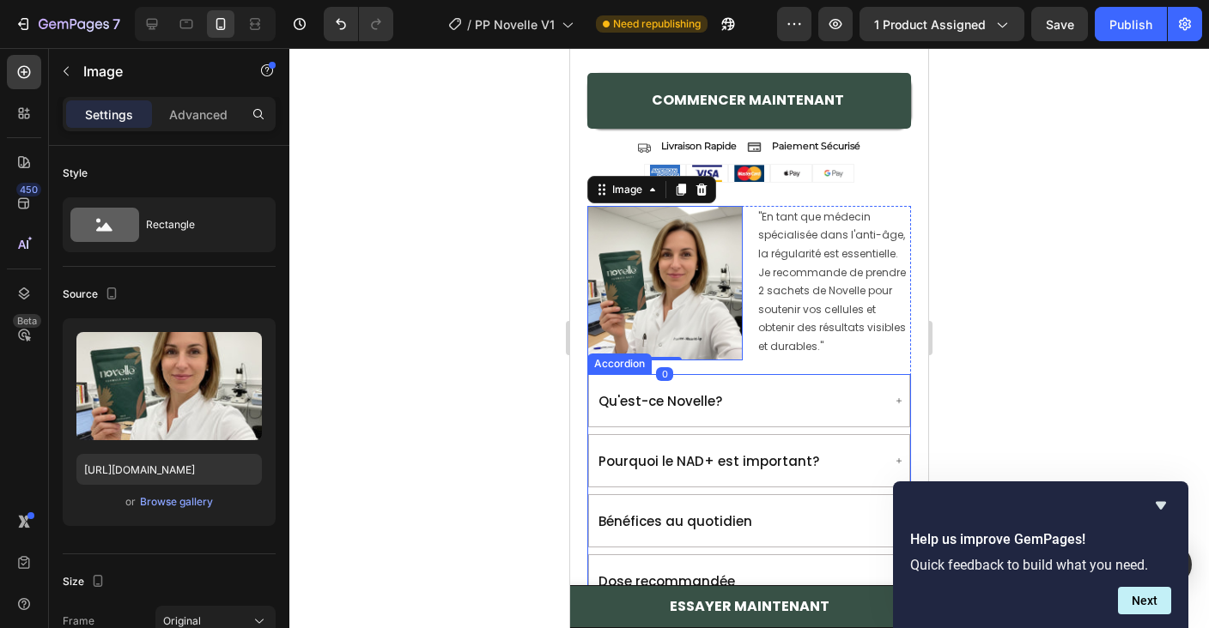
scroll to position [1745, 0]
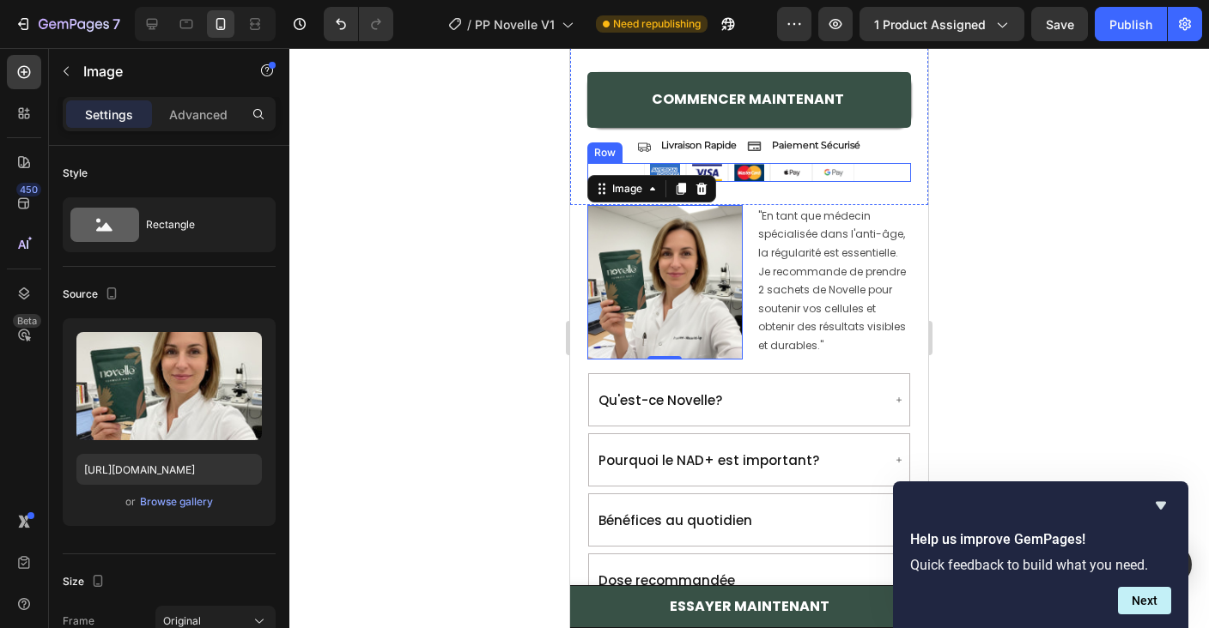
click at [869, 170] on div "Image Image Image Image Image Row" at bounding box center [749, 172] width 324 height 19
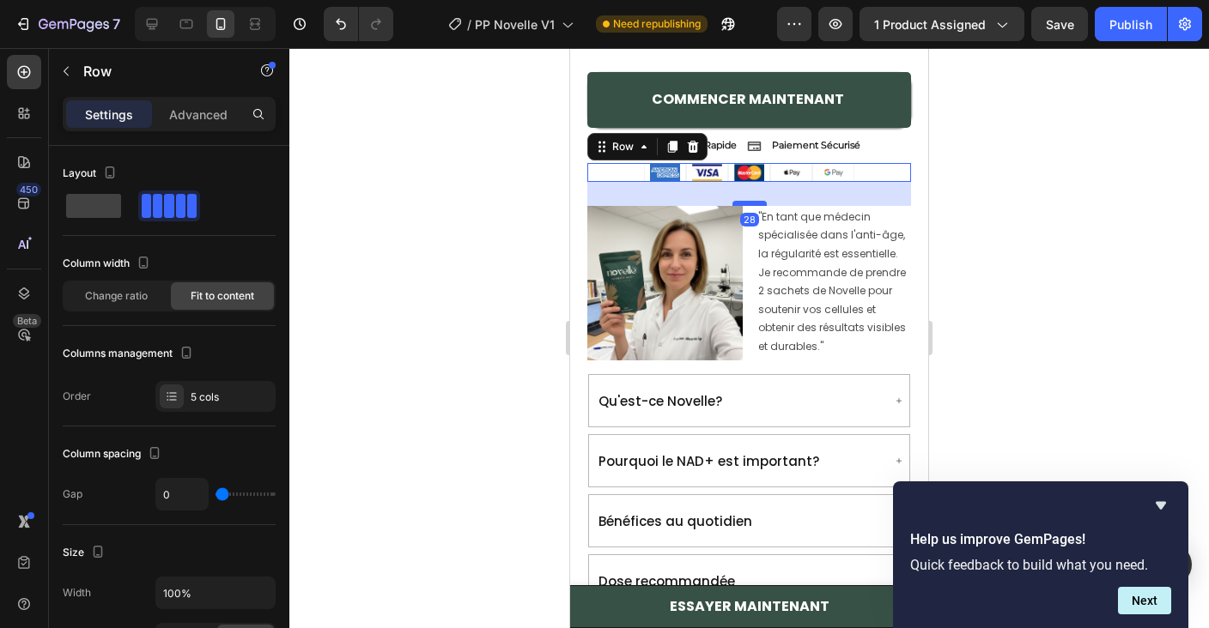
click at [750, 201] on div at bounding box center [749, 203] width 34 height 5
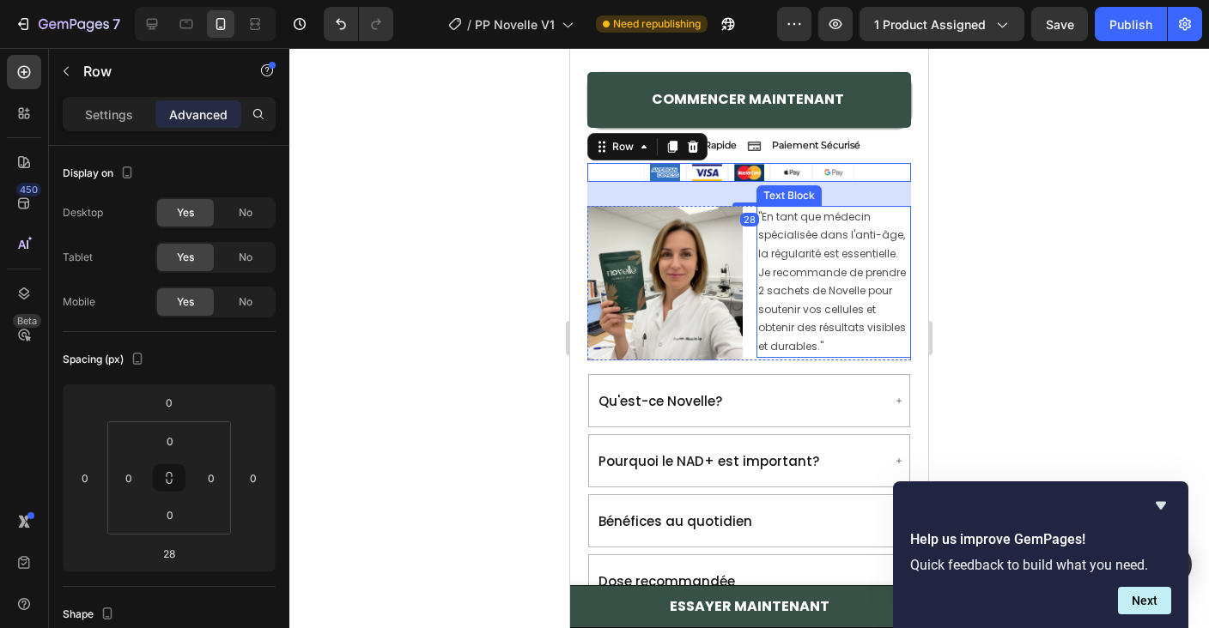
click at [856, 375] on div "Qu'est-ce Novelle?" at bounding box center [749, 401] width 320 height 52
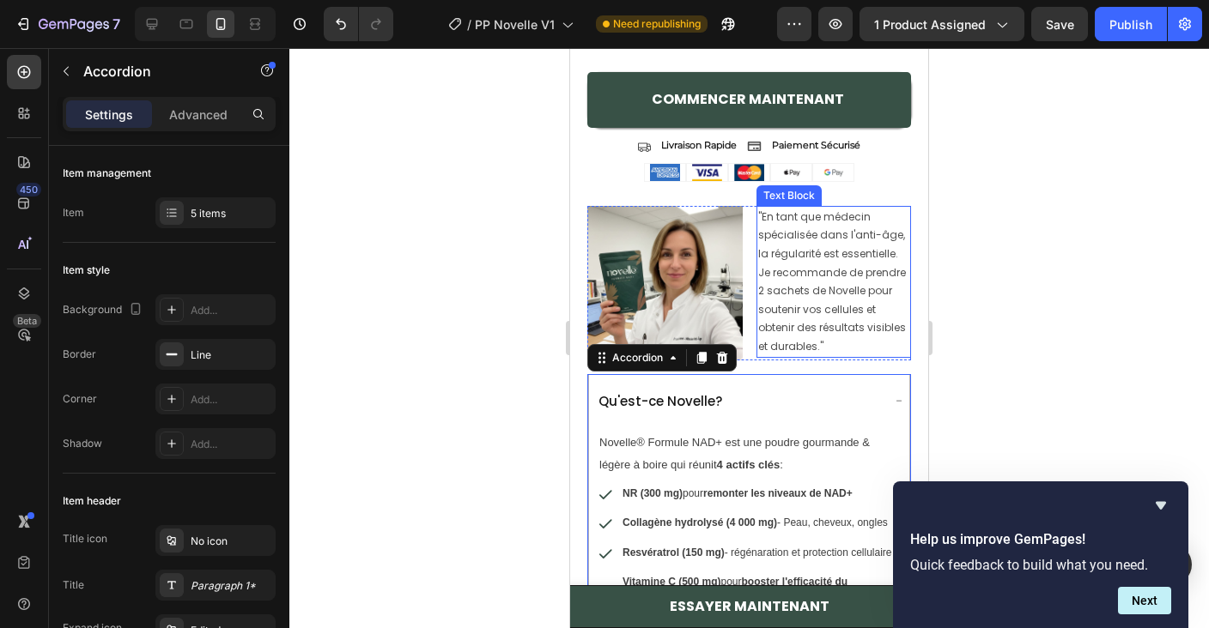
click at [839, 343] on p ""En tant que médecin spécialisée dans l'anti-âge, la régularité est essentielle…" at bounding box center [834, 282] width 152 height 149
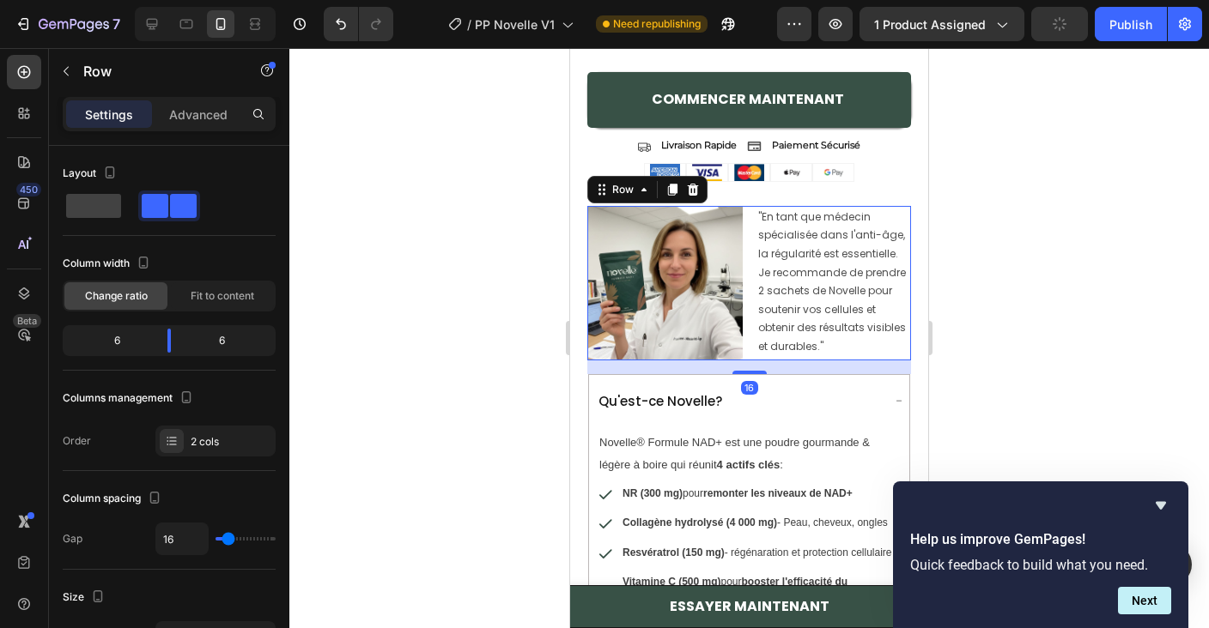
click at [749, 357] on div "Image "En tant que médecin spécialisée dans l'anti-âge, la régularité est essen…" at bounding box center [749, 283] width 324 height 155
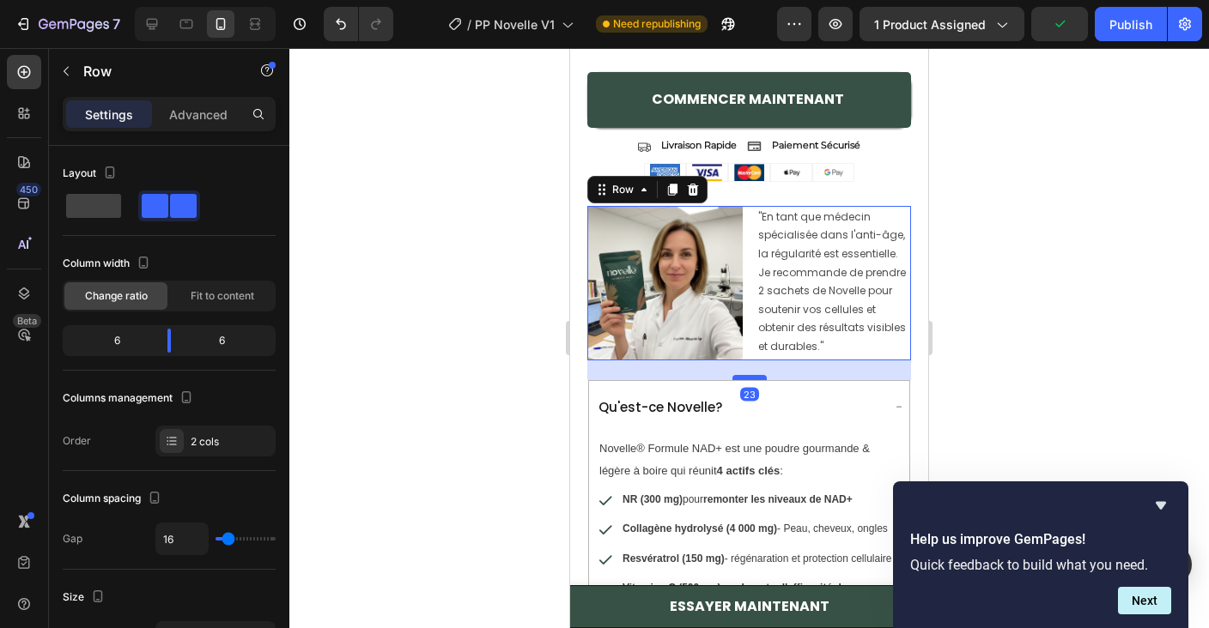
click at [748, 377] on div at bounding box center [749, 377] width 34 height 5
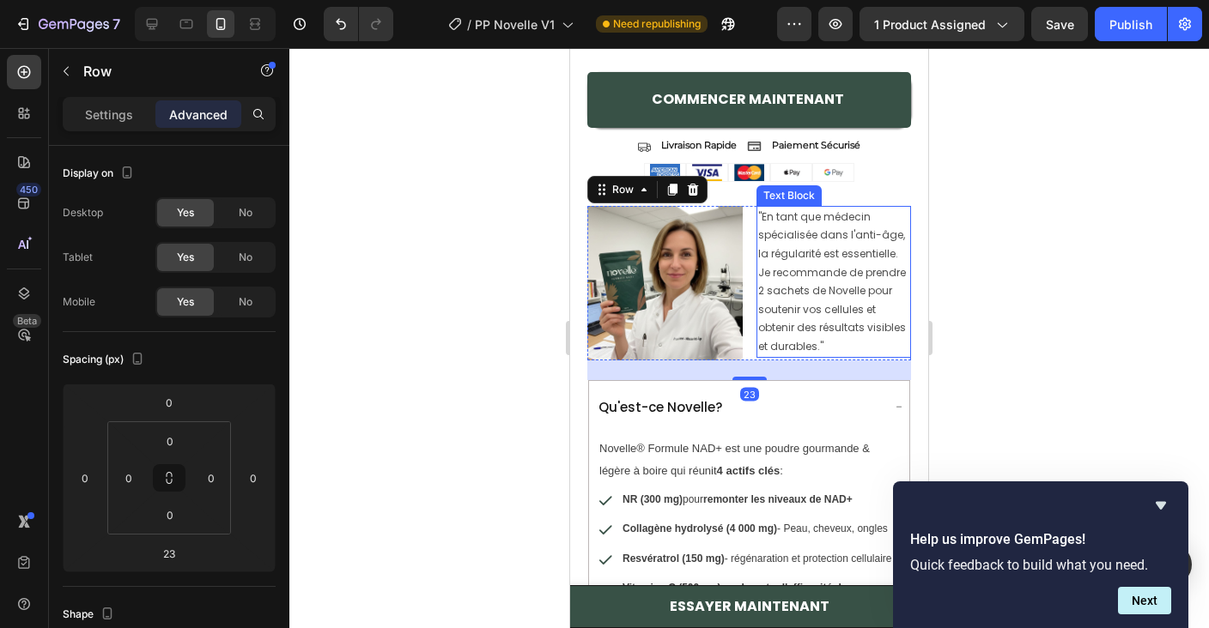
click at [792, 278] on p ""En tant que médecin spécialisée dans l'anti-âge, la régularité est essentielle…" at bounding box center [834, 282] width 152 height 149
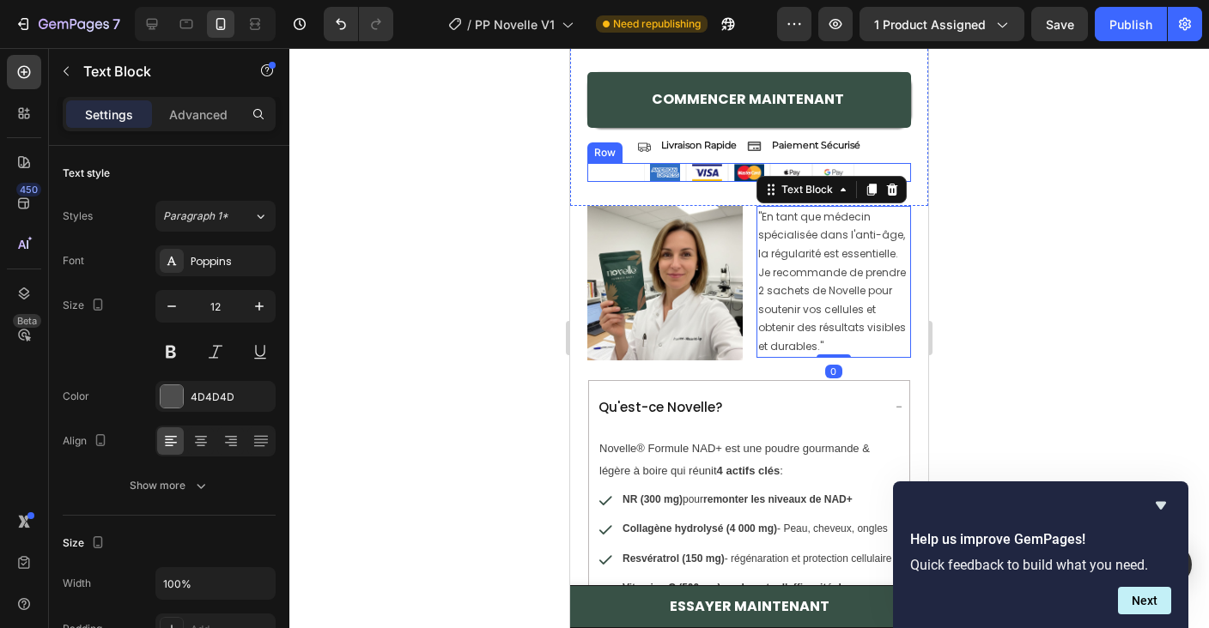
click at [616, 169] on div "Image Image Image Image Image Row" at bounding box center [749, 172] width 324 height 19
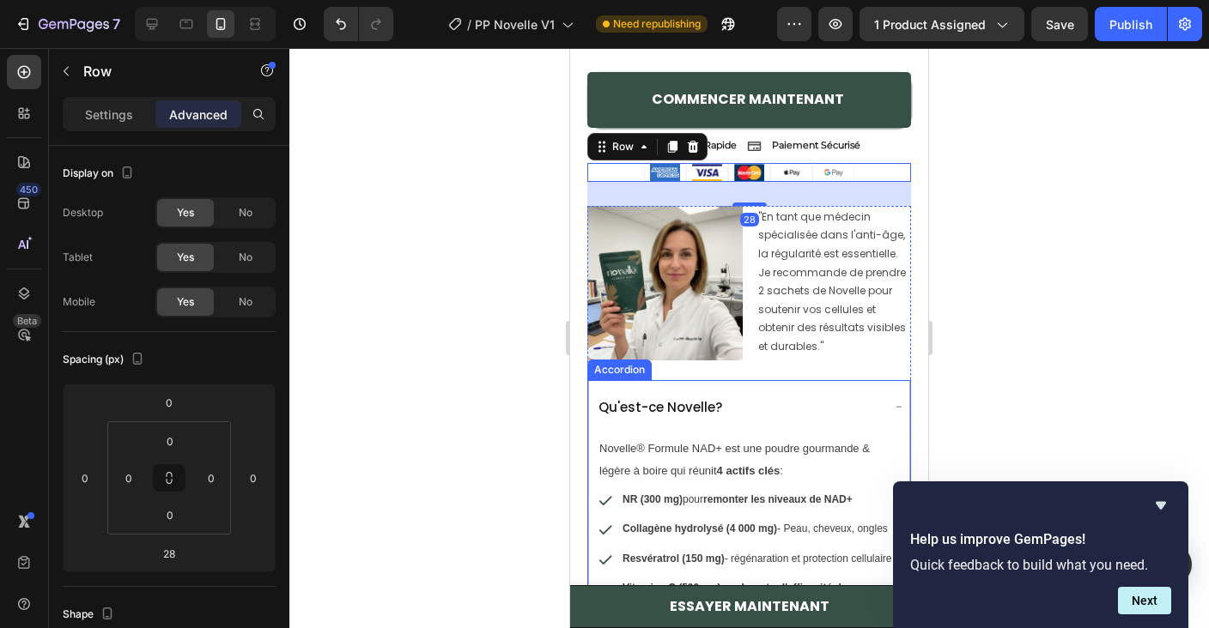
click at [630, 382] on div "Qu'est-ce Novelle?" at bounding box center [749, 407] width 320 height 52
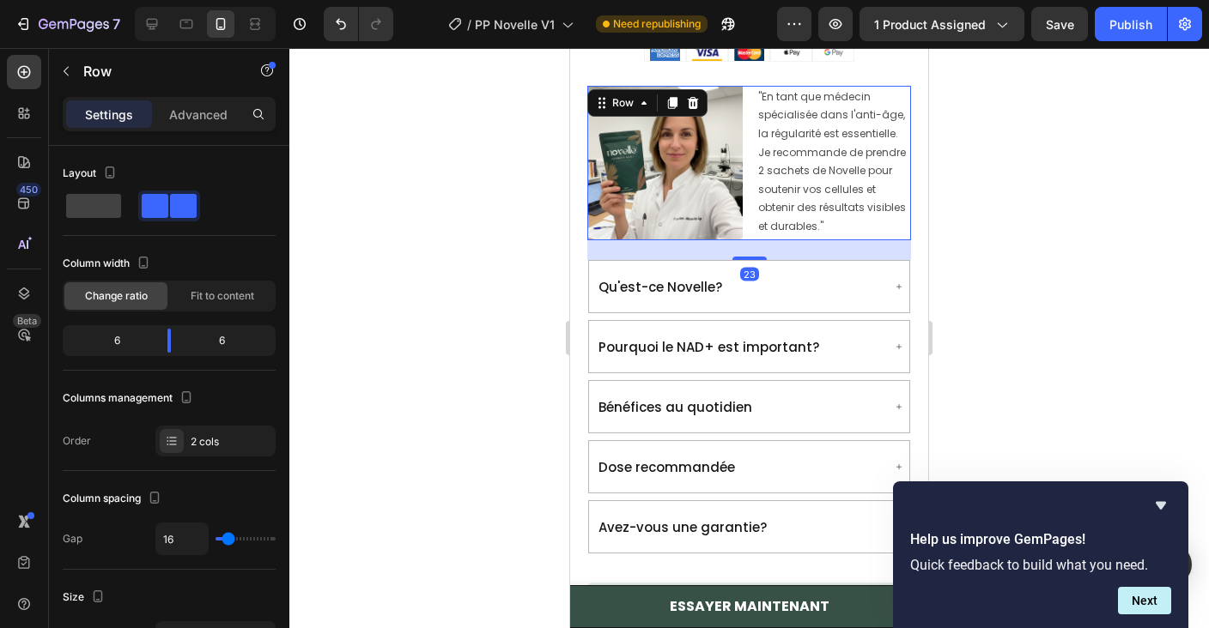
click at [749, 236] on div "Image "En tant que médecin spécialisée dans l'anti-âge, la régularité est essen…" at bounding box center [749, 163] width 324 height 155
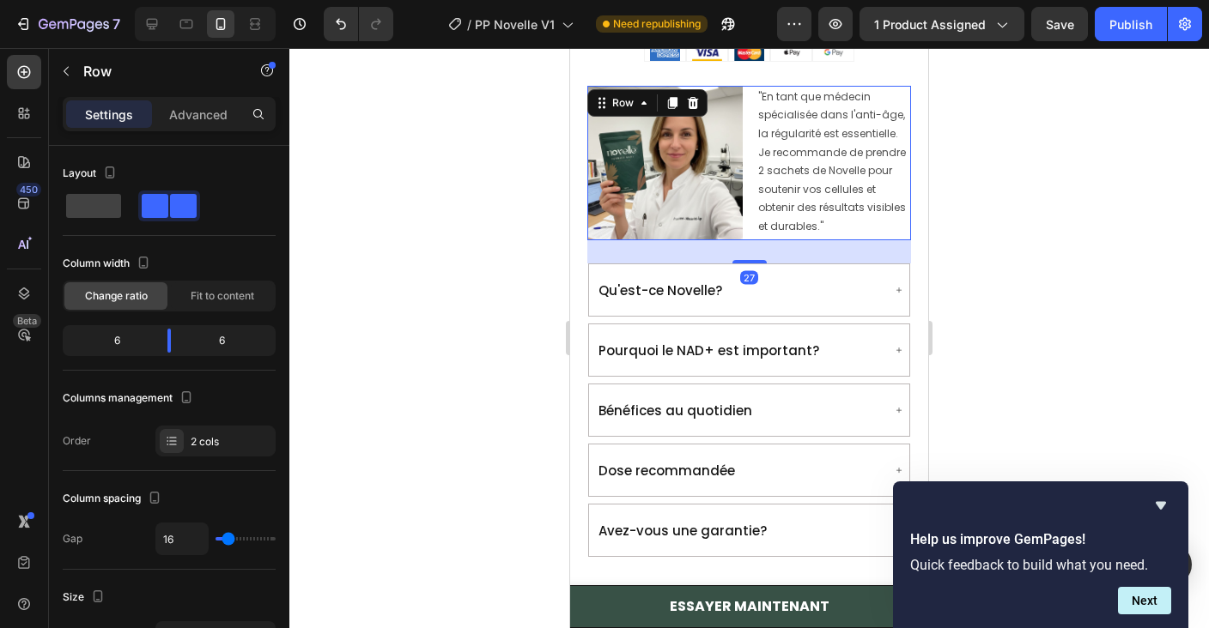
click at [751, 262] on div "Image "En tant que médecin spécialisée dans l'anti-âge, la régularité est essen…" at bounding box center [749, 556] width 324 height 940
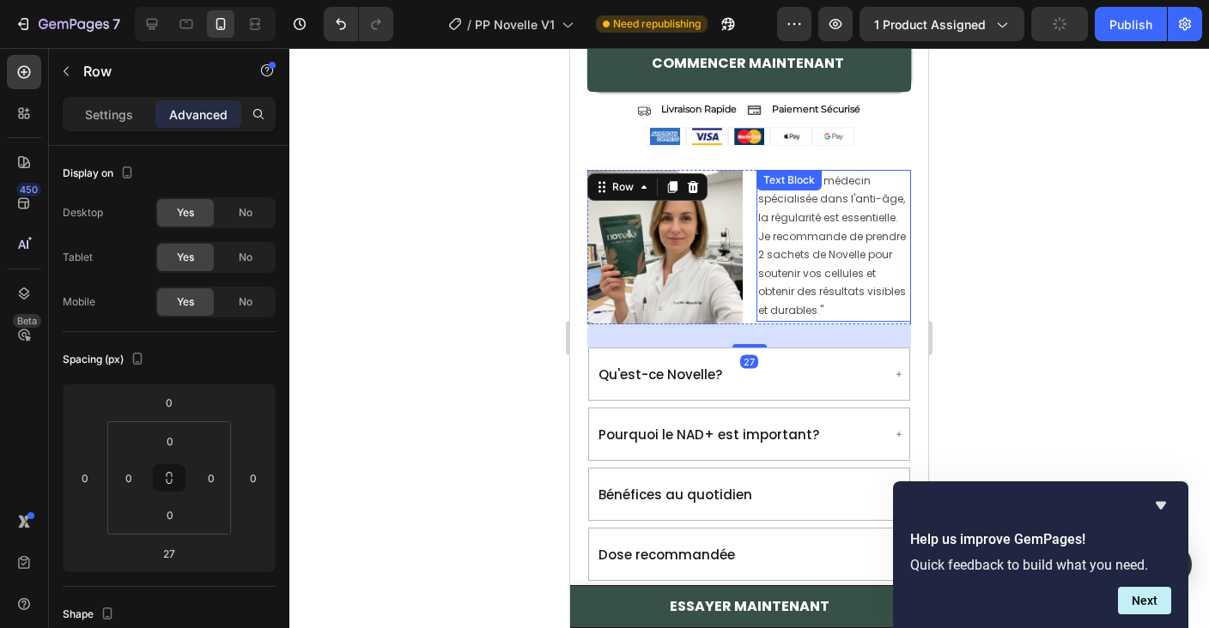
scroll to position [1775, 0]
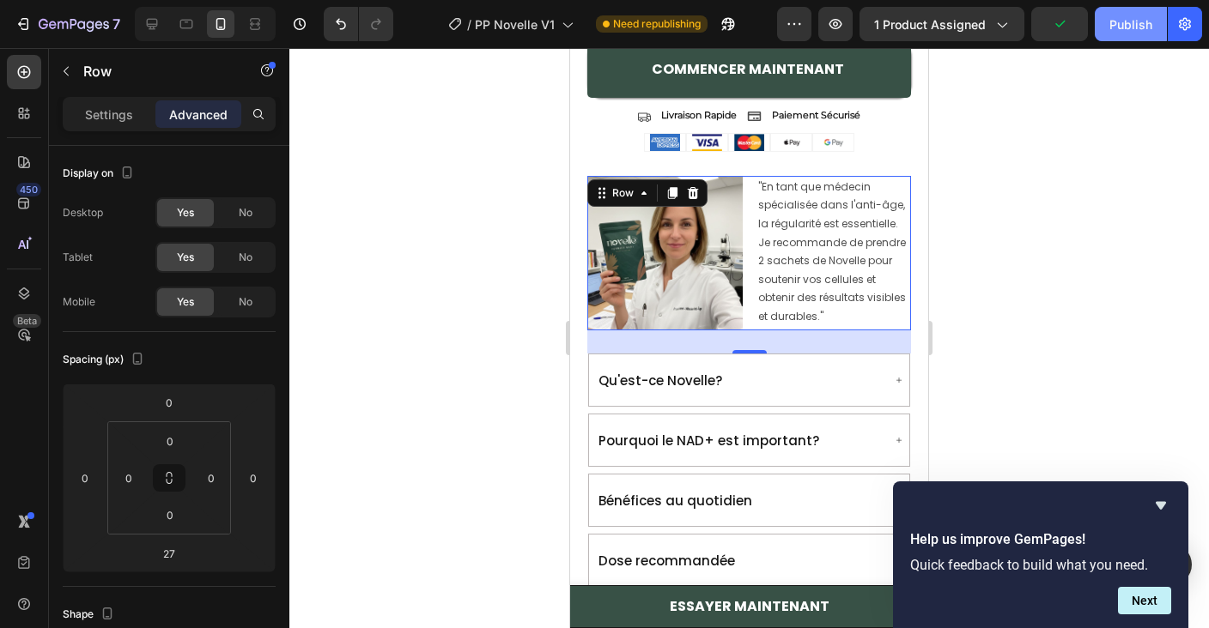
click at [1132, 36] on button "Publish" at bounding box center [1131, 24] width 72 height 34
